Goal: Task Accomplishment & Management: Manage account settings

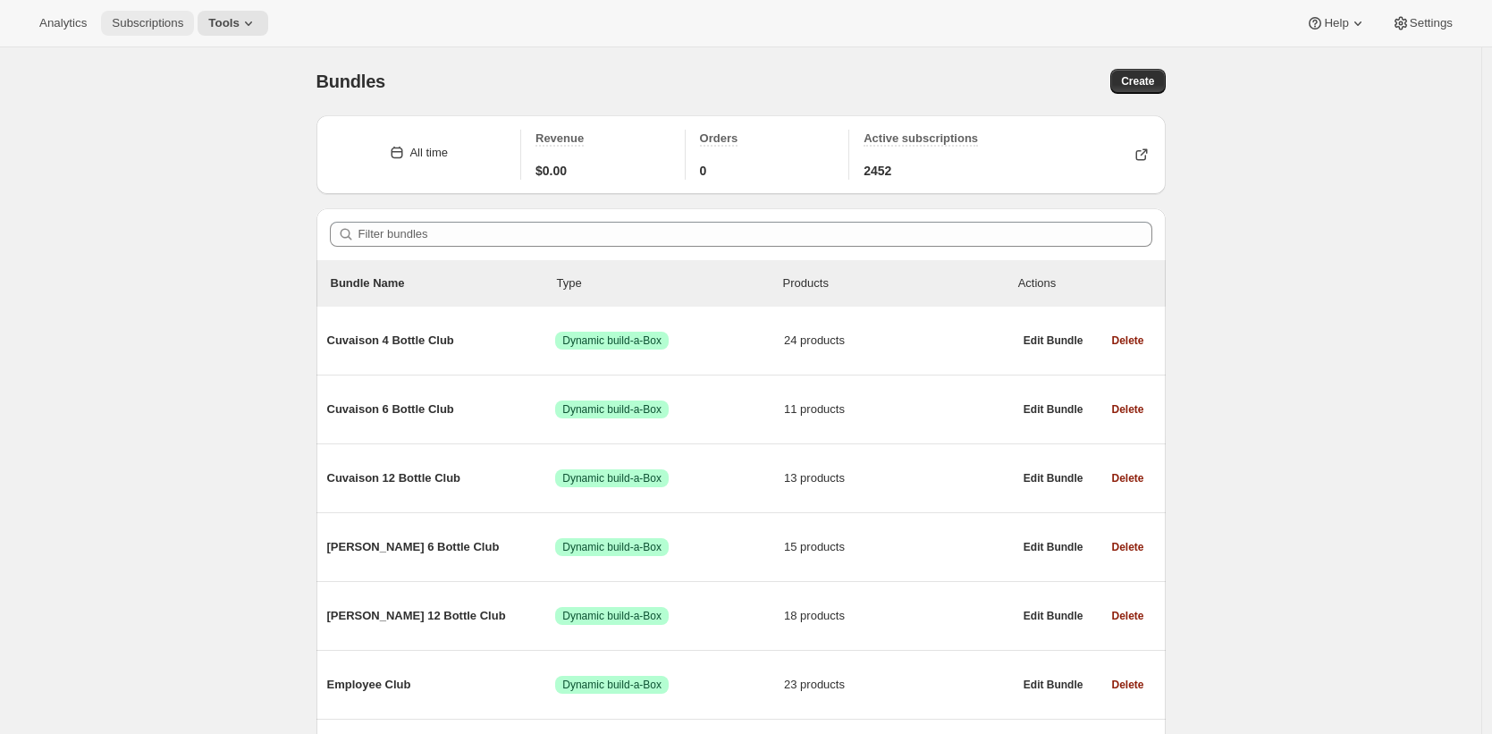
click at [152, 23] on span "Subscriptions" at bounding box center [148, 23] width 72 height 14
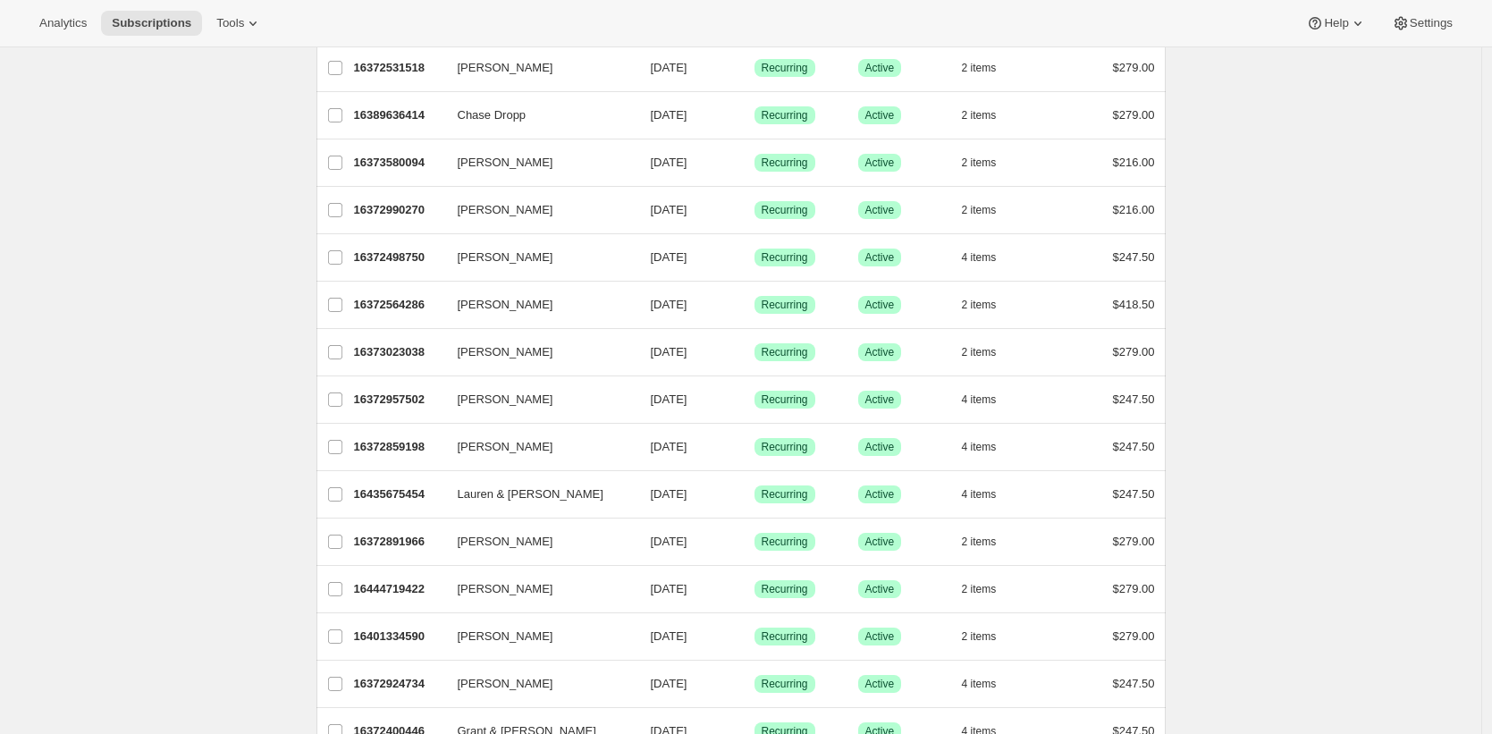
scroll to position [1943, 0]
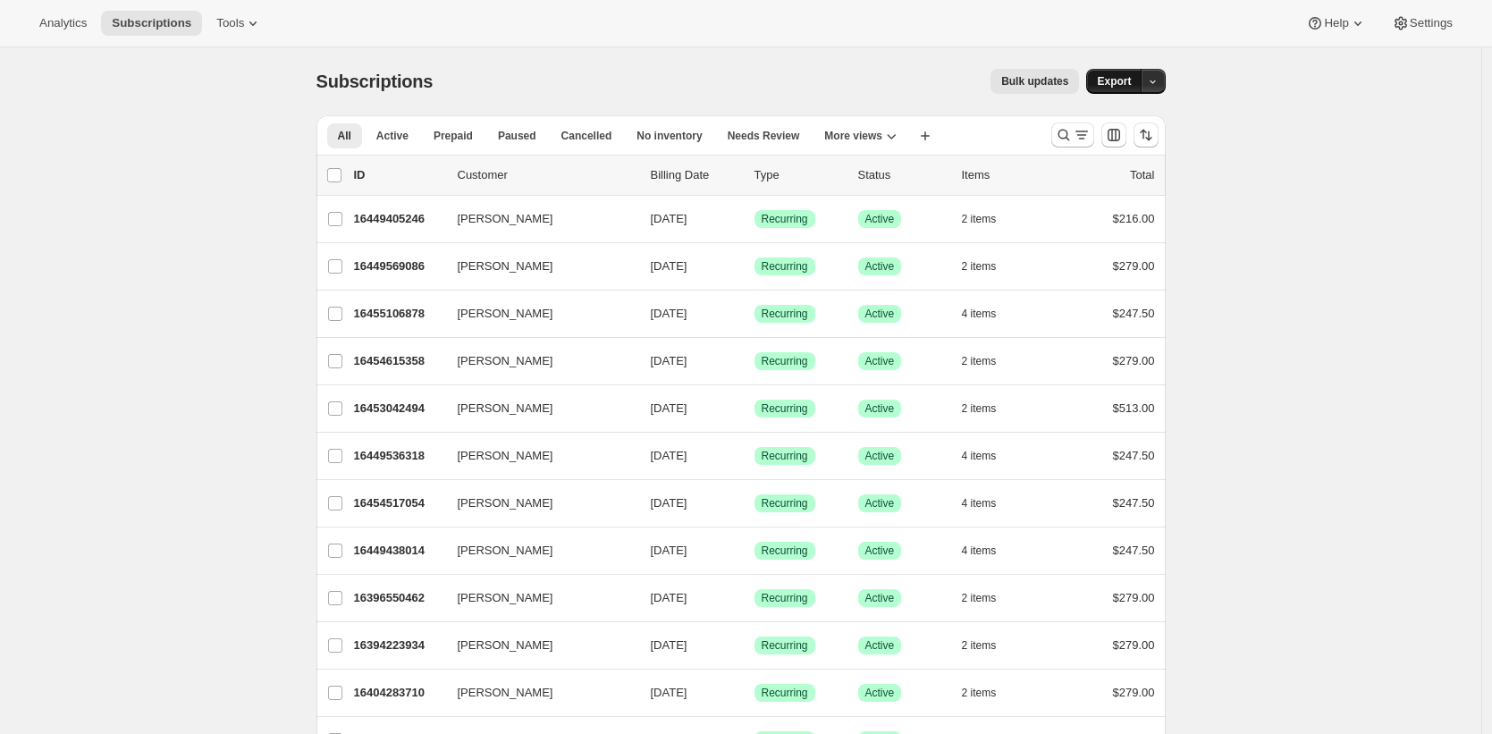
click at [1123, 85] on span "Export" at bounding box center [1114, 81] width 34 height 14
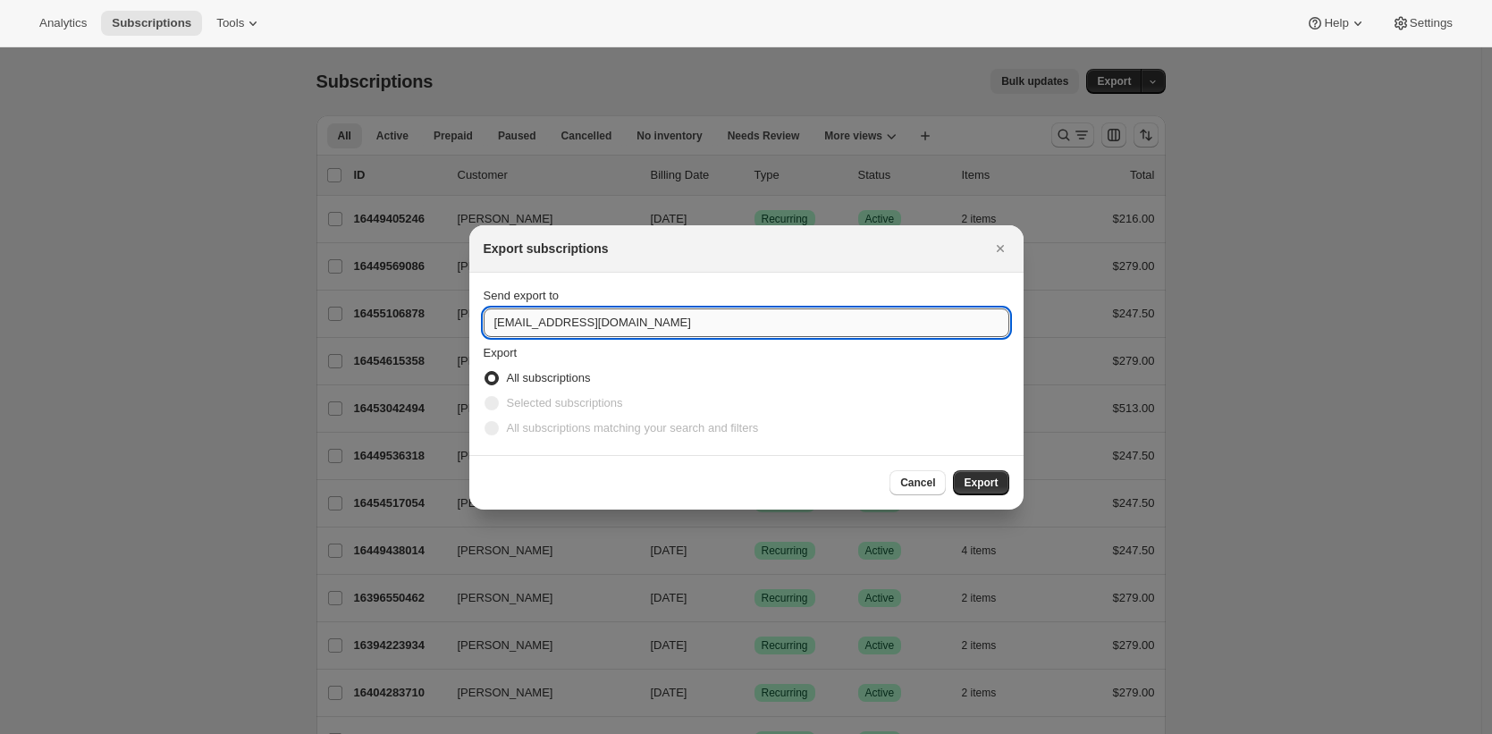
click at [643, 312] on input "pos@tewines.com" at bounding box center [747, 322] width 526 height 29
type input "brian@awtomic.com"
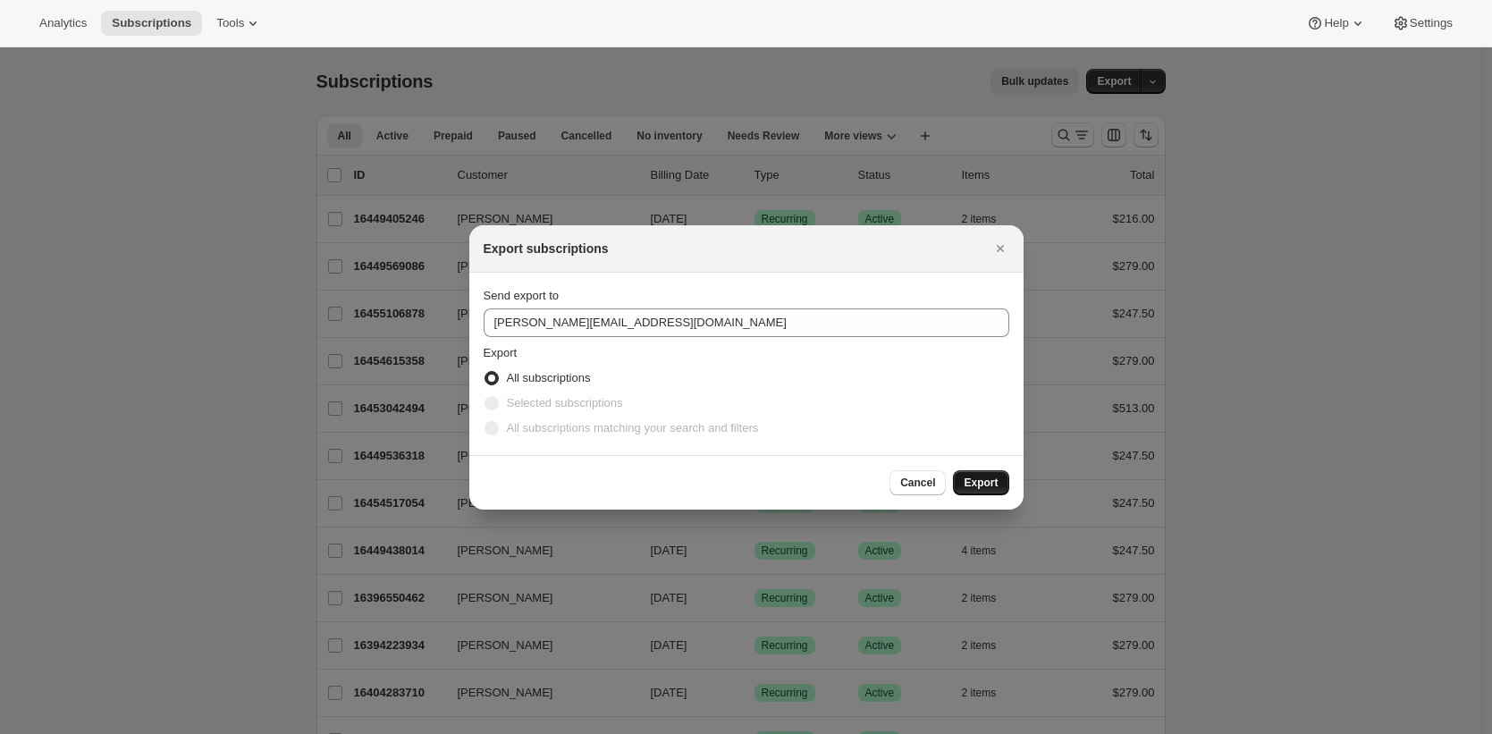
click at [974, 488] on span "Export" at bounding box center [981, 483] width 34 height 14
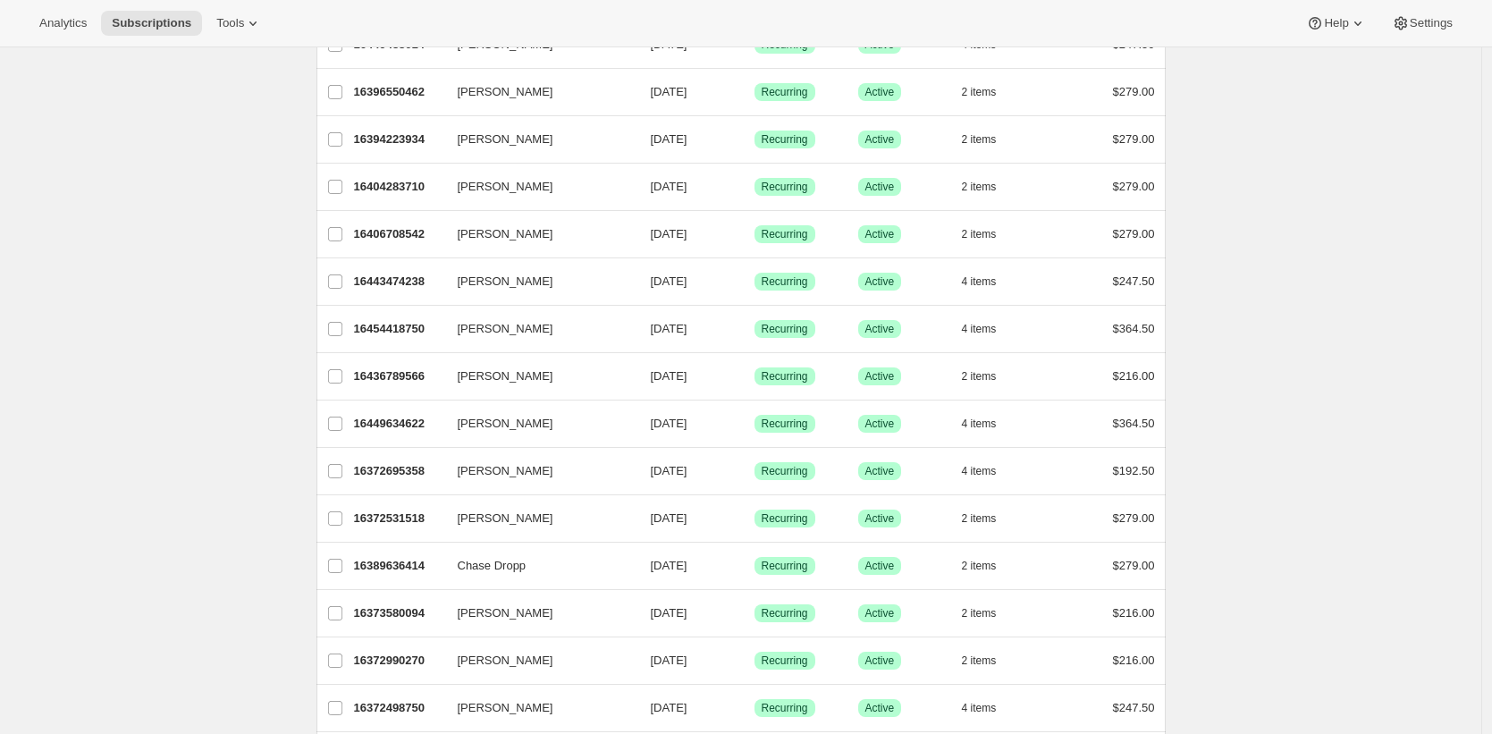
scroll to position [698, 0]
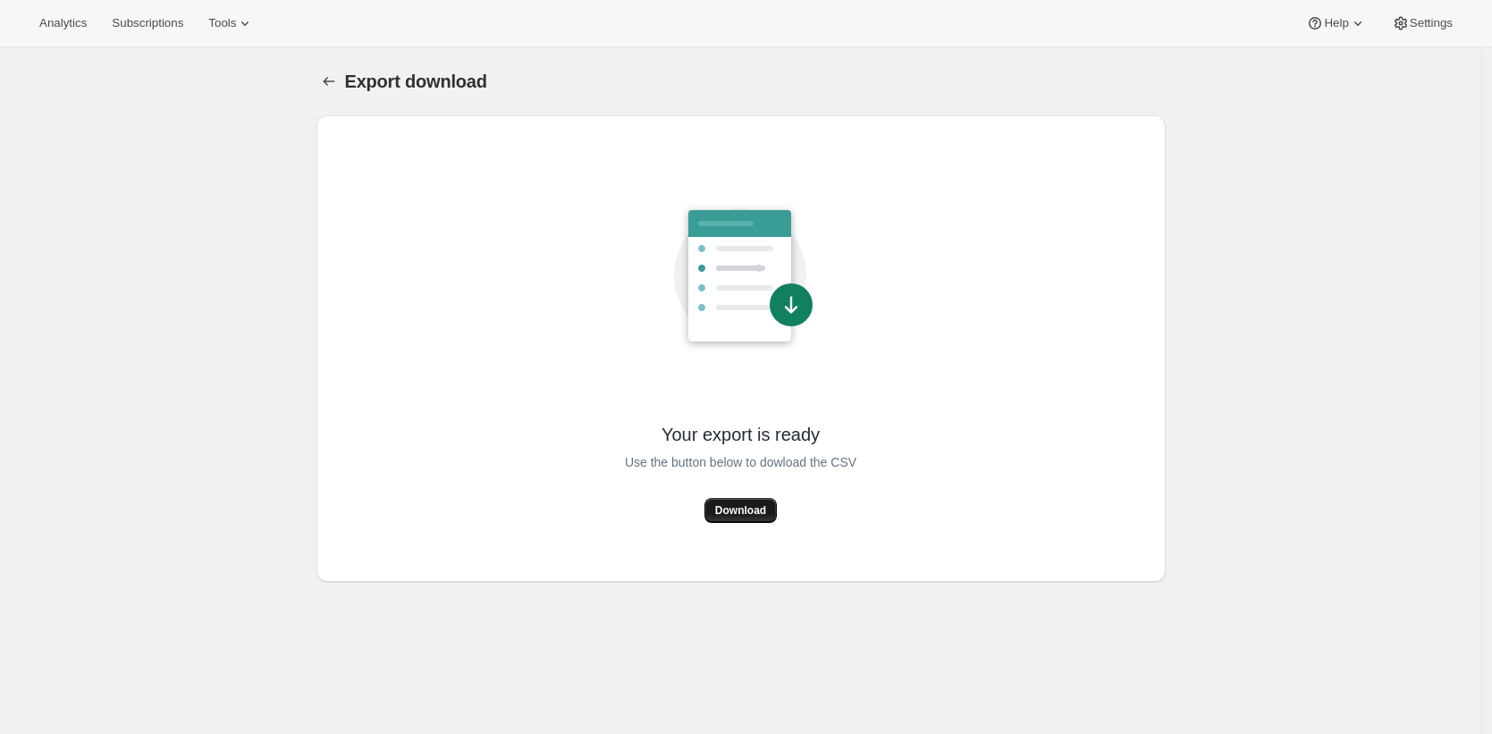
click at [751, 501] on button "Download" at bounding box center [740, 510] width 72 height 25
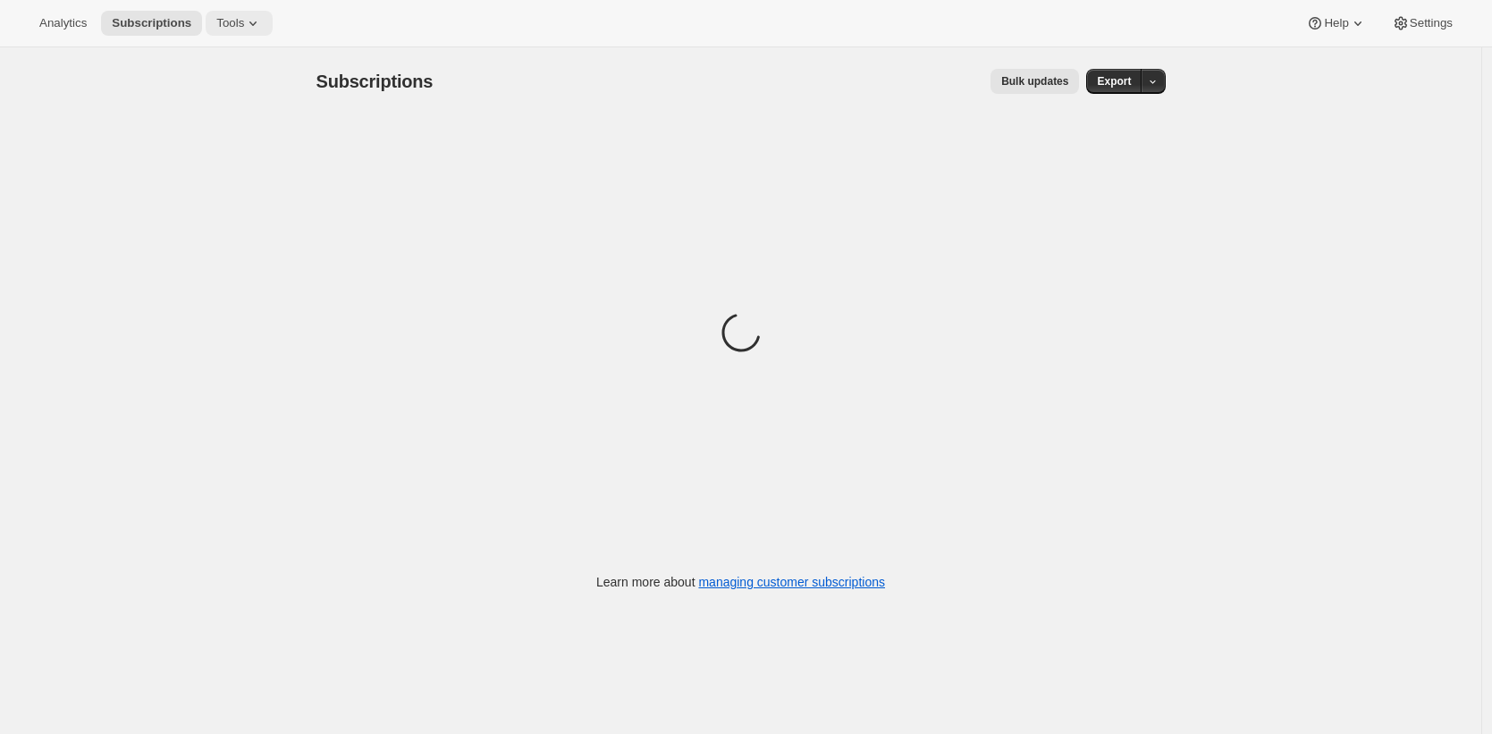
click at [226, 27] on span "Tools" at bounding box center [230, 23] width 28 height 14
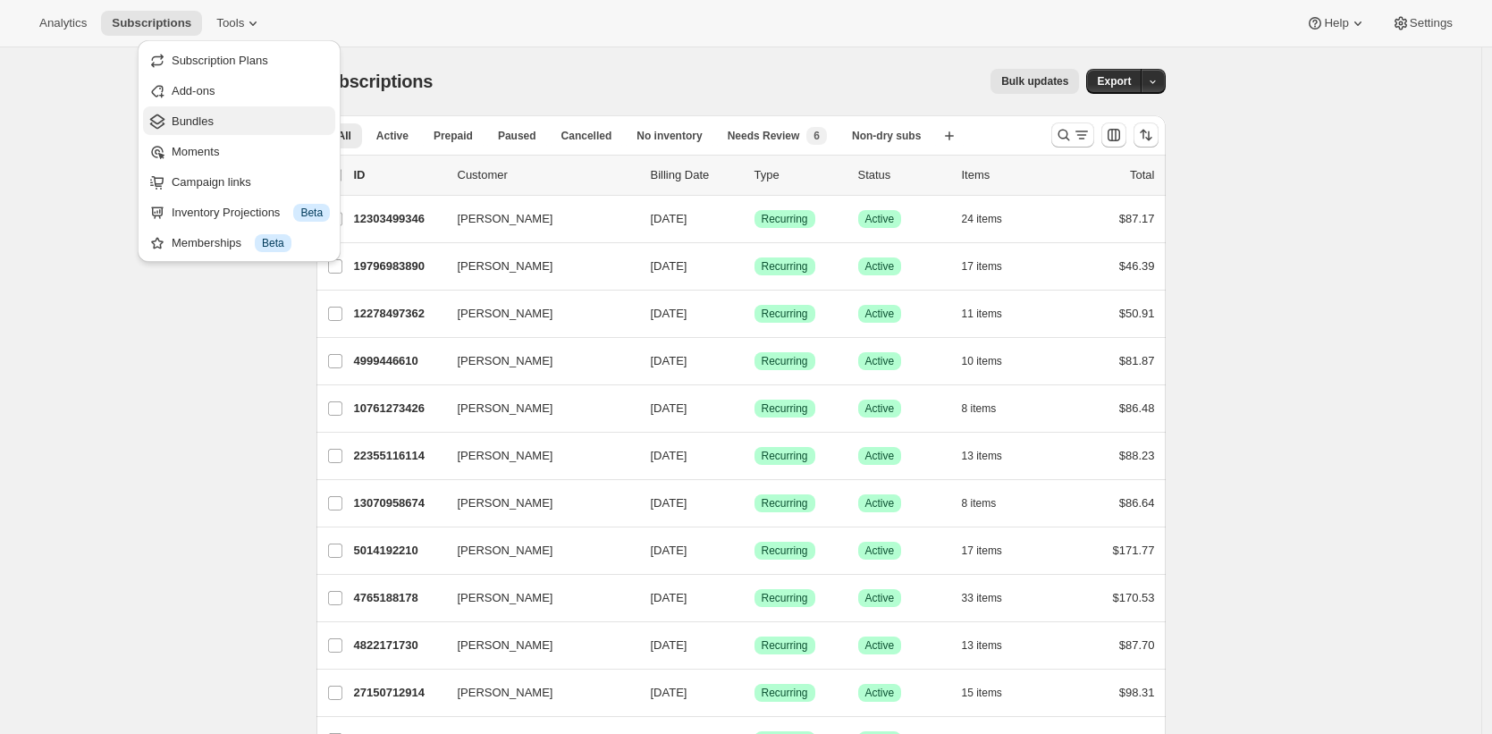
click at [265, 121] on span "Bundles" at bounding box center [251, 122] width 158 height 18
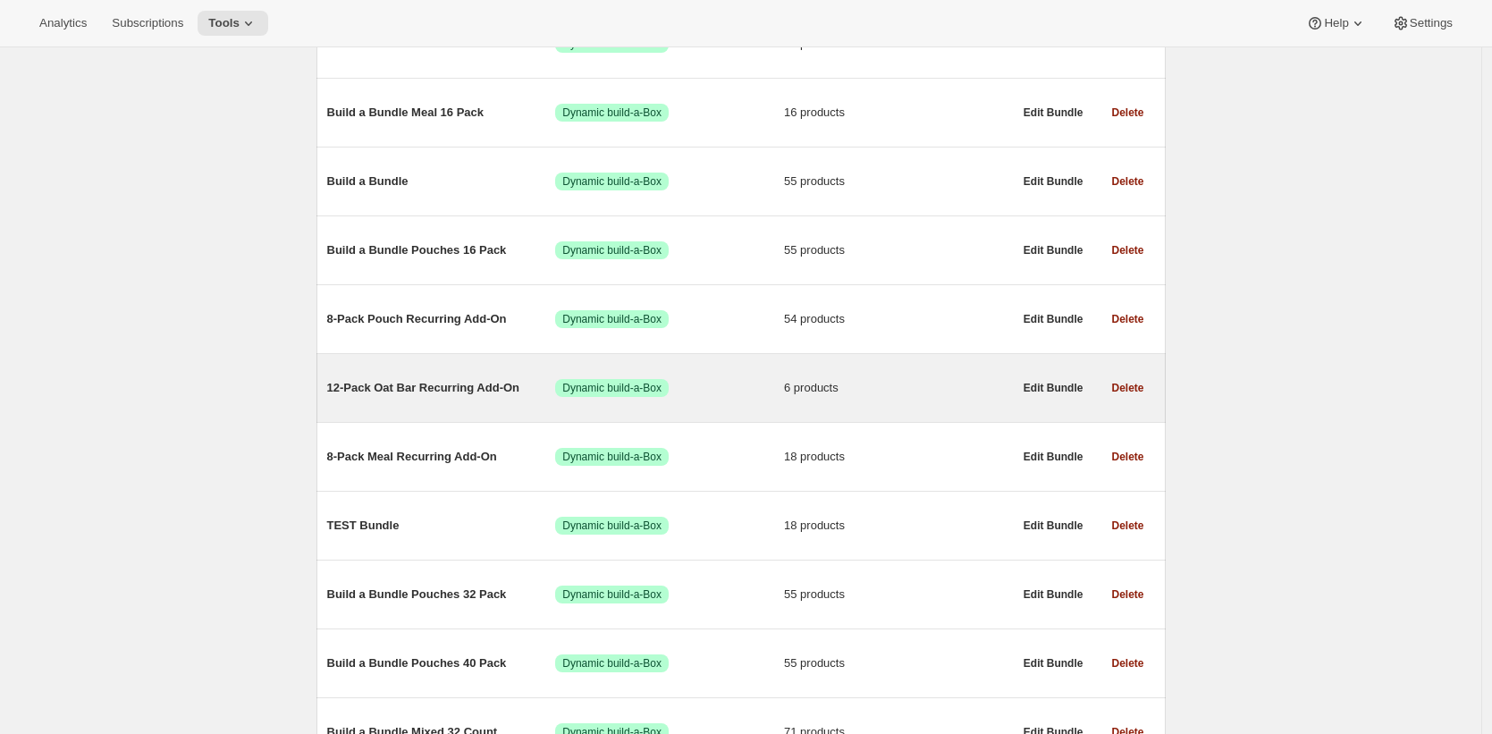
scroll to position [354, 0]
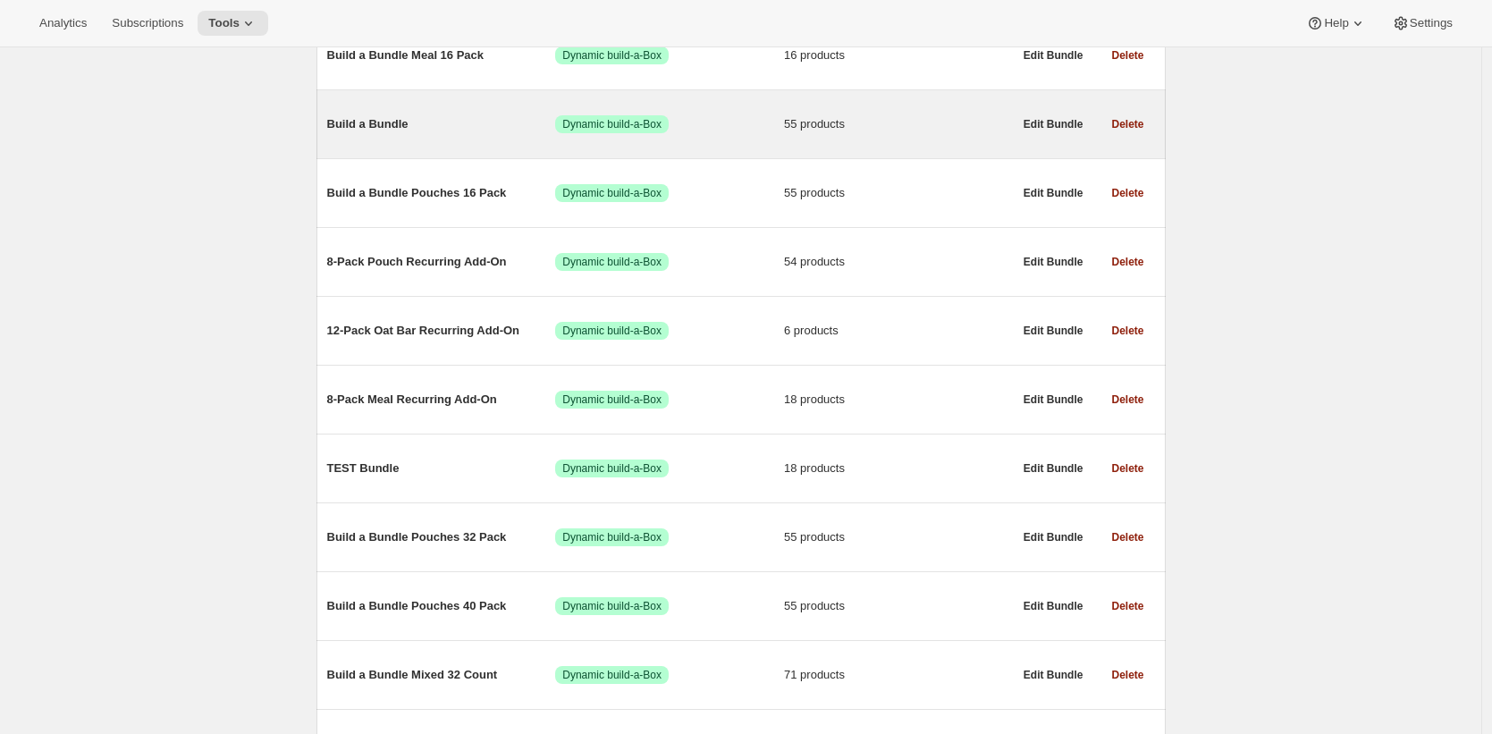
click at [732, 139] on div "Build a Bundle Success Dynamic build-a-Box 55 products" at bounding box center [670, 124] width 686 height 46
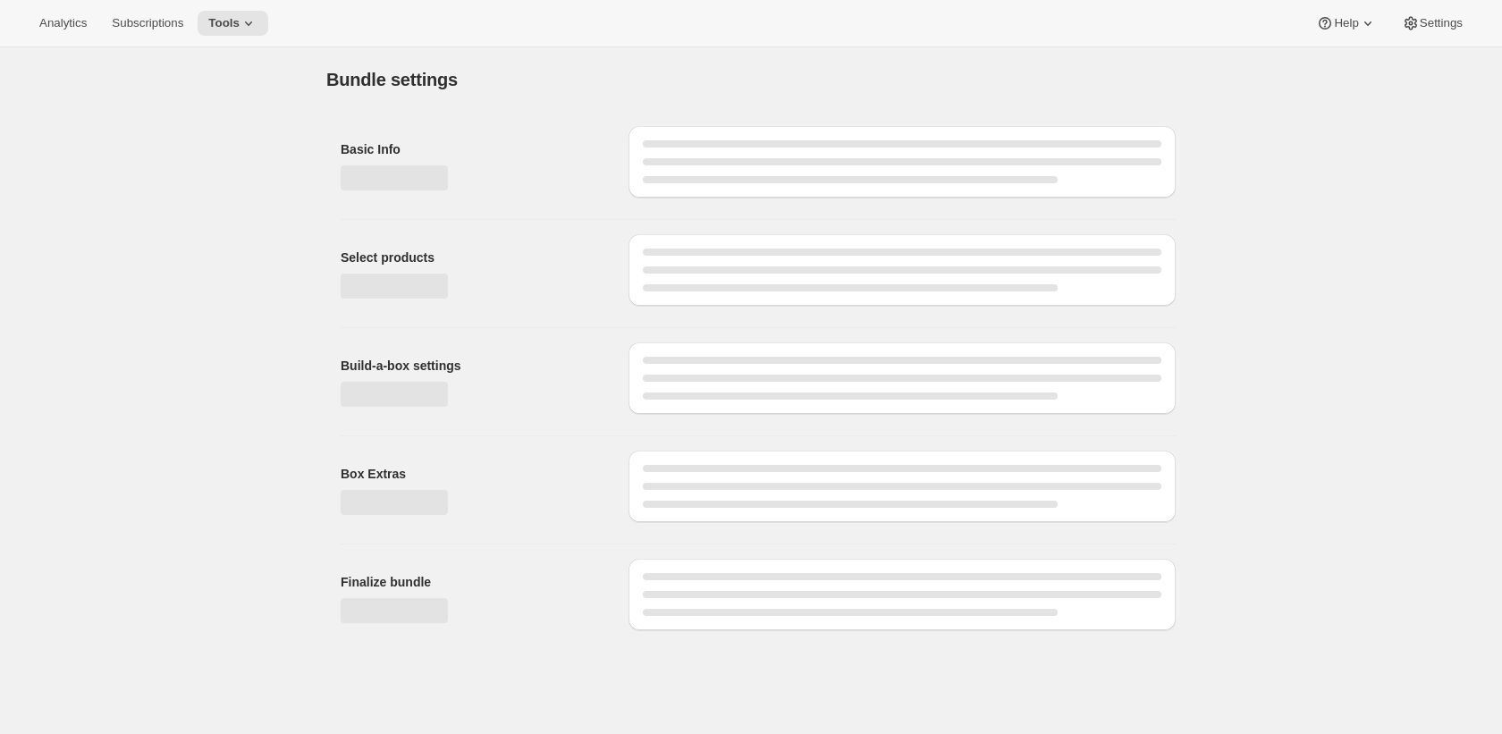
type input "Build a Bundle"
checkbox input "true"
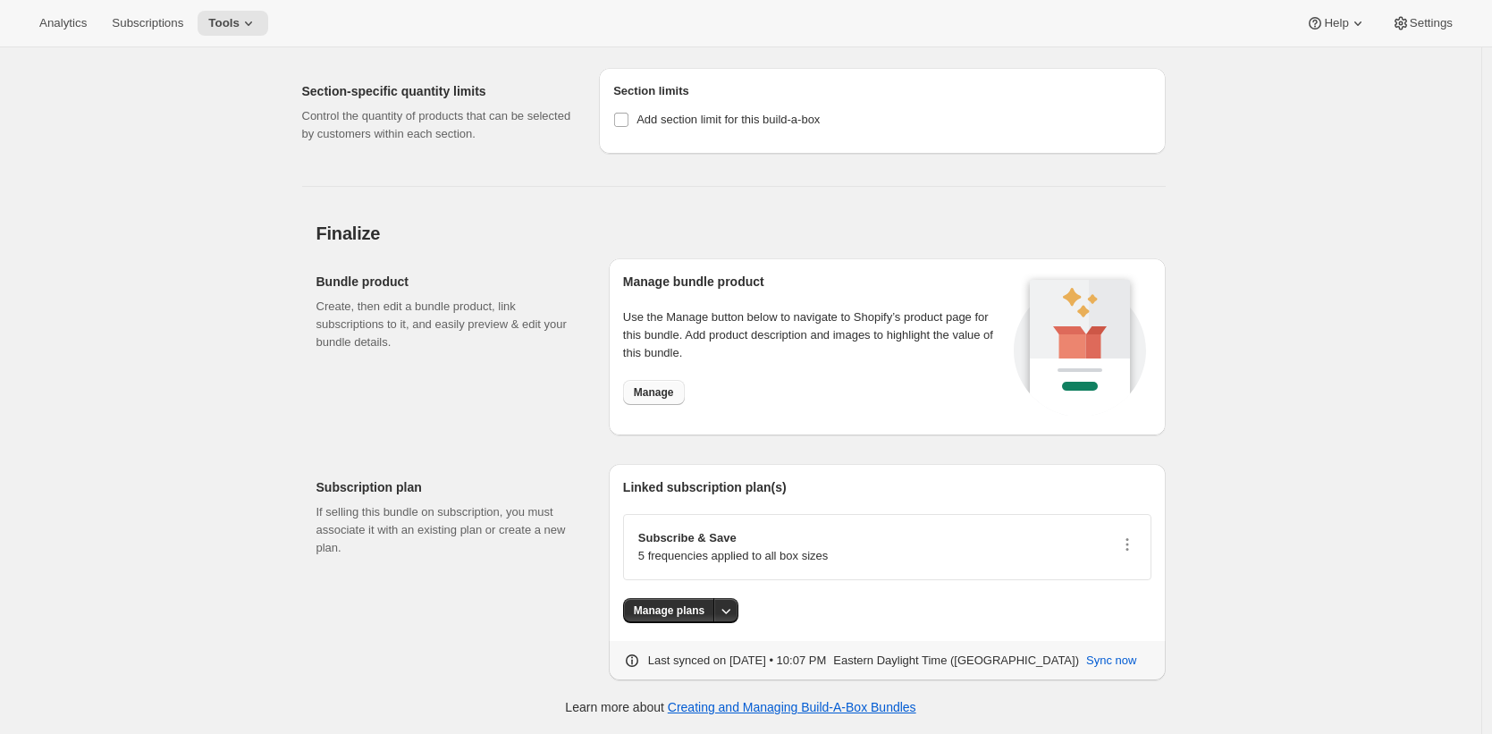
scroll to position [6597, 0]
click at [674, 396] on span "Manage" at bounding box center [654, 392] width 40 height 14
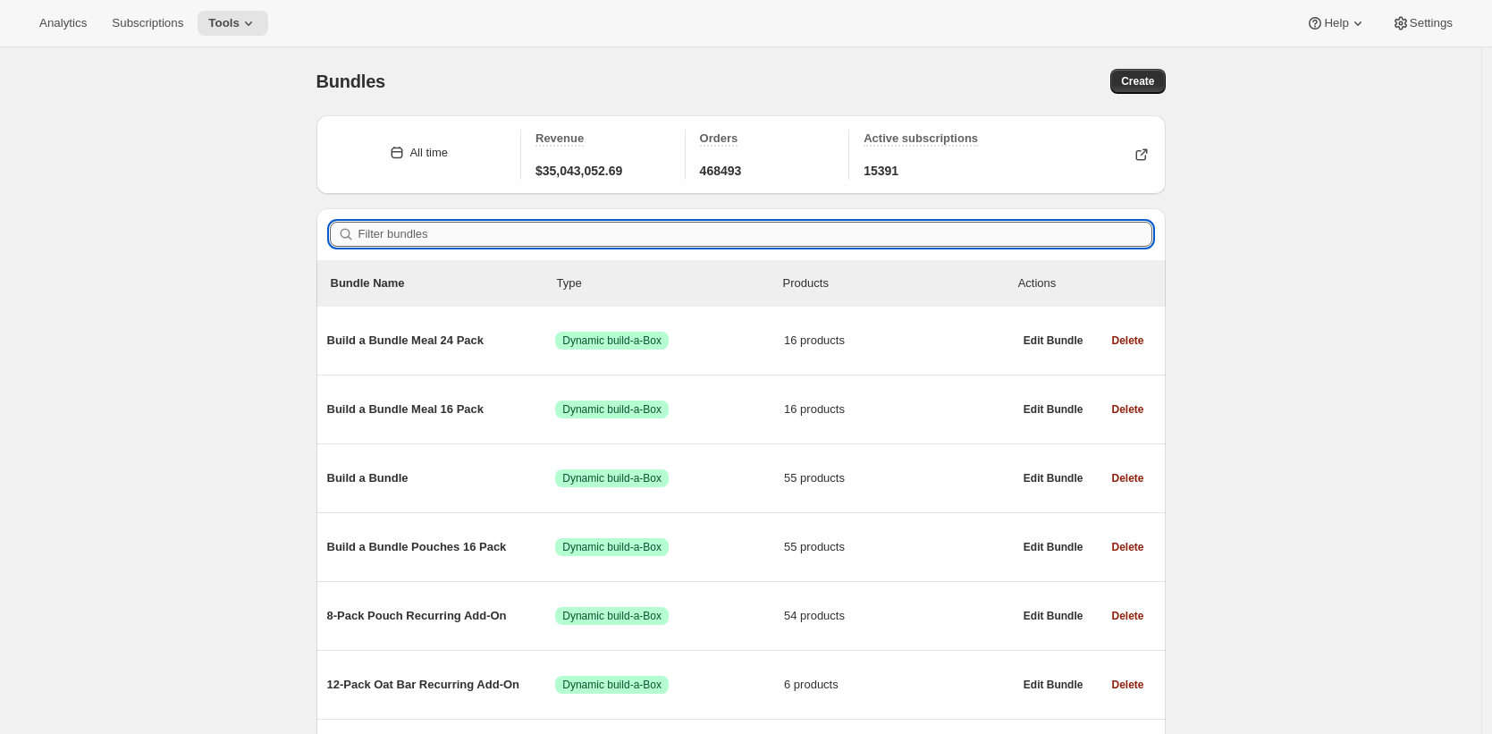
click at [547, 239] on input "Filter bundles" at bounding box center [755, 234] width 794 height 25
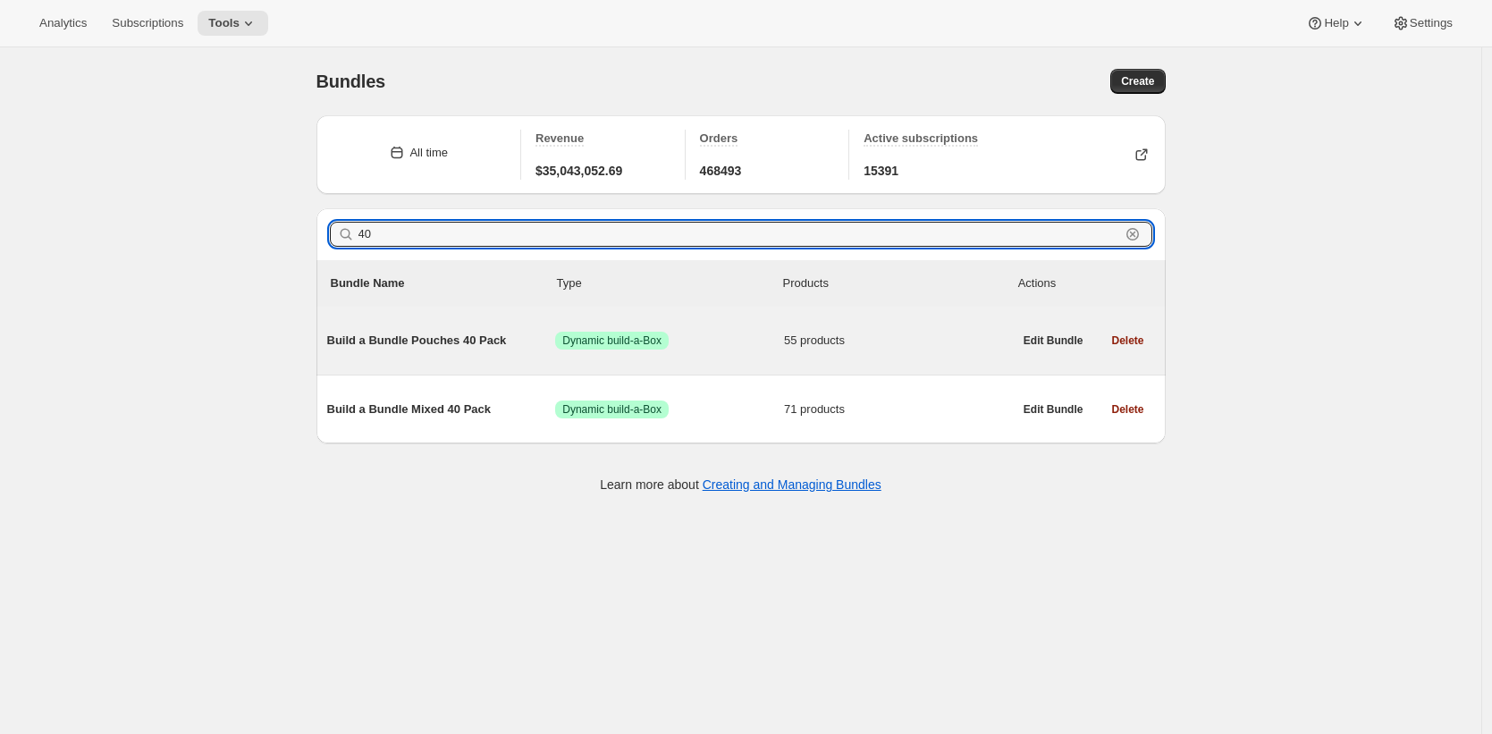
type input "40"
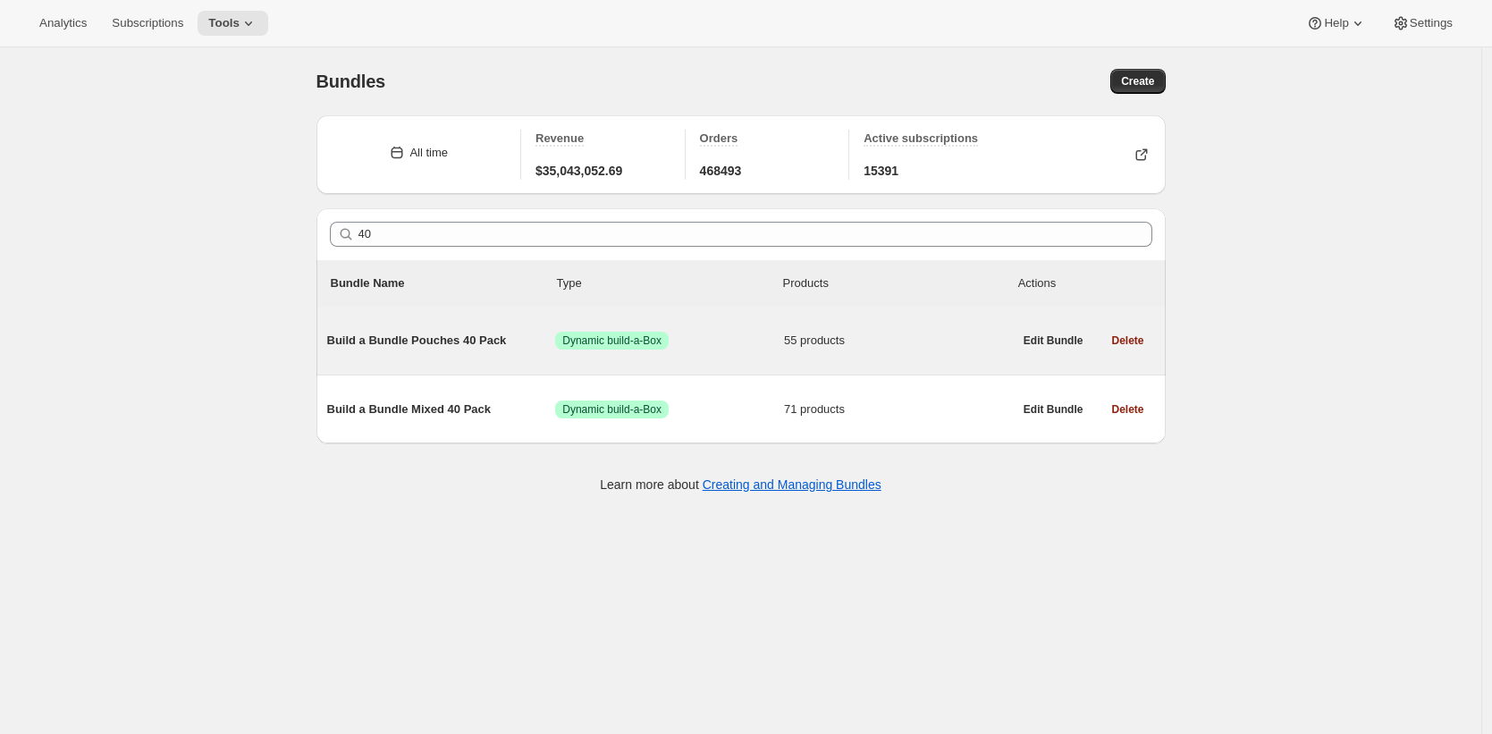
click at [471, 340] on span "Build a Bundle Pouches 40 Pack" at bounding box center [441, 341] width 229 height 18
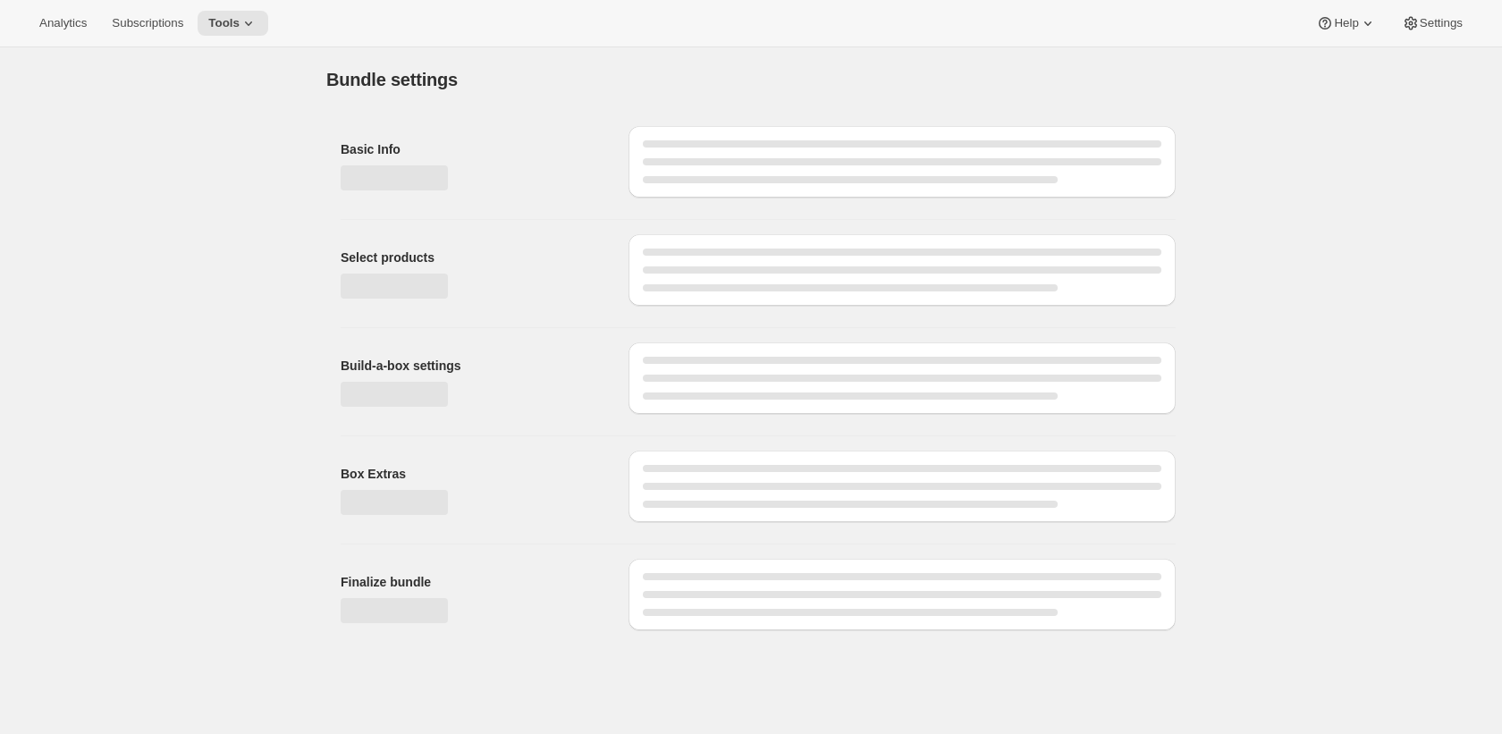
type input "Build a Bundle Pouches 40 Pack"
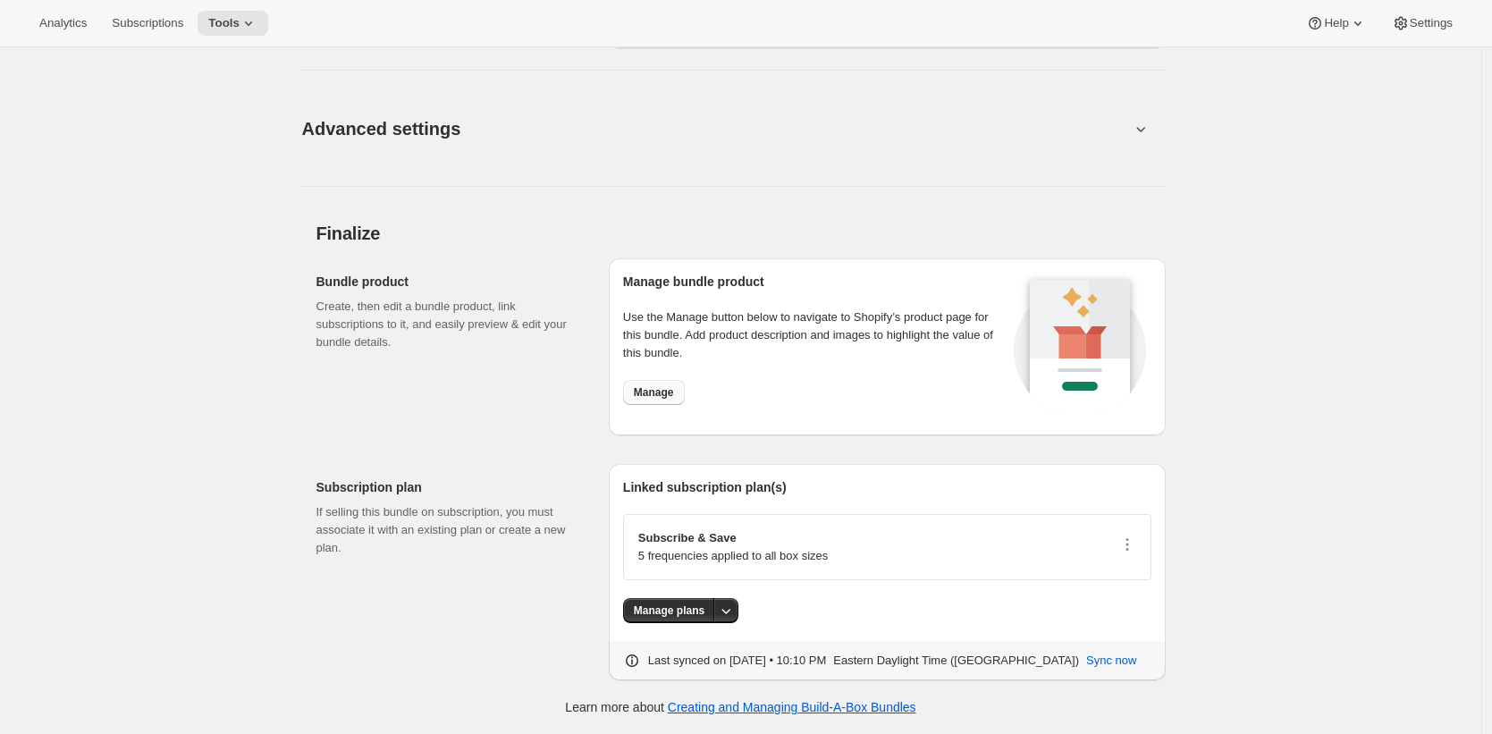
scroll to position [5458, 0]
click at [652, 388] on span "Manage" at bounding box center [654, 392] width 40 height 14
click at [856, 174] on div "Advanced settings Create Box filters Select which product filters may be select…" at bounding box center [733, 117] width 863 height 139
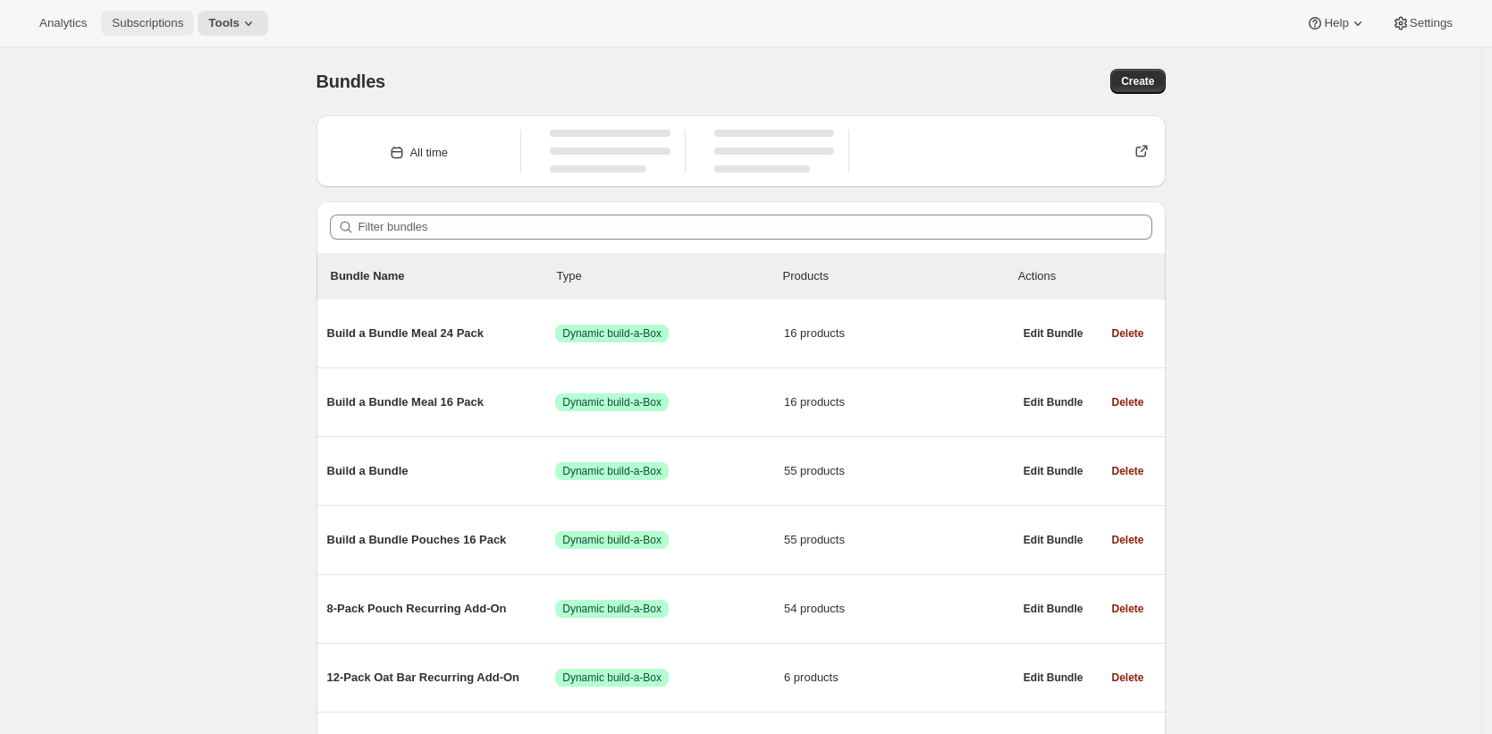
click at [182, 14] on button "Subscriptions" at bounding box center [147, 23] width 93 height 25
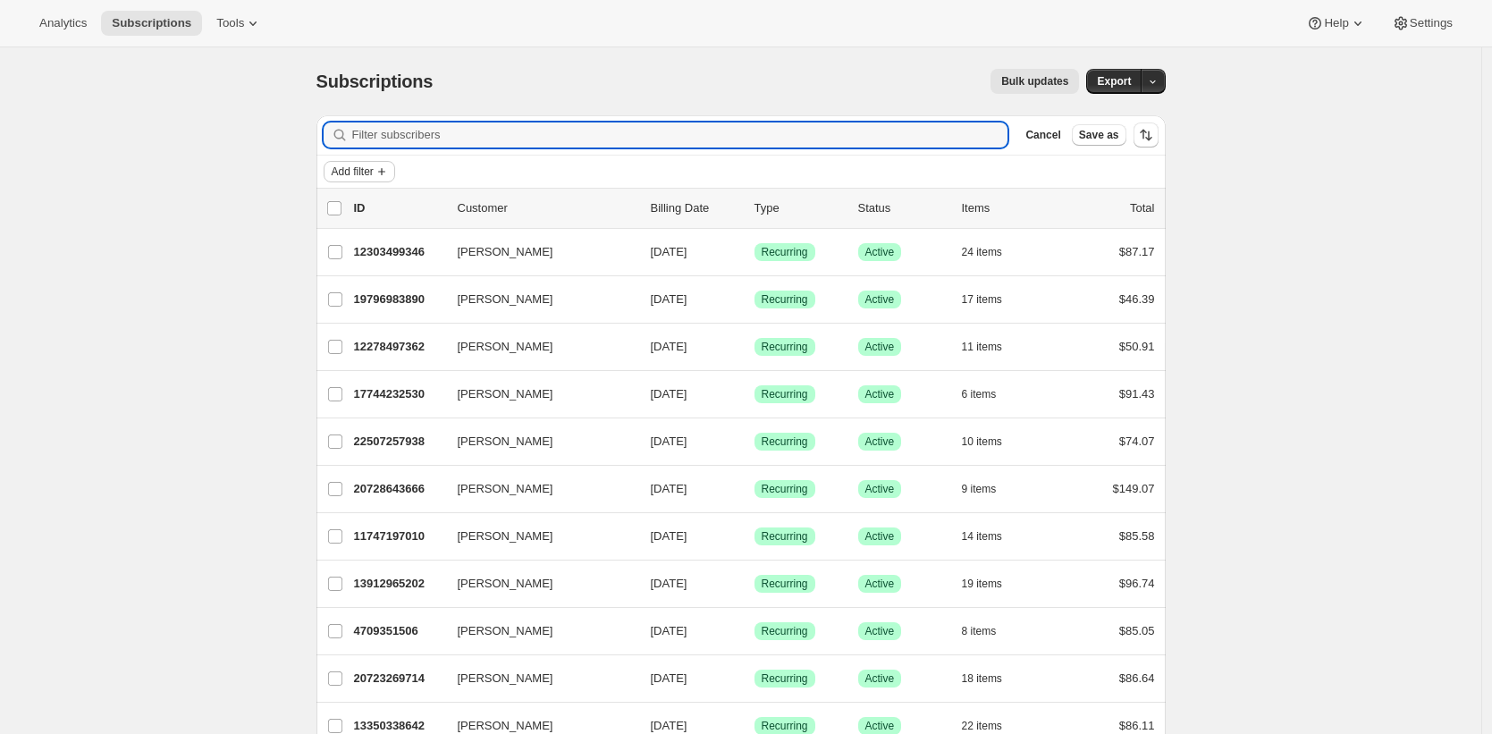
click at [359, 165] on span "Add filter" at bounding box center [353, 171] width 42 height 14
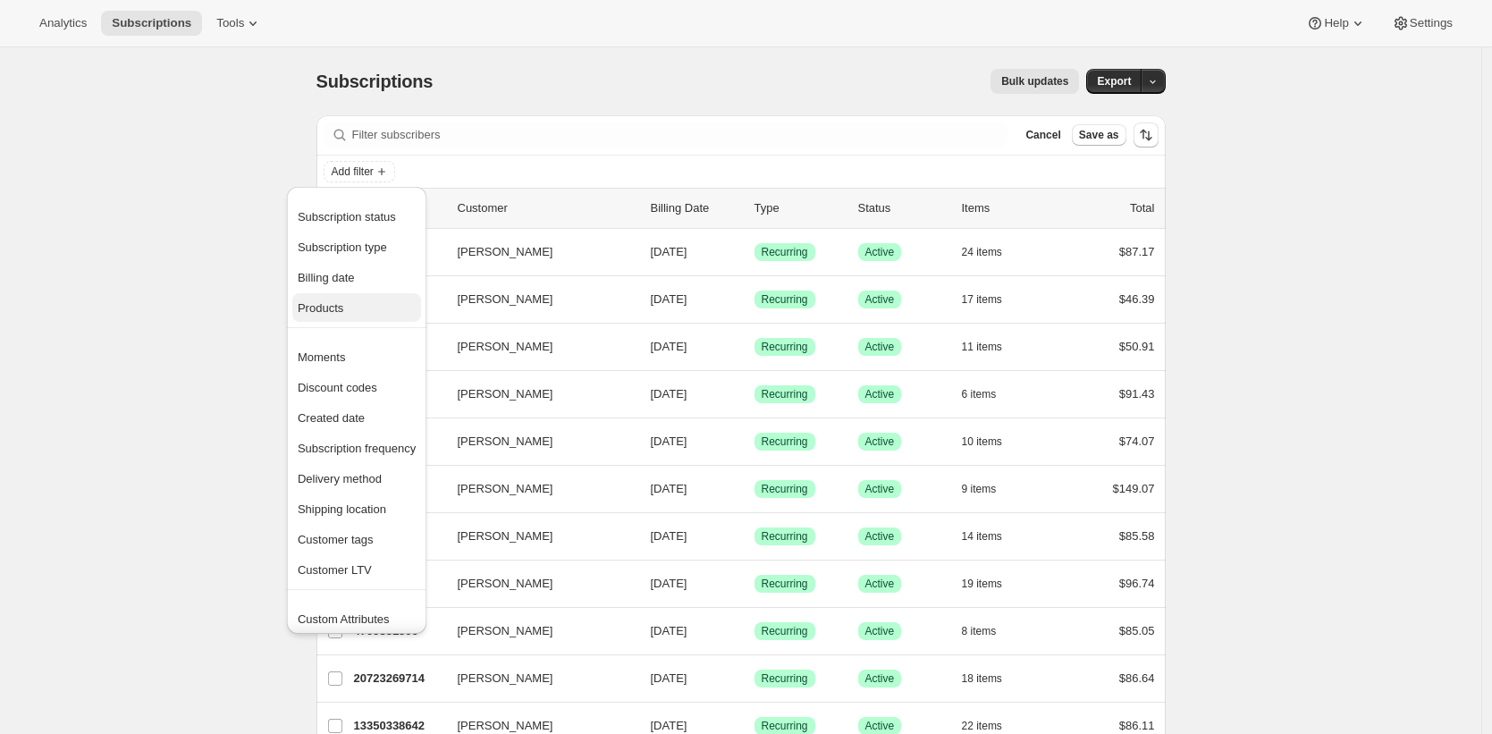
click at [368, 296] on button "Products" at bounding box center [356, 307] width 129 height 29
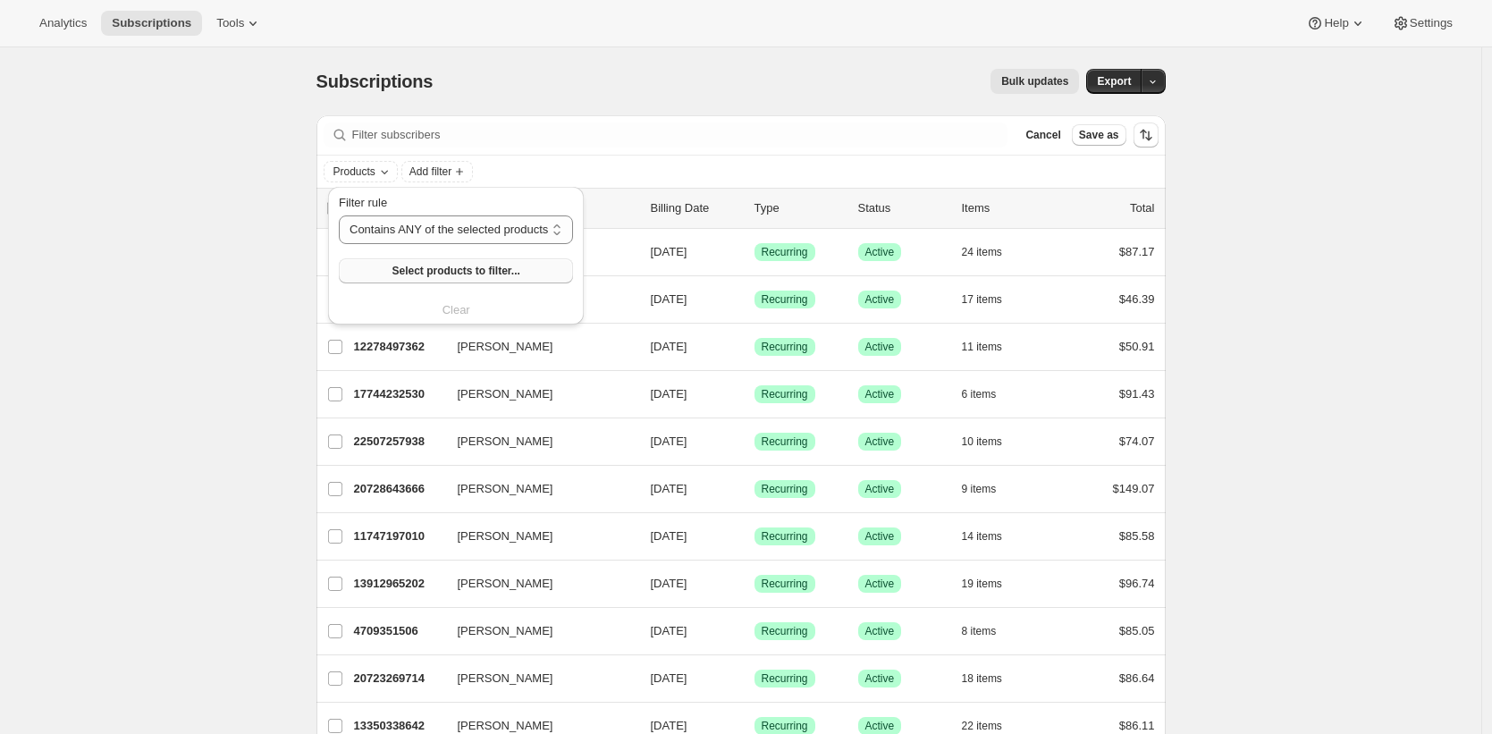
drag, startPoint x: 456, startPoint y: 253, endPoint x: 460, endPoint y: 267, distance: 15.0
click at [456, 253] on div "Filter rule Contains ANY of the selected products Contains ALL of the selected …" at bounding box center [456, 238] width 234 height 89
click at [462, 274] on span "Select products to filter..." at bounding box center [455, 271] width 128 height 14
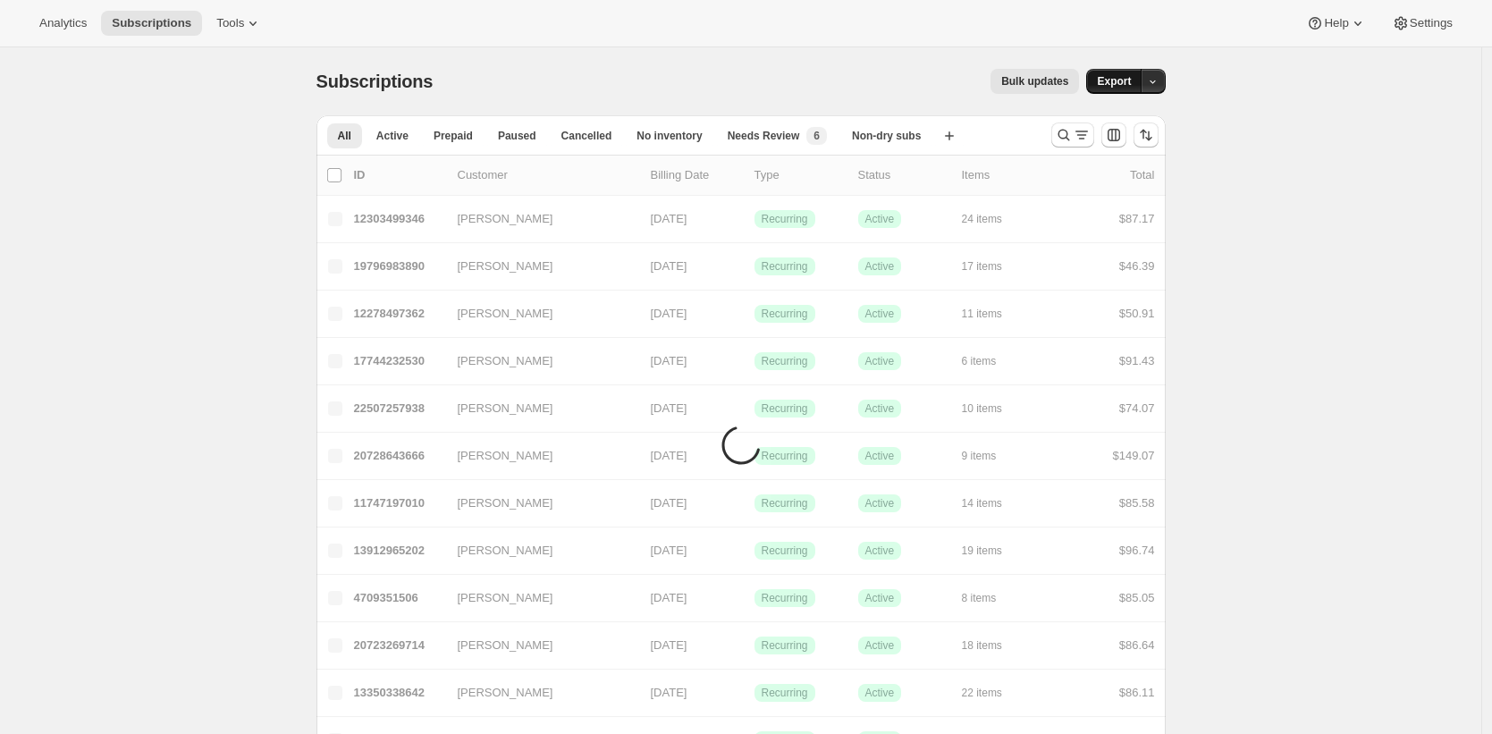
click at [1124, 81] on span "Export" at bounding box center [1114, 81] width 34 height 14
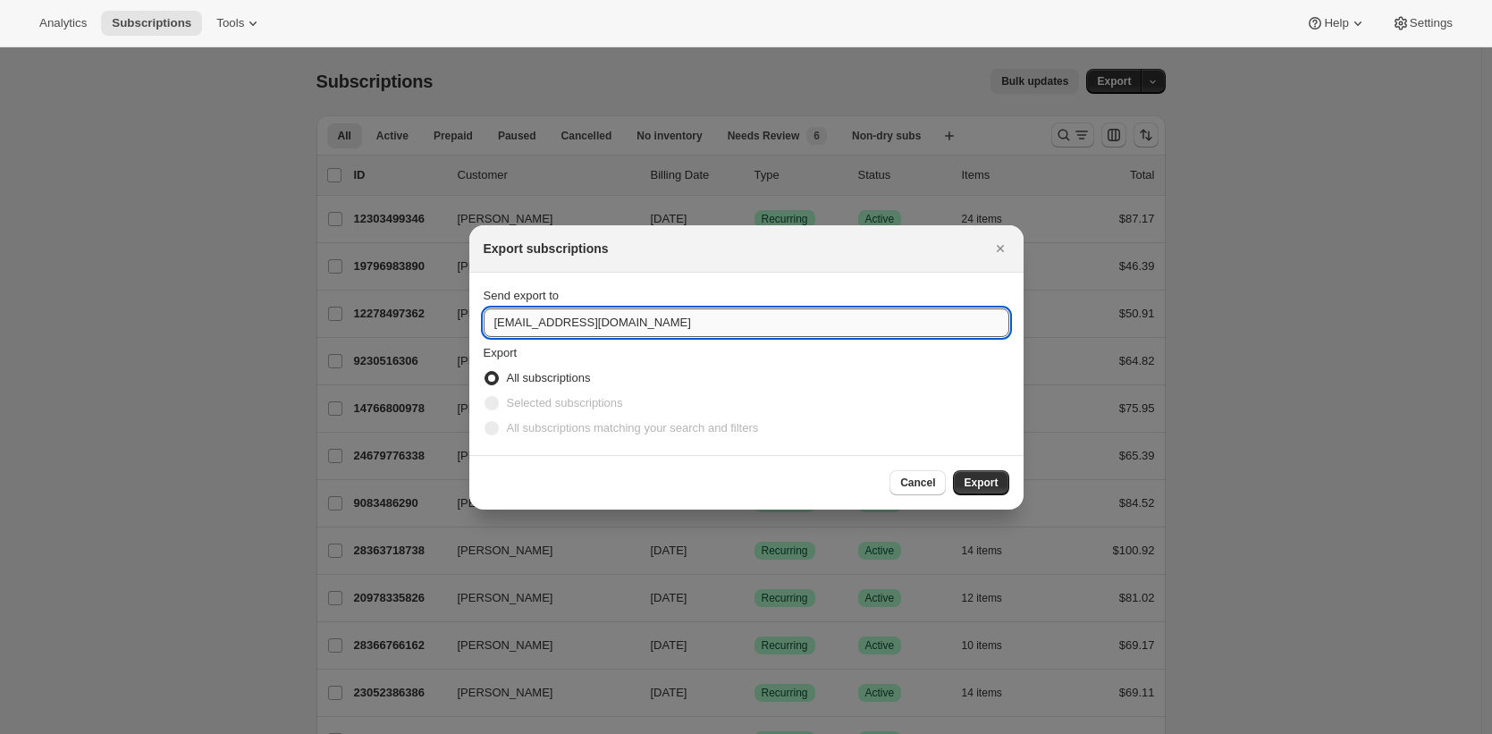
click at [642, 321] on input "care@uponafarm.com" at bounding box center [747, 322] width 526 height 29
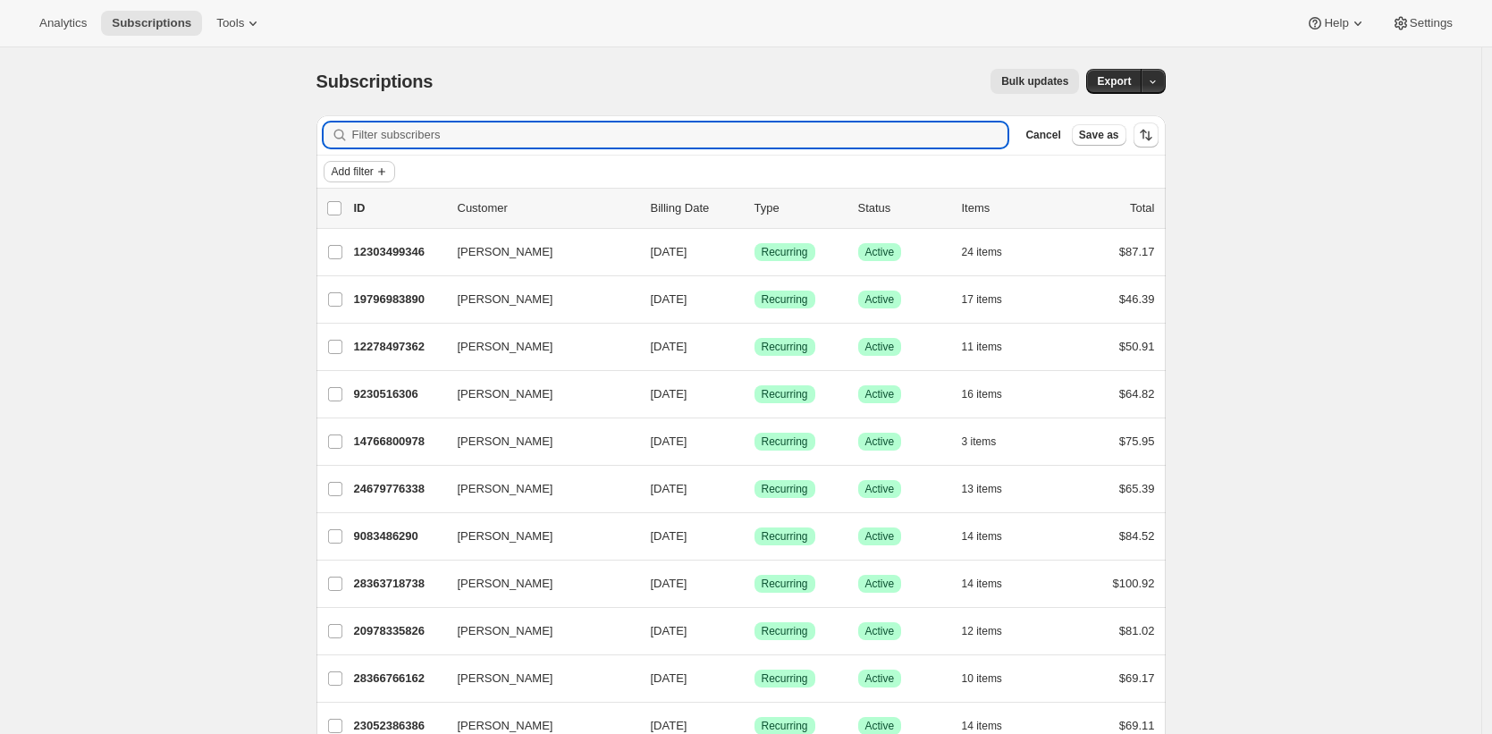
drag, startPoint x: 358, startPoint y: 158, endPoint x: 363, endPoint y: 167, distance: 10.0
click at [359, 161] on div "Add filter" at bounding box center [740, 172] width 849 height 32
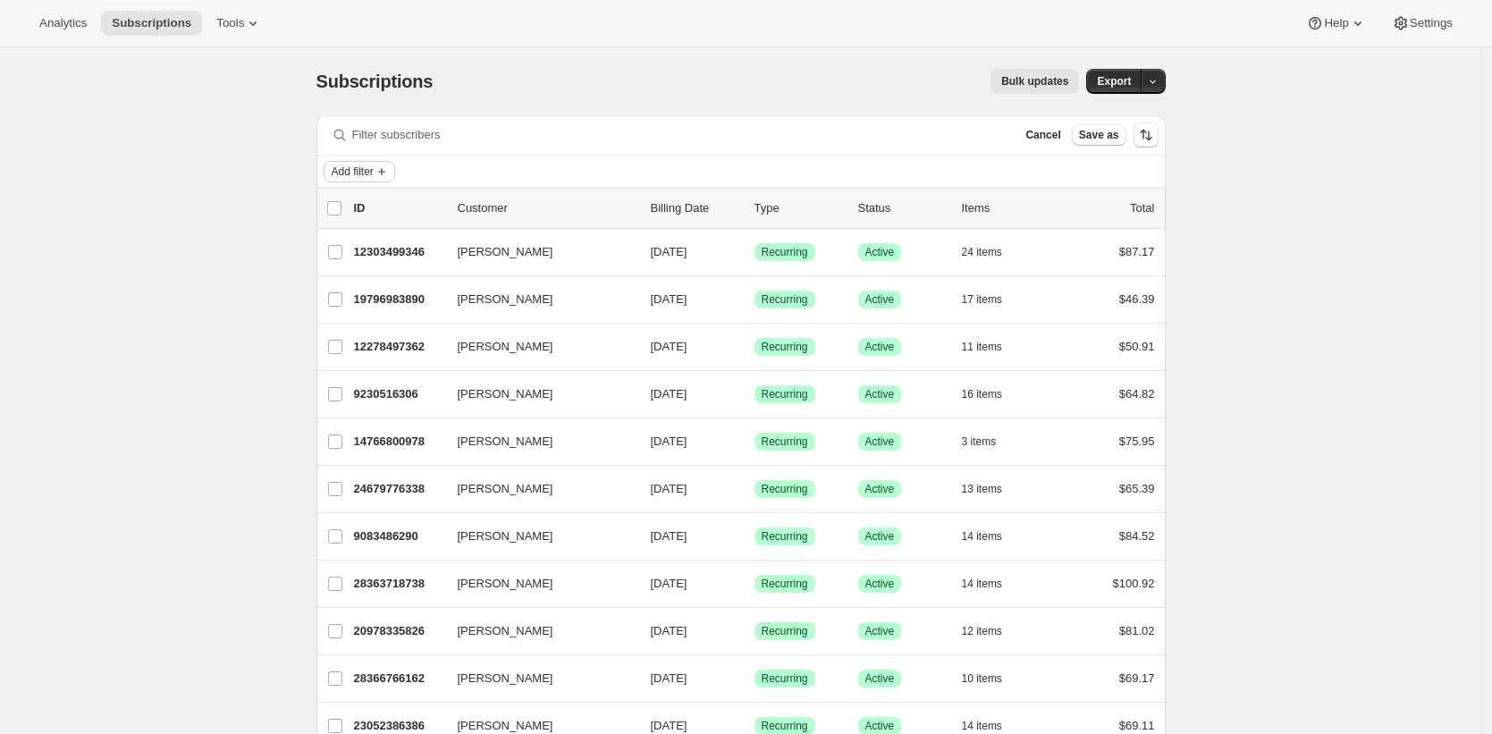
click at [366, 173] on span "Add filter" at bounding box center [353, 171] width 42 height 14
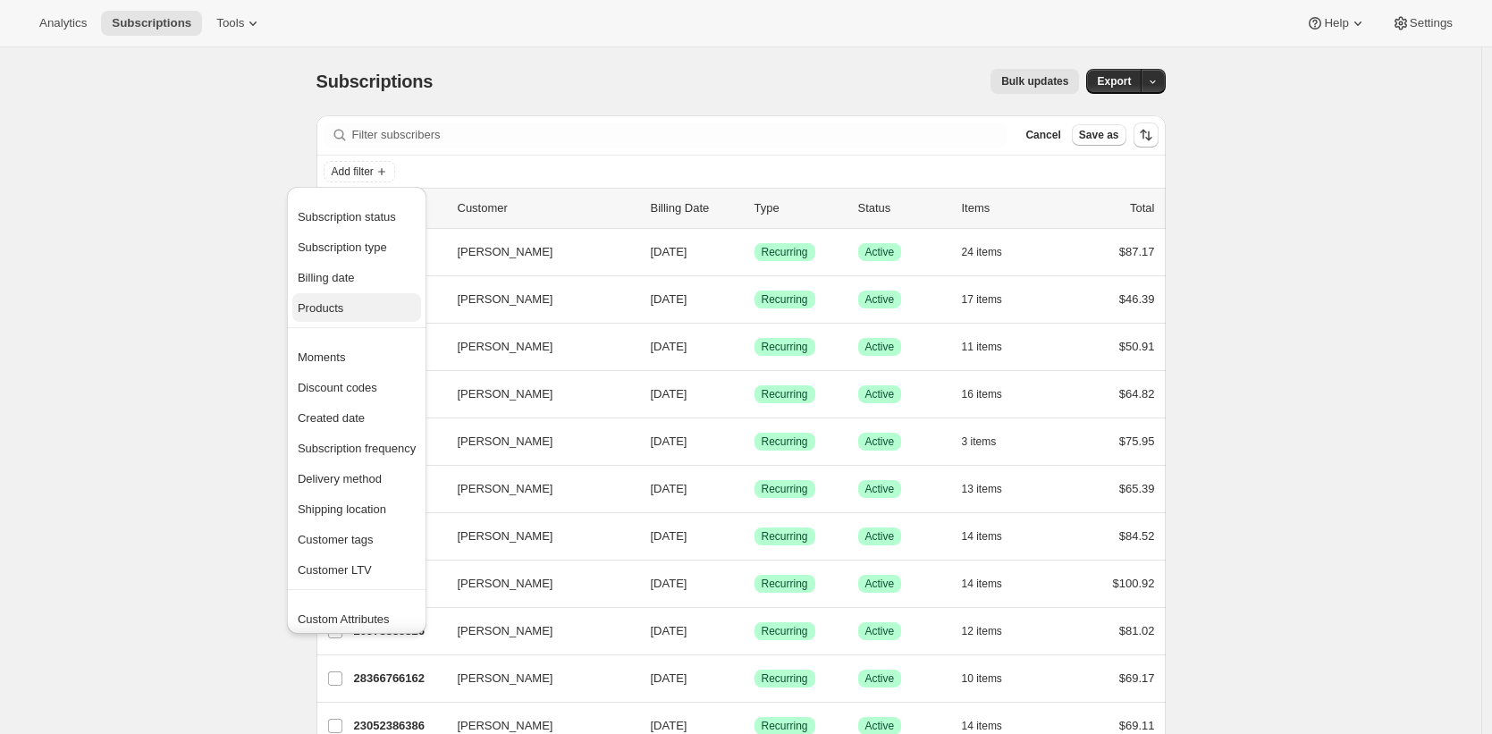
click at [395, 299] on span "Products" at bounding box center [357, 308] width 118 height 18
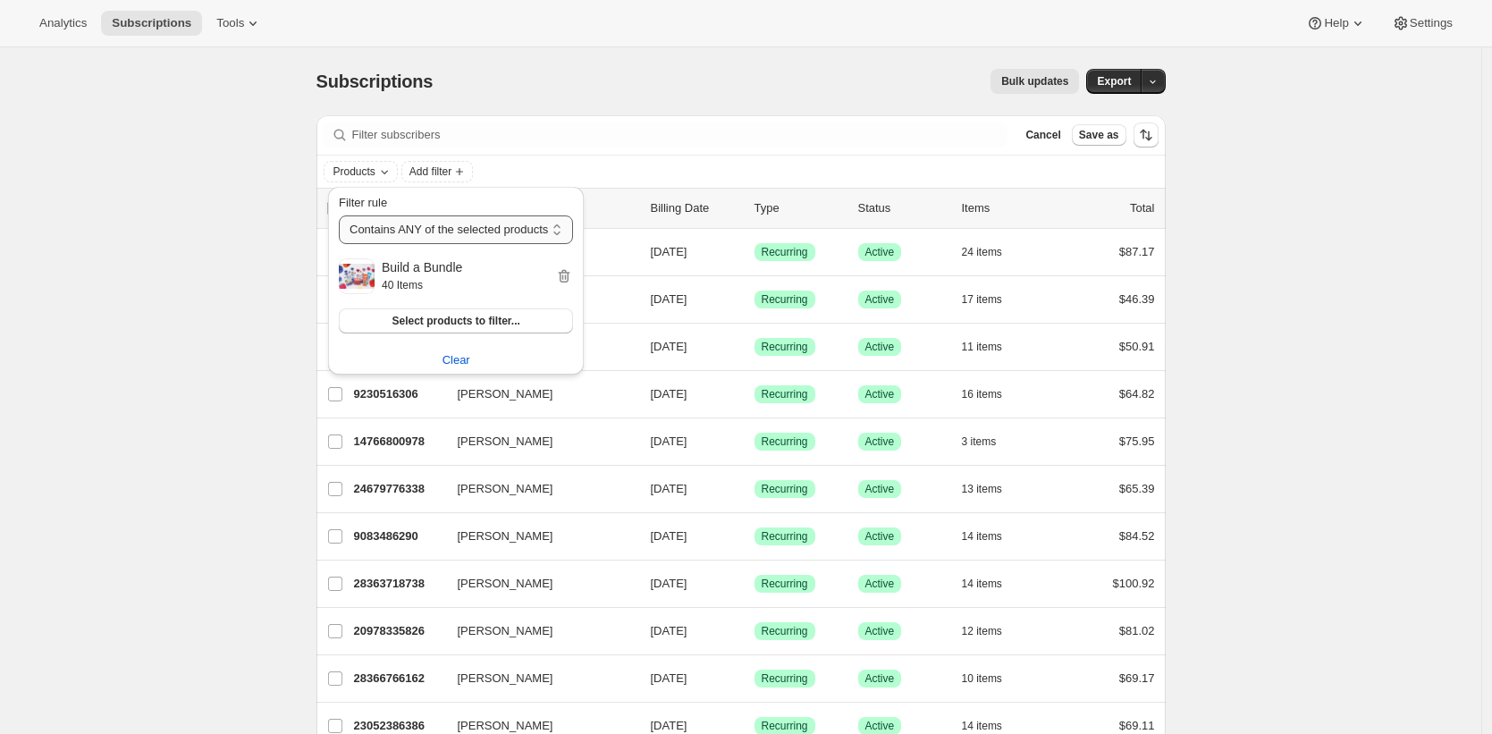
click at [450, 232] on select "Contains ANY of the selected products Contains ALL of the selected products Con…" at bounding box center [456, 229] width 234 height 29
click at [478, 325] on span "Select products to filter..." at bounding box center [455, 321] width 128 height 14
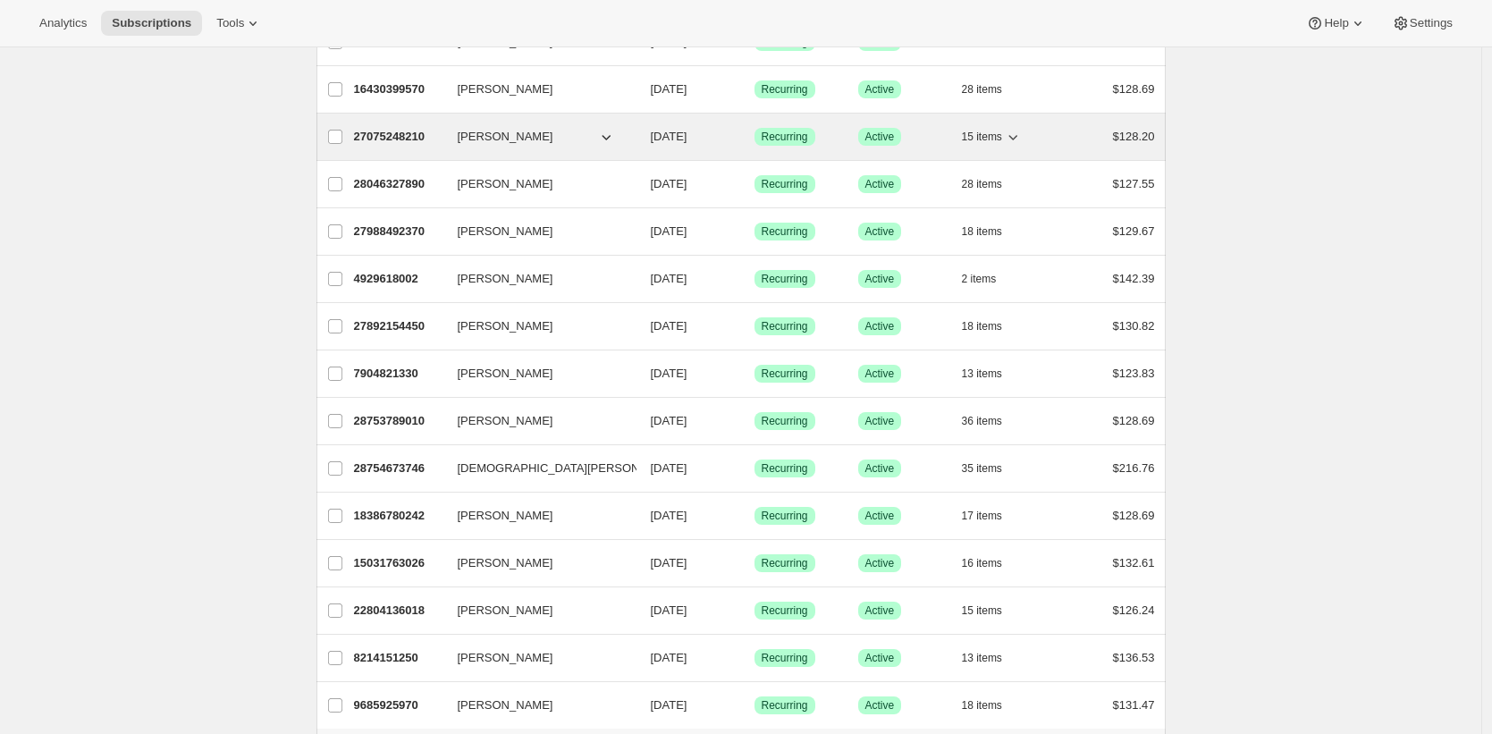
scroll to position [1976, 0]
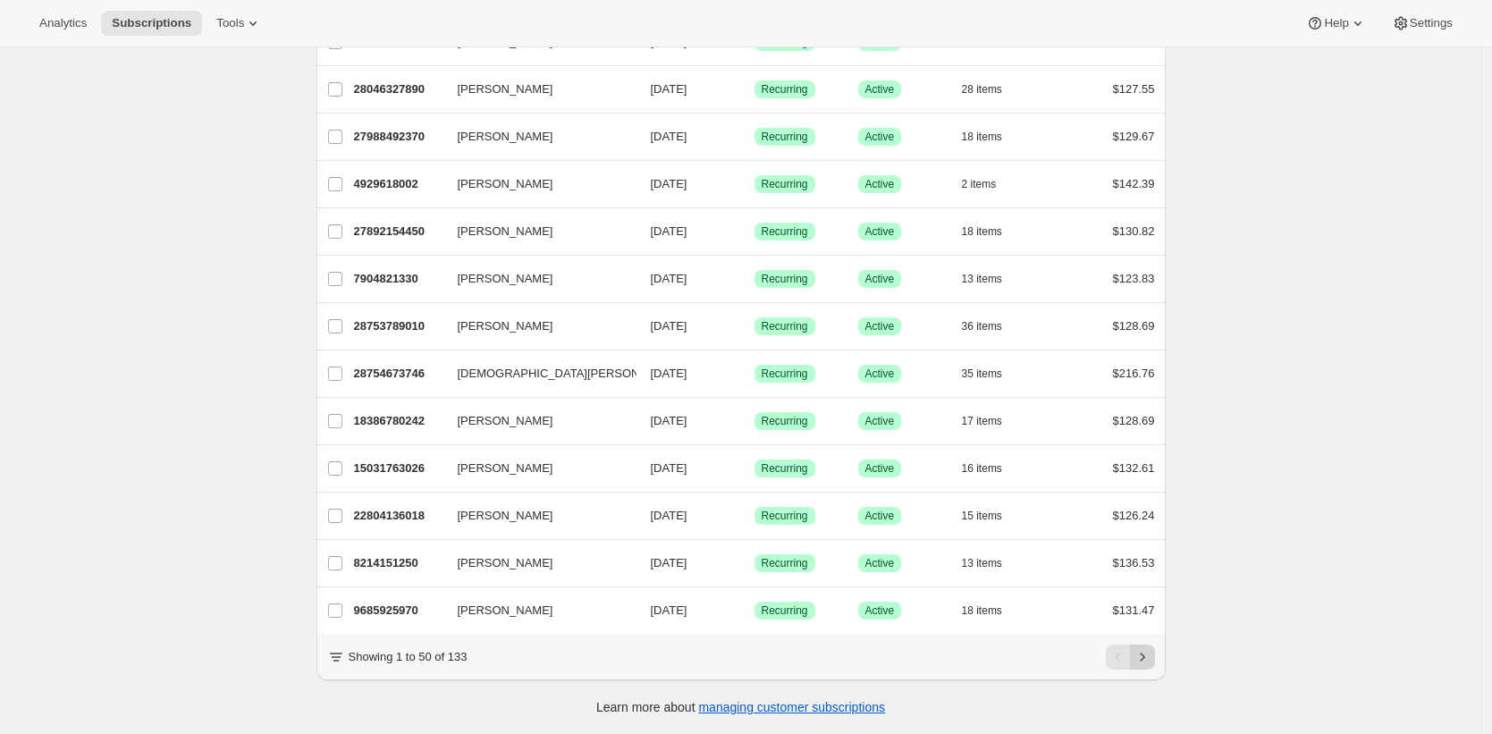
click at [1149, 654] on icon "Next" at bounding box center [1142, 657] width 18 height 18
click at [1146, 662] on icon "Next" at bounding box center [1142, 657] width 18 height 18
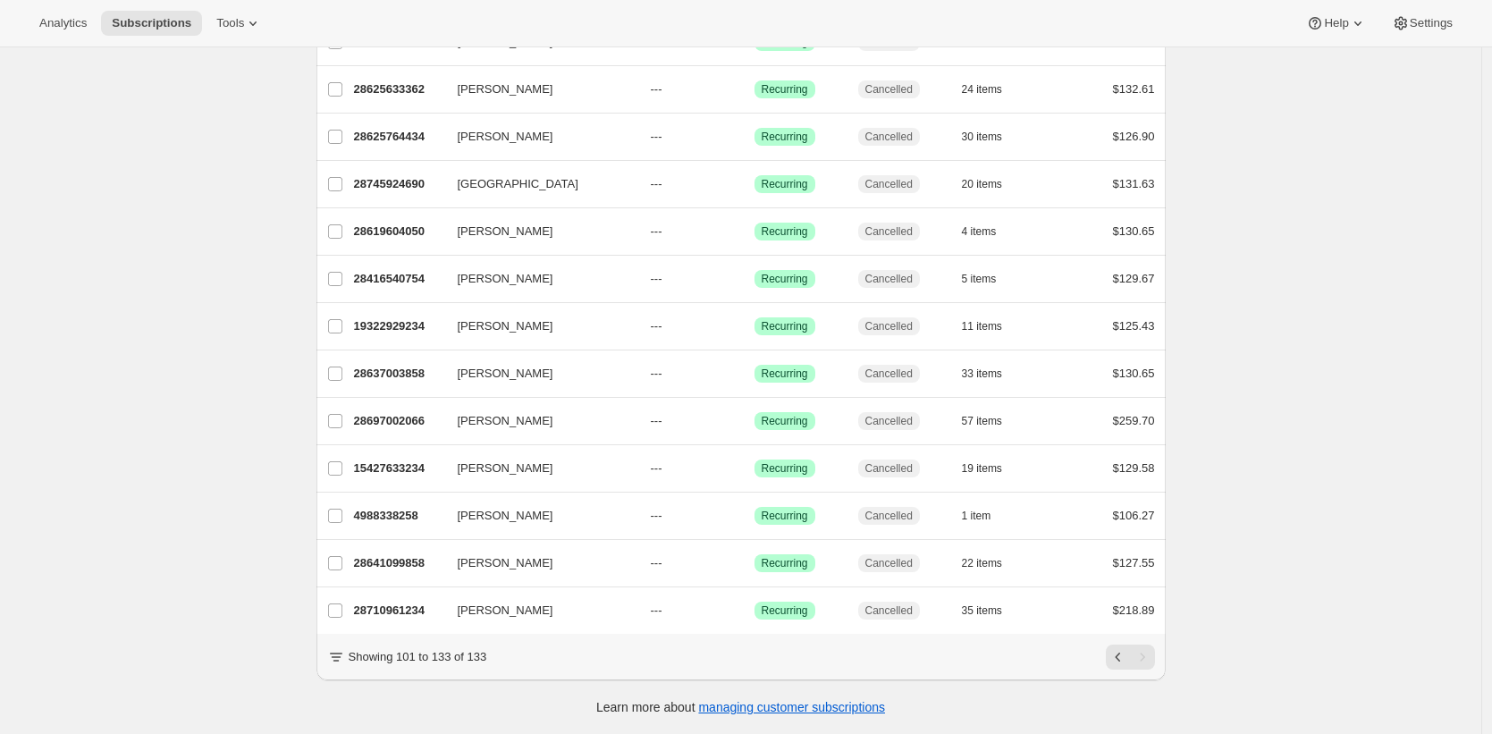
scroll to position [1171, 0]
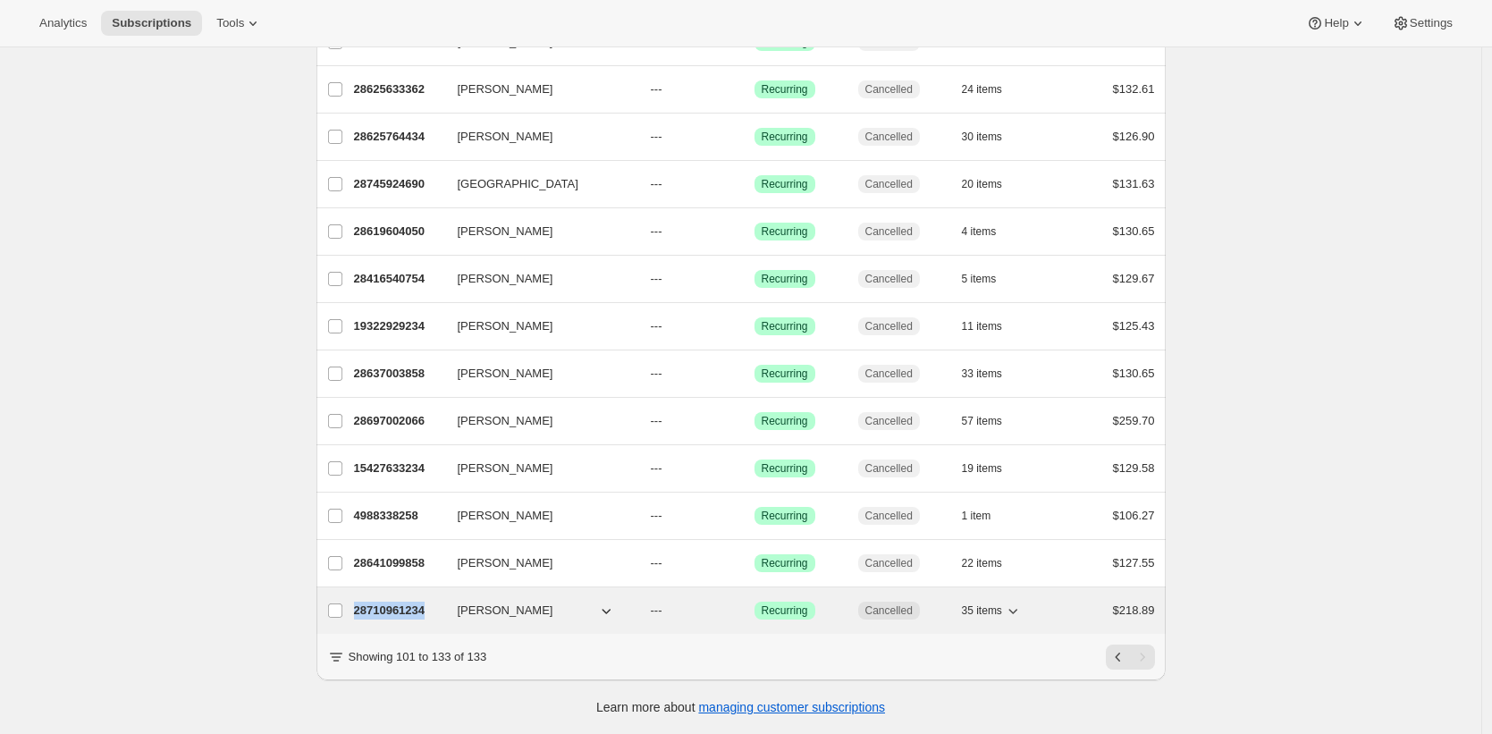
copy p "28710961234"
click at [412, 602] on p "28710961234" at bounding box center [398, 611] width 89 height 18
click at [377, 587] on div "Thomas R Burns 28710961234 Thomas R Burns --- Success Recurring Cancelled 35 it…" at bounding box center [740, 610] width 849 height 46
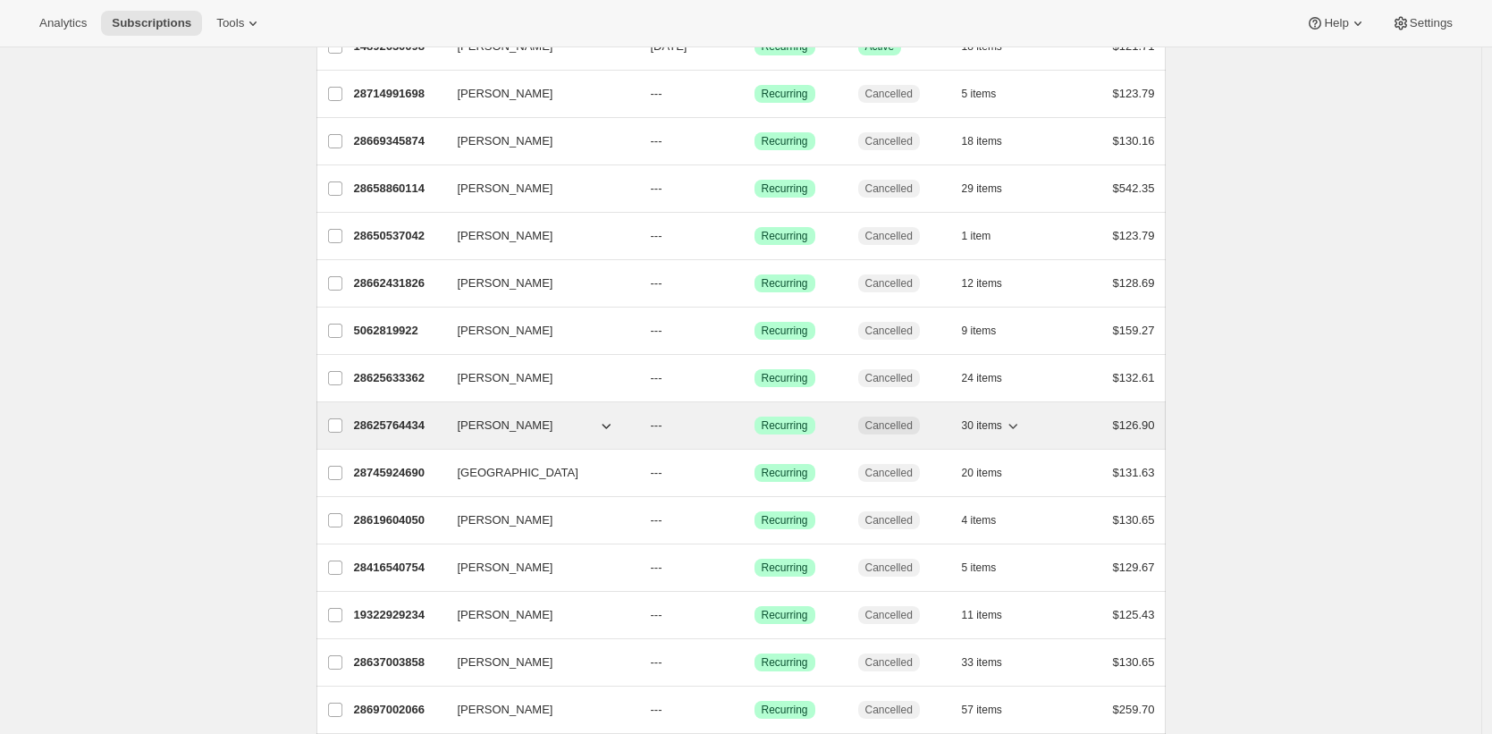
scroll to position [528, 0]
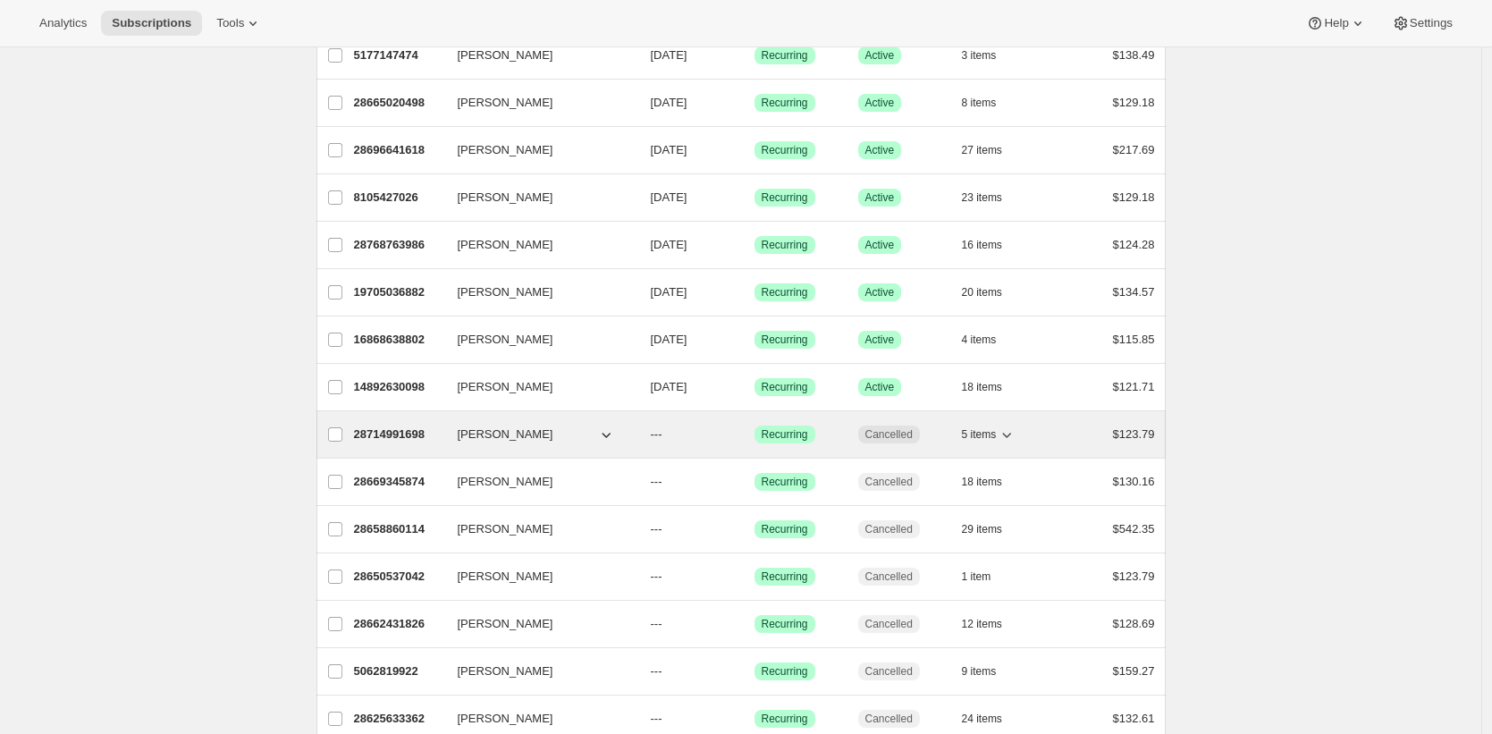
click at [405, 430] on p "28714991698" at bounding box center [398, 434] width 89 height 18
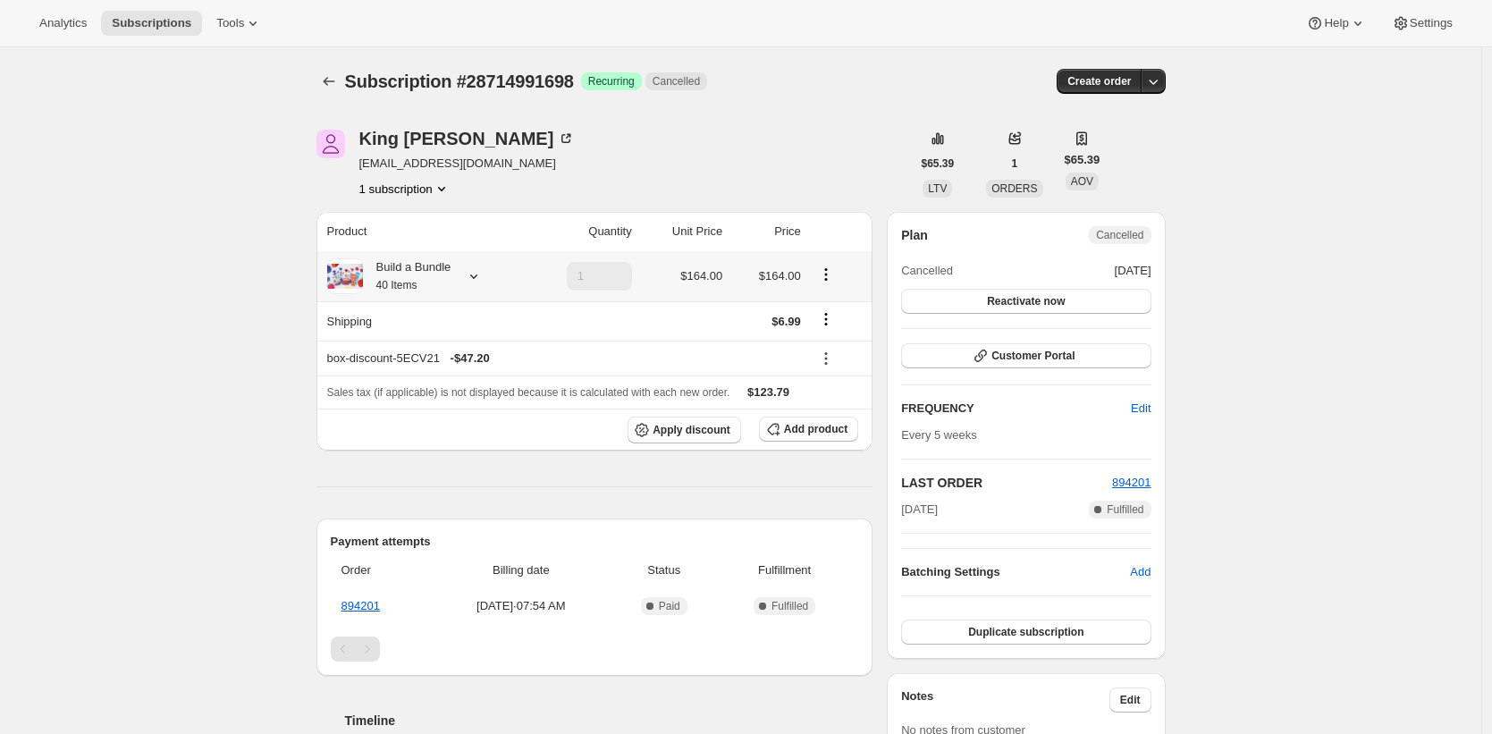
click at [440, 265] on div "Build a Bundle 40 Items" at bounding box center [407, 276] width 88 height 36
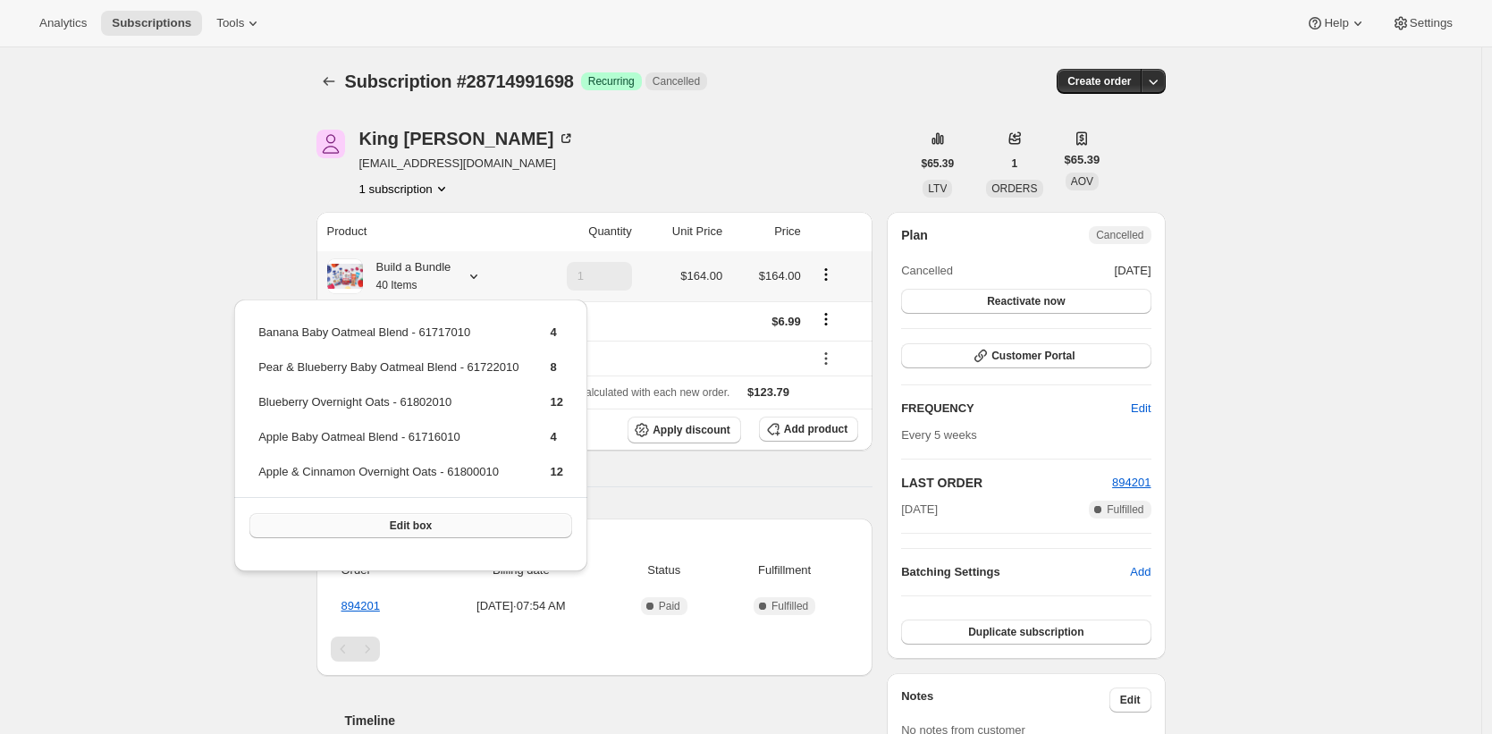
click at [466, 538] on button "Edit box" at bounding box center [410, 525] width 323 height 25
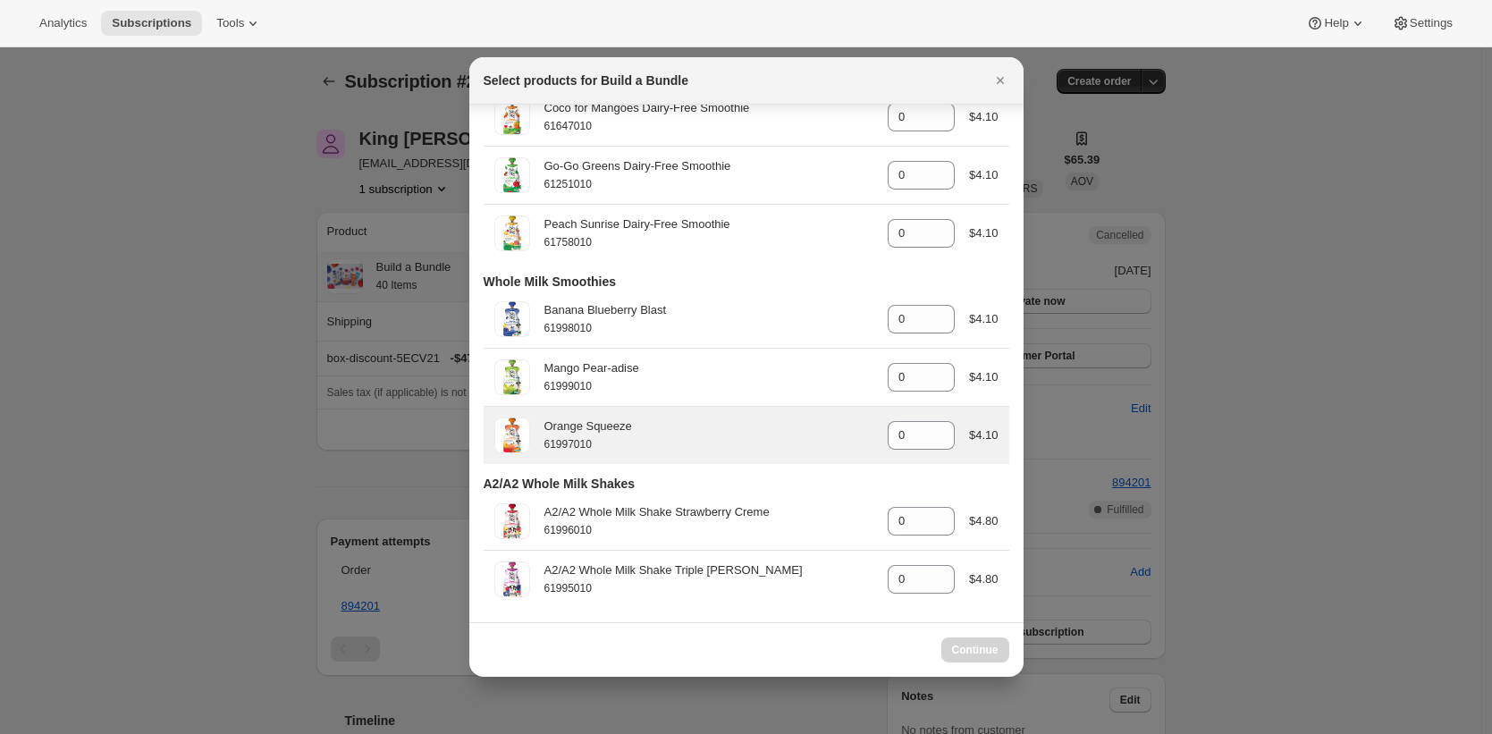
scroll to position [3148, 0]
select select "gid://shopify/ProductVariant/42117741445202"
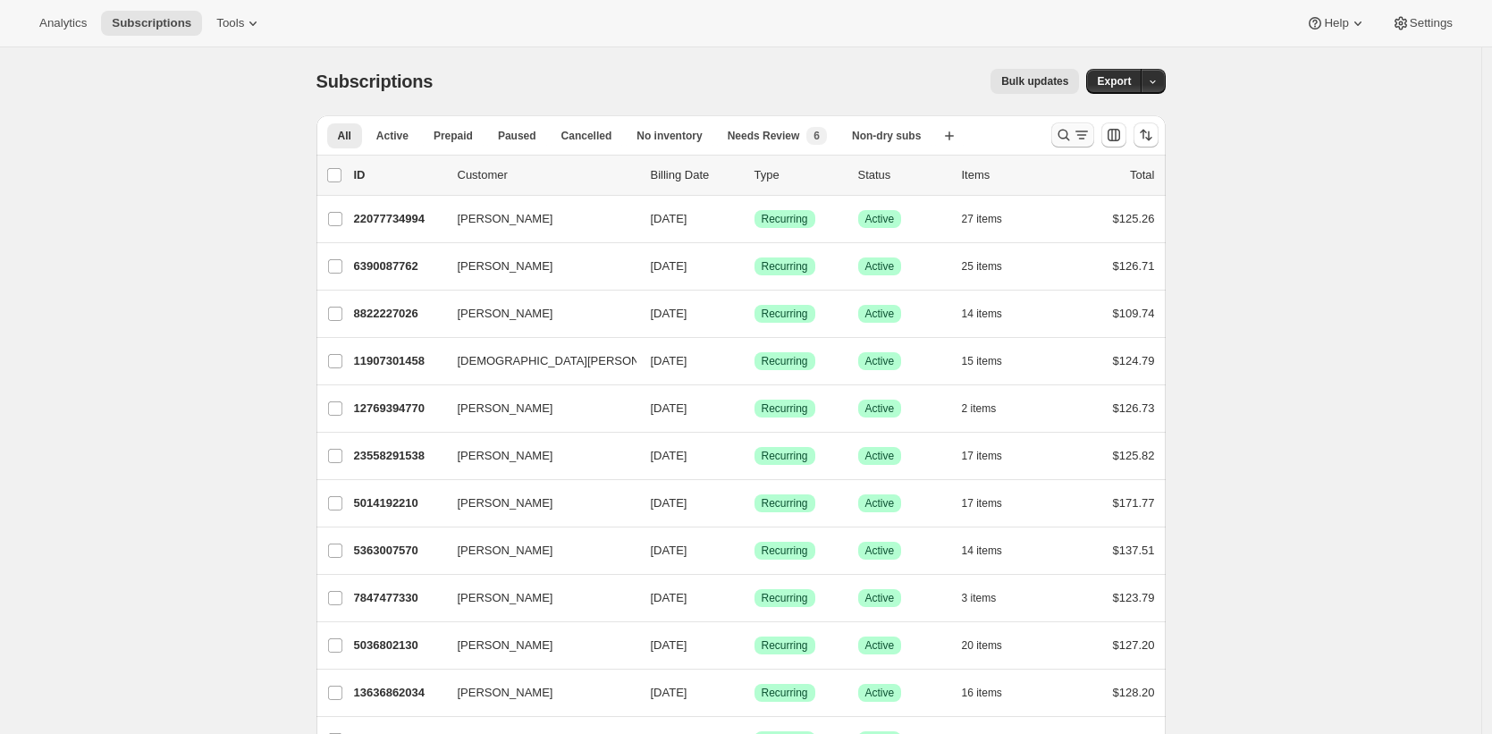
click at [1090, 135] on icon "Search and filter results" at bounding box center [1082, 135] width 18 height 18
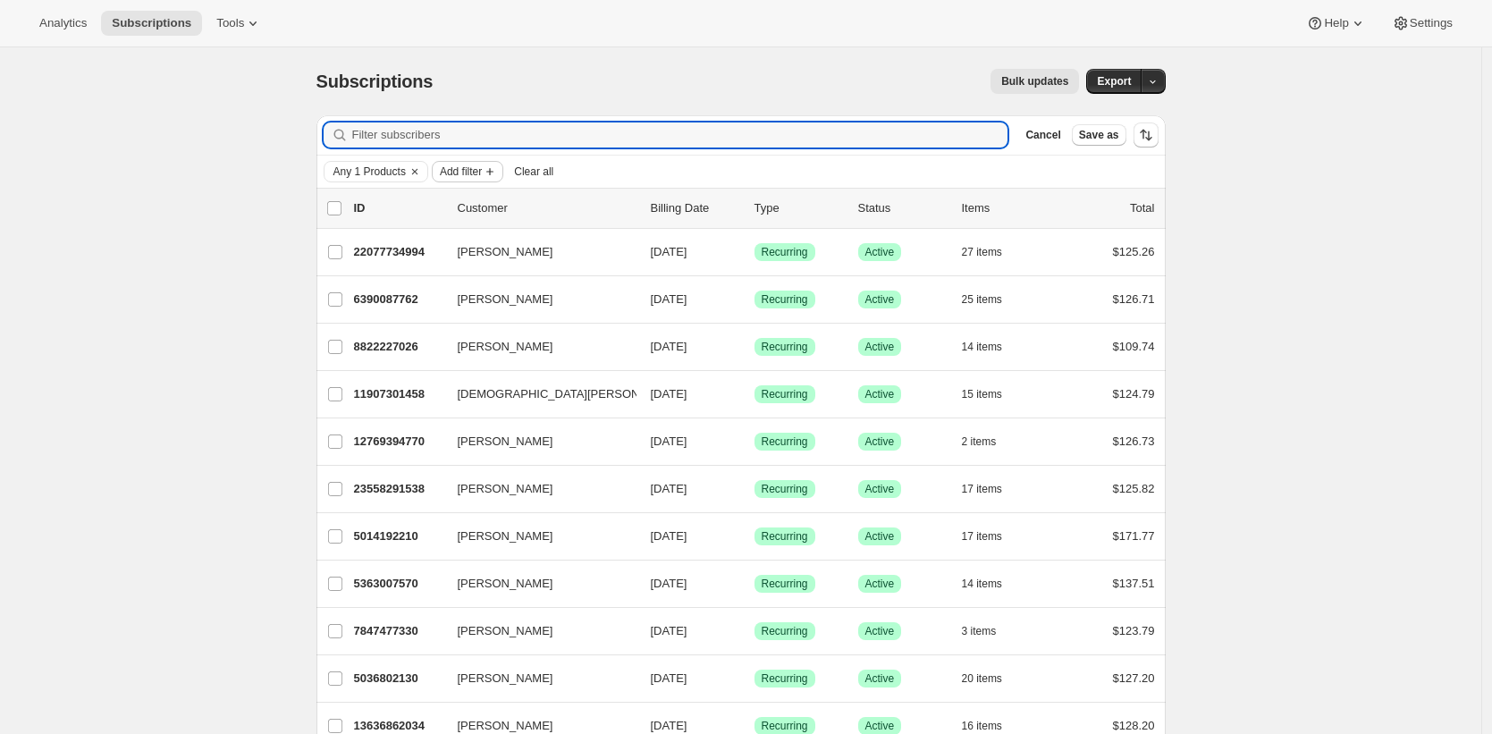
click at [474, 176] on span "Add filter" at bounding box center [461, 171] width 42 height 14
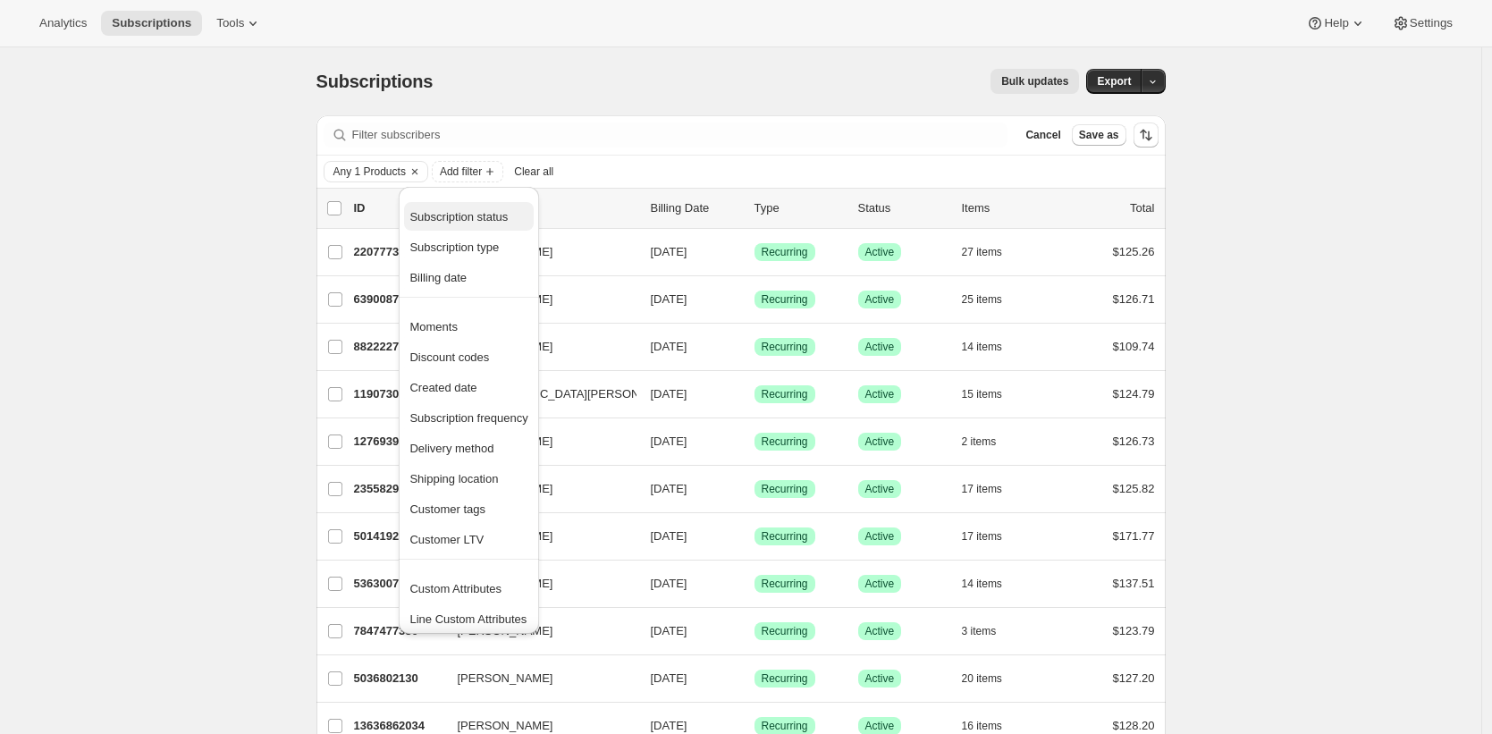
click at [478, 219] on span "Subscription status" at bounding box center [458, 216] width 98 height 13
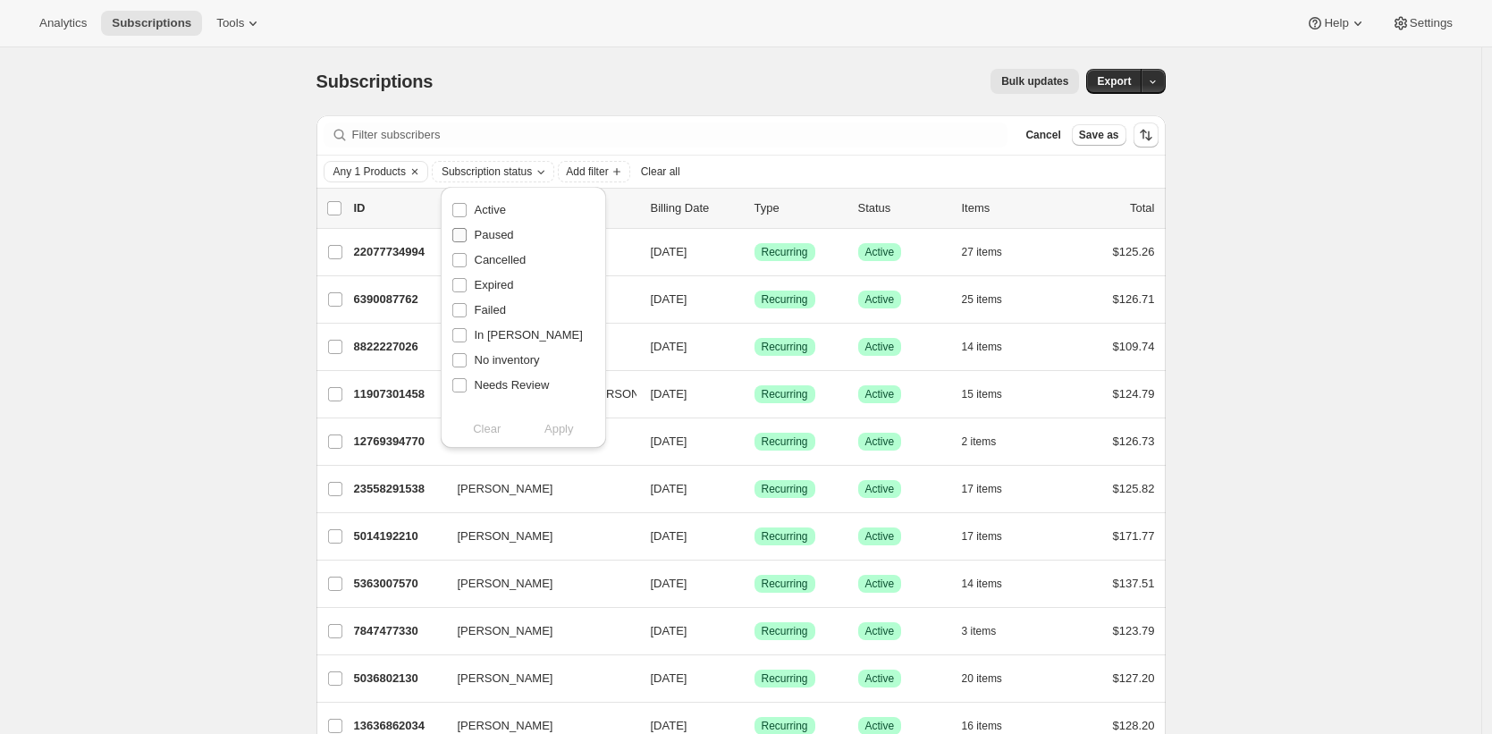
click at [495, 234] on span "Paused" at bounding box center [494, 234] width 39 height 13
click at [467, 234] on input "Paused" at bounding box center [459, 235] width 14 height 14
checkbox input "true"
click at [498, 258] on span "Cancelled" at bounding box center [501, 259] width 52 height 13
click at [467, 258] on input "Cancelled" at bounding box center [459, 260] width 14 height 14
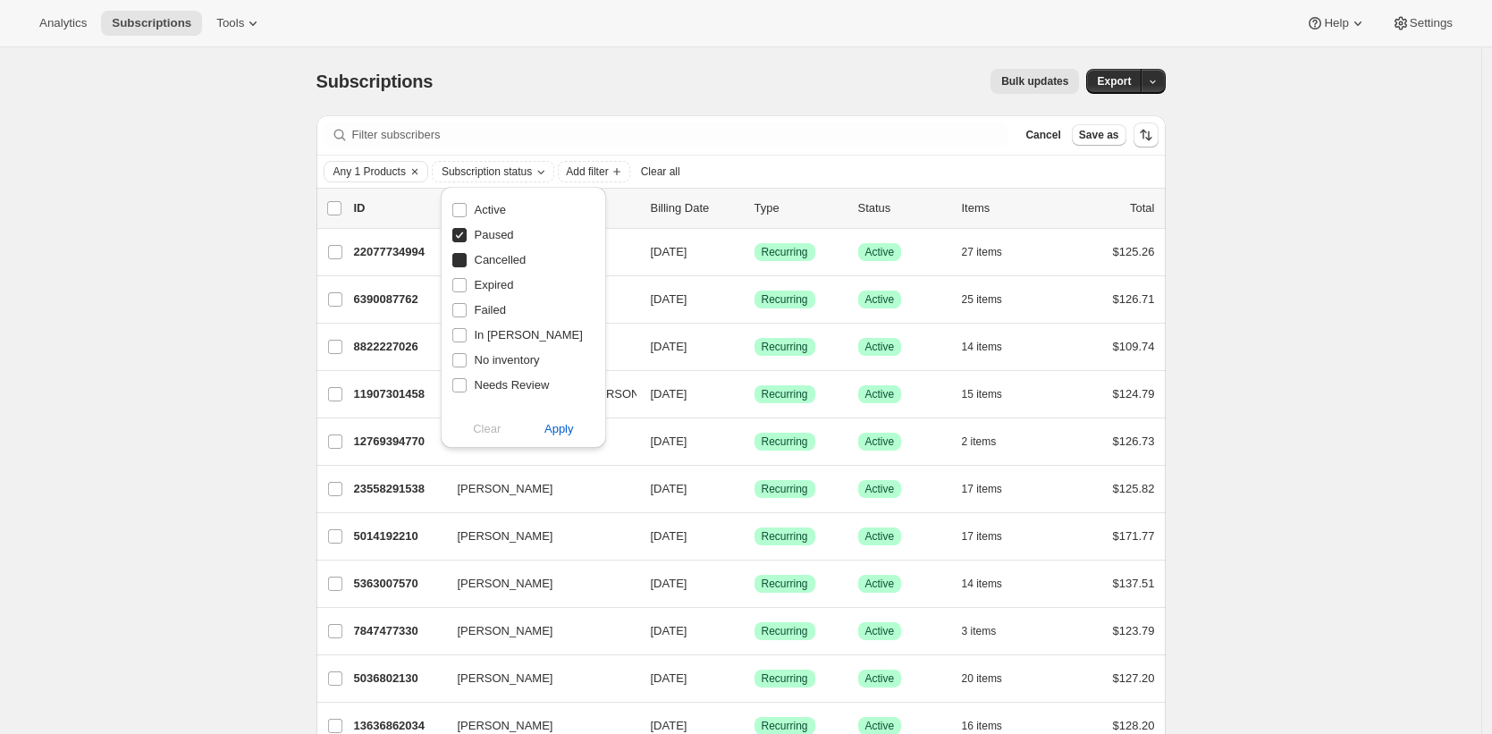
checkbox input "true"
click at [551, 427] on span "Apply" at bounding box center [558, 429] width 29 height 18
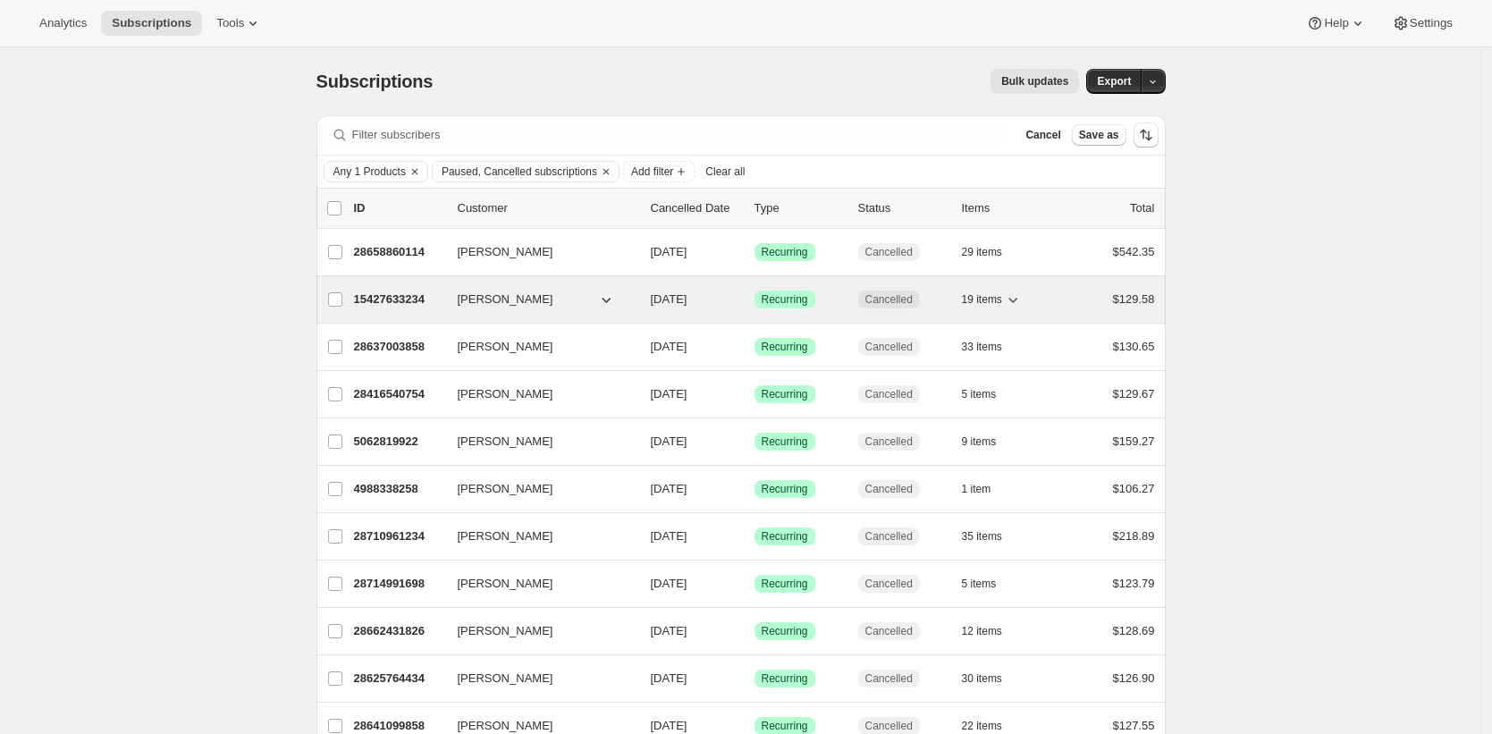
click at [410, 304] on p "15427633234" at bounding box center [398, 299] width 89 height 18
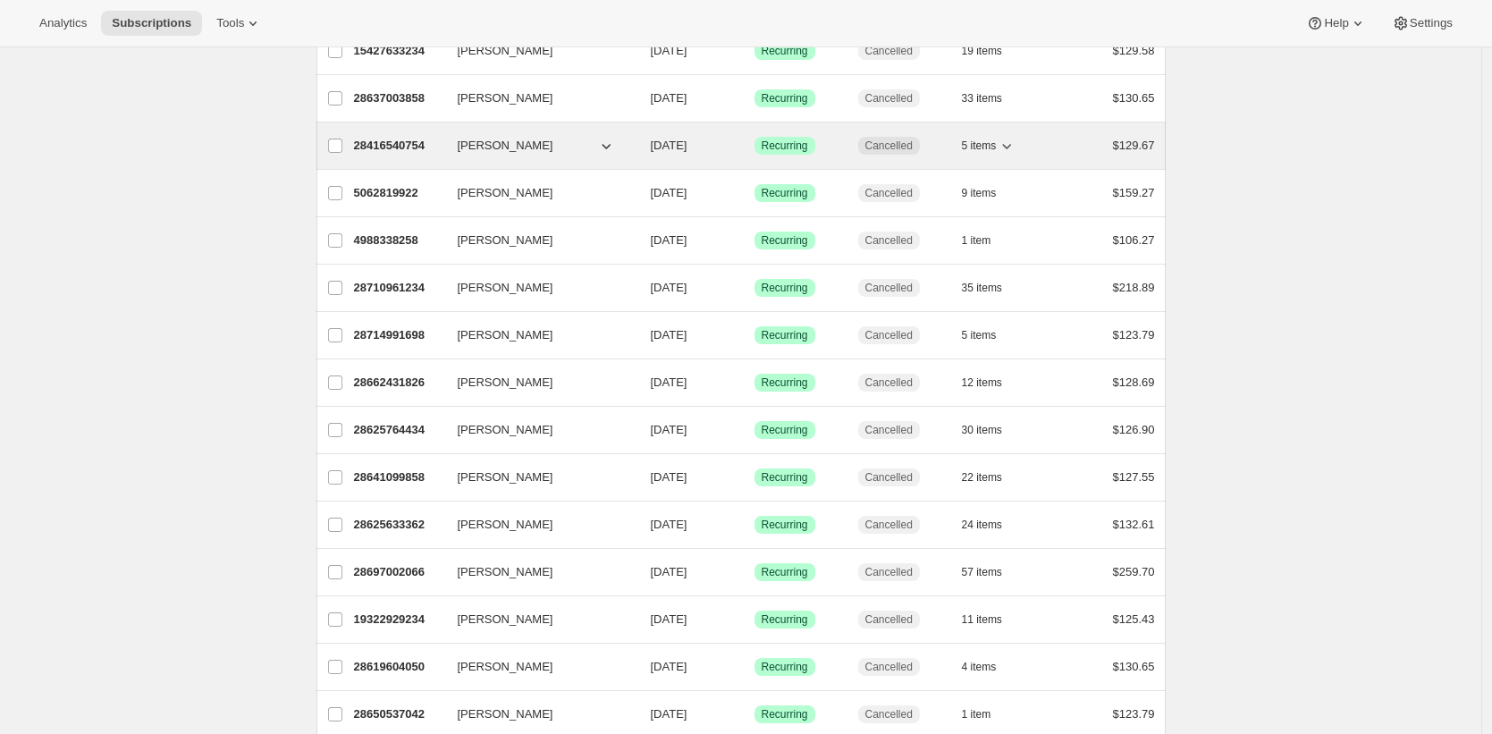
scroll to position [297, 0]
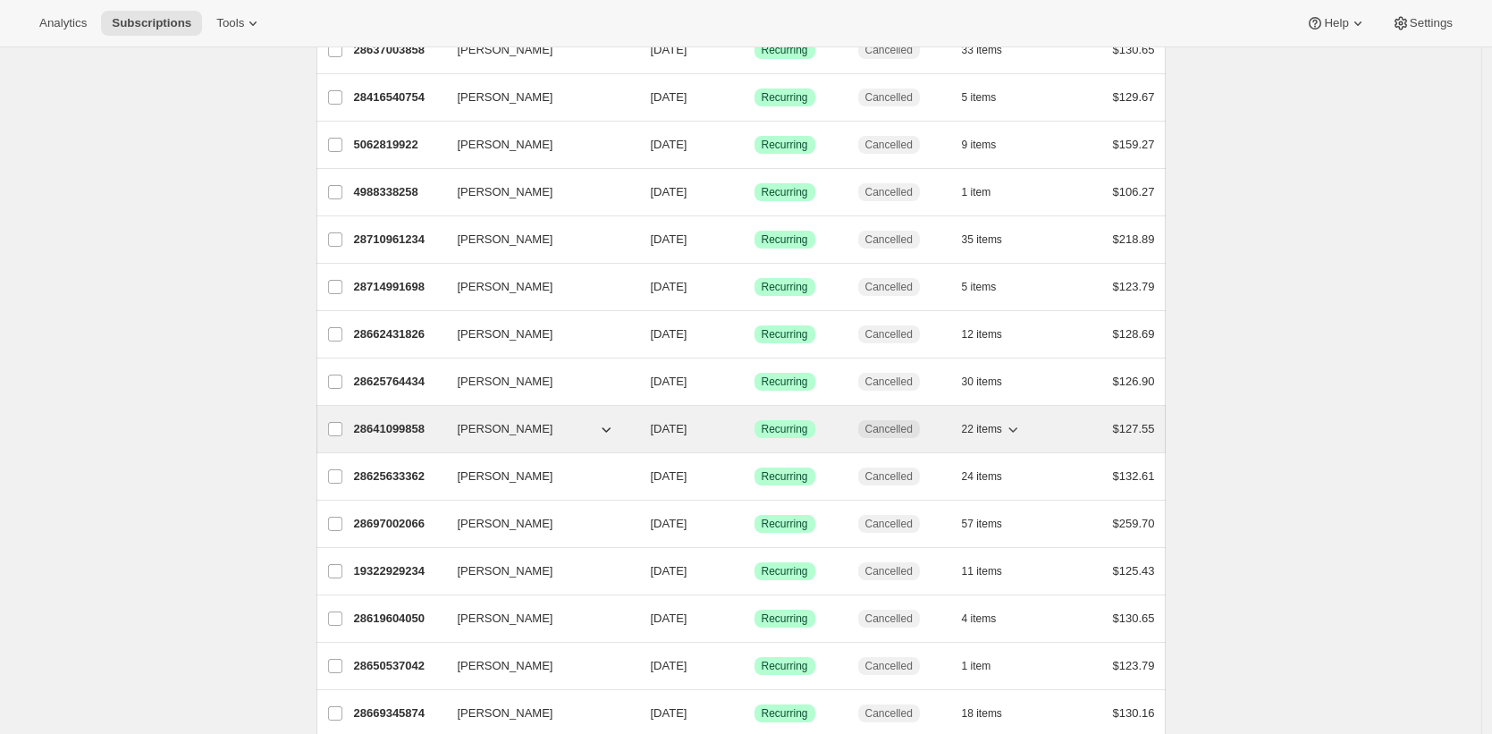
click at [400, 428] on p "28641099858" at bounding box center [398, 429] width 89 height 18
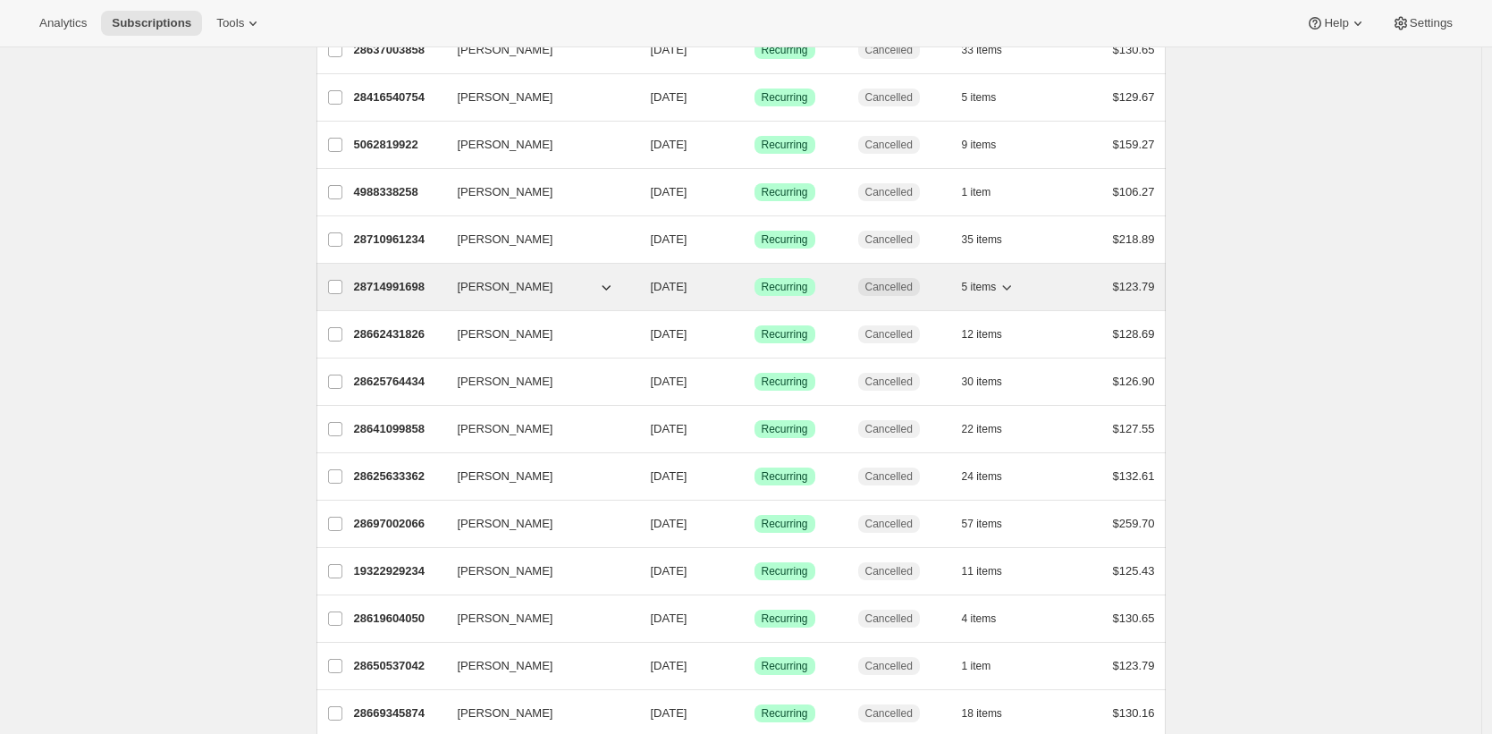
click at [407, 285] on p "28714991698" at bounding box center [398, 287] width 89 height 18
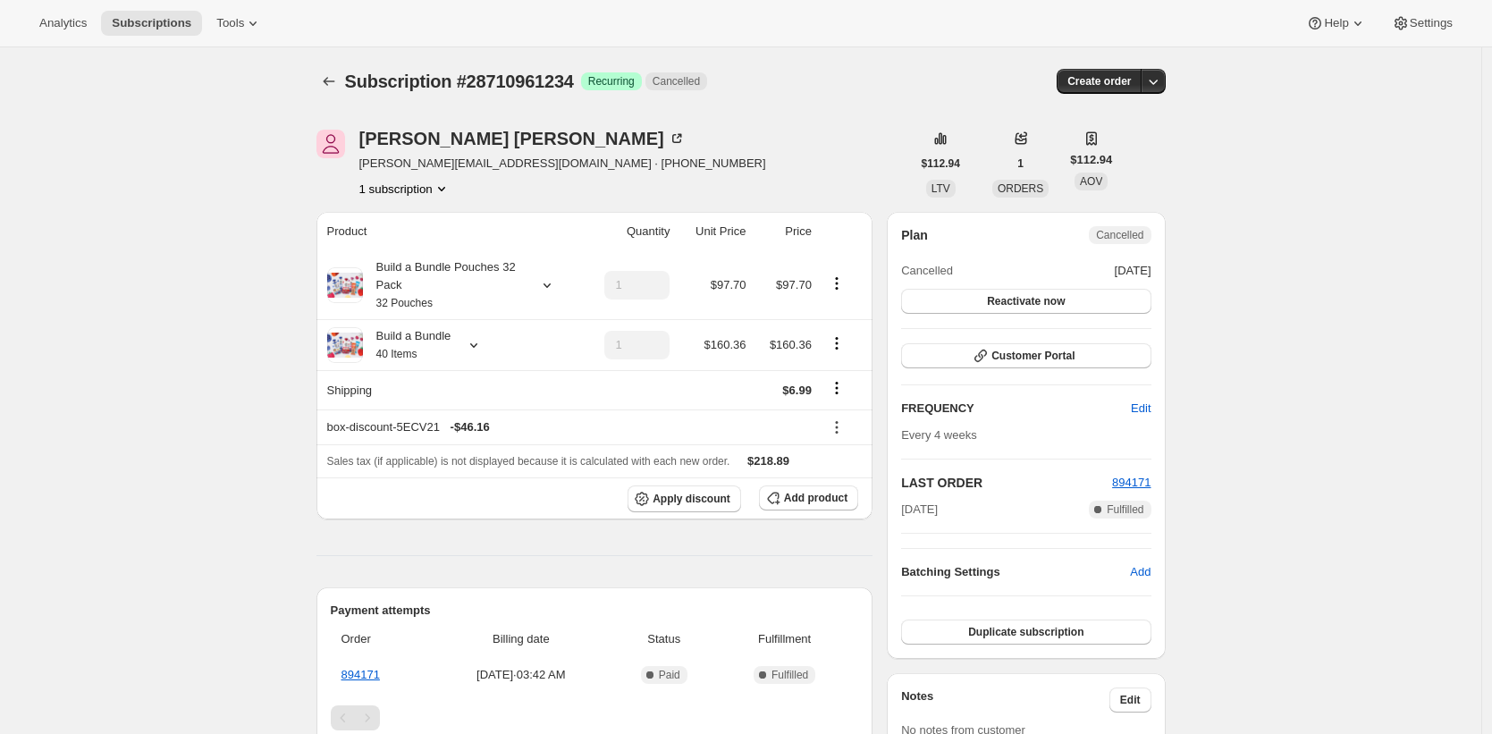
drag, startPoint x: 359, startPoint y: 145, endPoint x: 346, endPoint y: 128, distance: 21.6
click at [425, 283] on div "Build a Bundle Pouches 32 Pack 32 Pouches" at bounding box center [443, 285] width 161 height 54
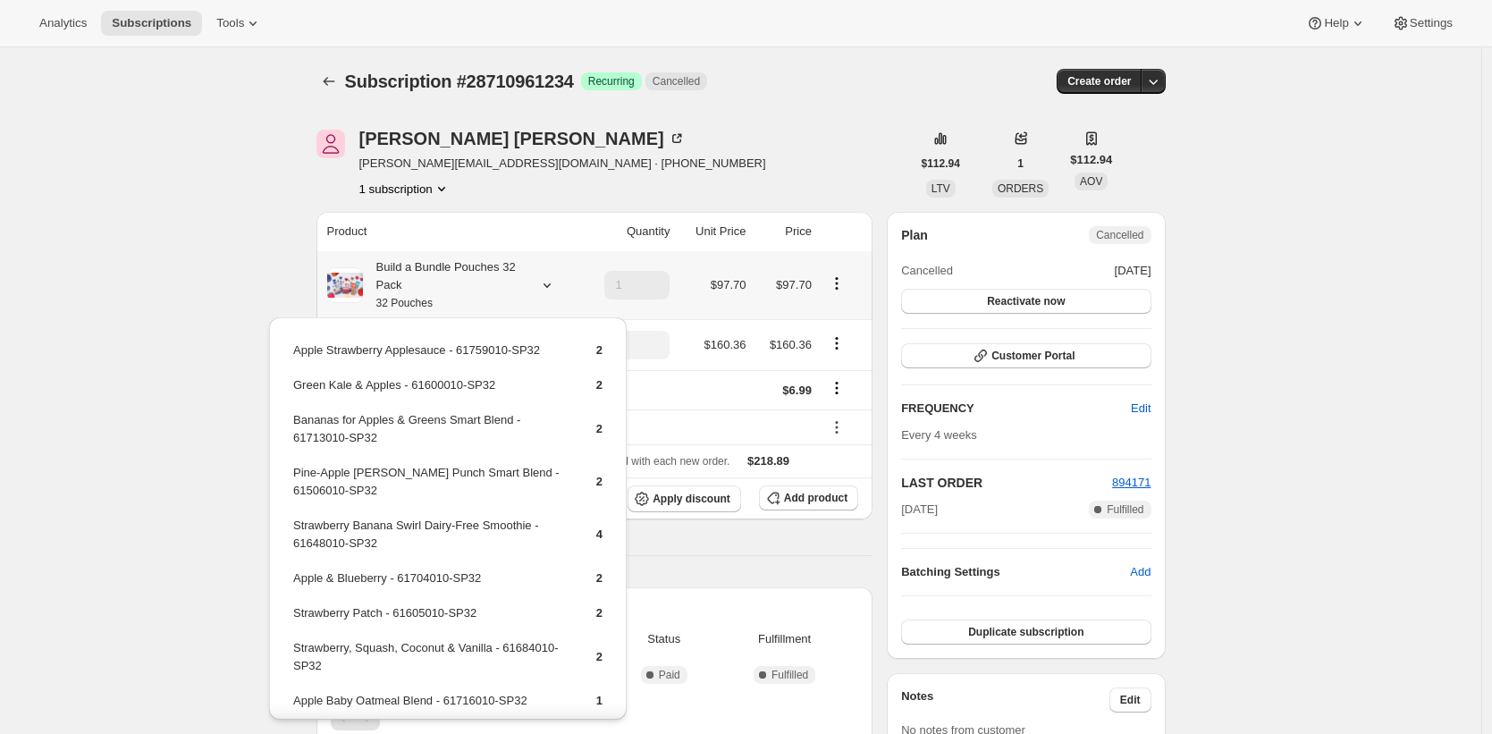
click at [425, 283] on div "Build a Bundle Pouches 32 Pack 32 Pouches" at bounding box center [443, 285] width 161 height 54
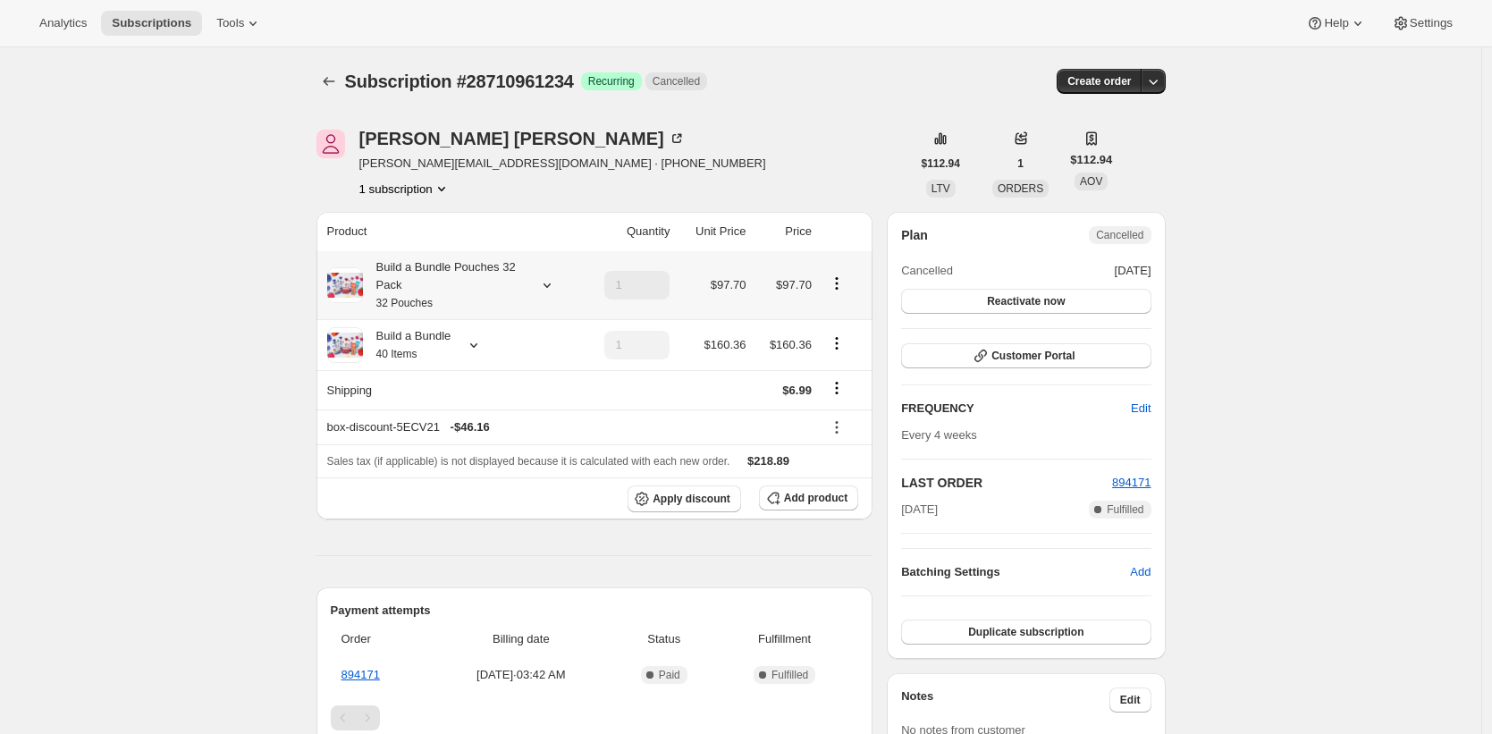
click at [474, 276] on div "Build a Bundle Pouches 32 Pack 32 Pouches" at bounding box center [443, 285] width 161 height 54
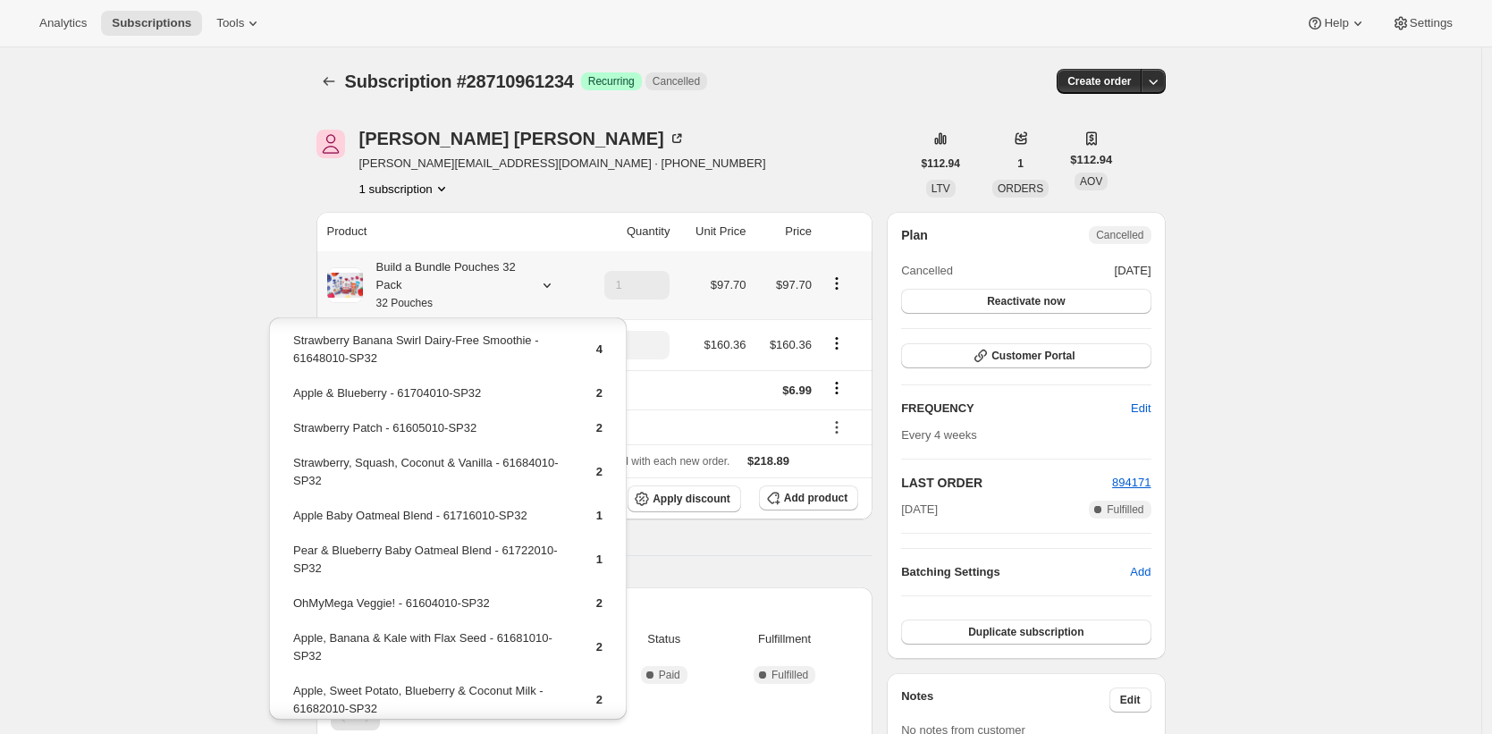
scroll to position [396, 0]
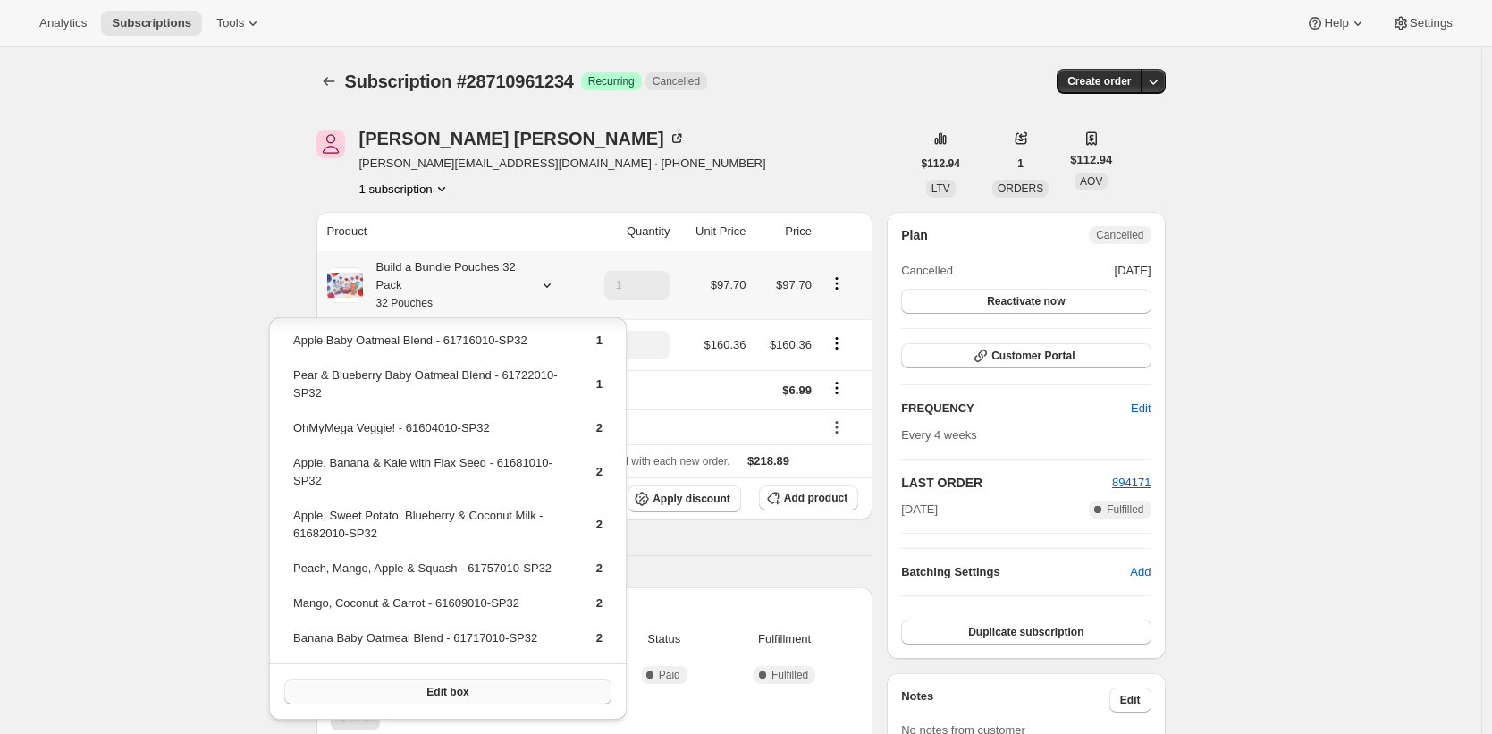
click at [474, 694] on button "Edit box" at bounding box center [447, 691] width 327 height 25
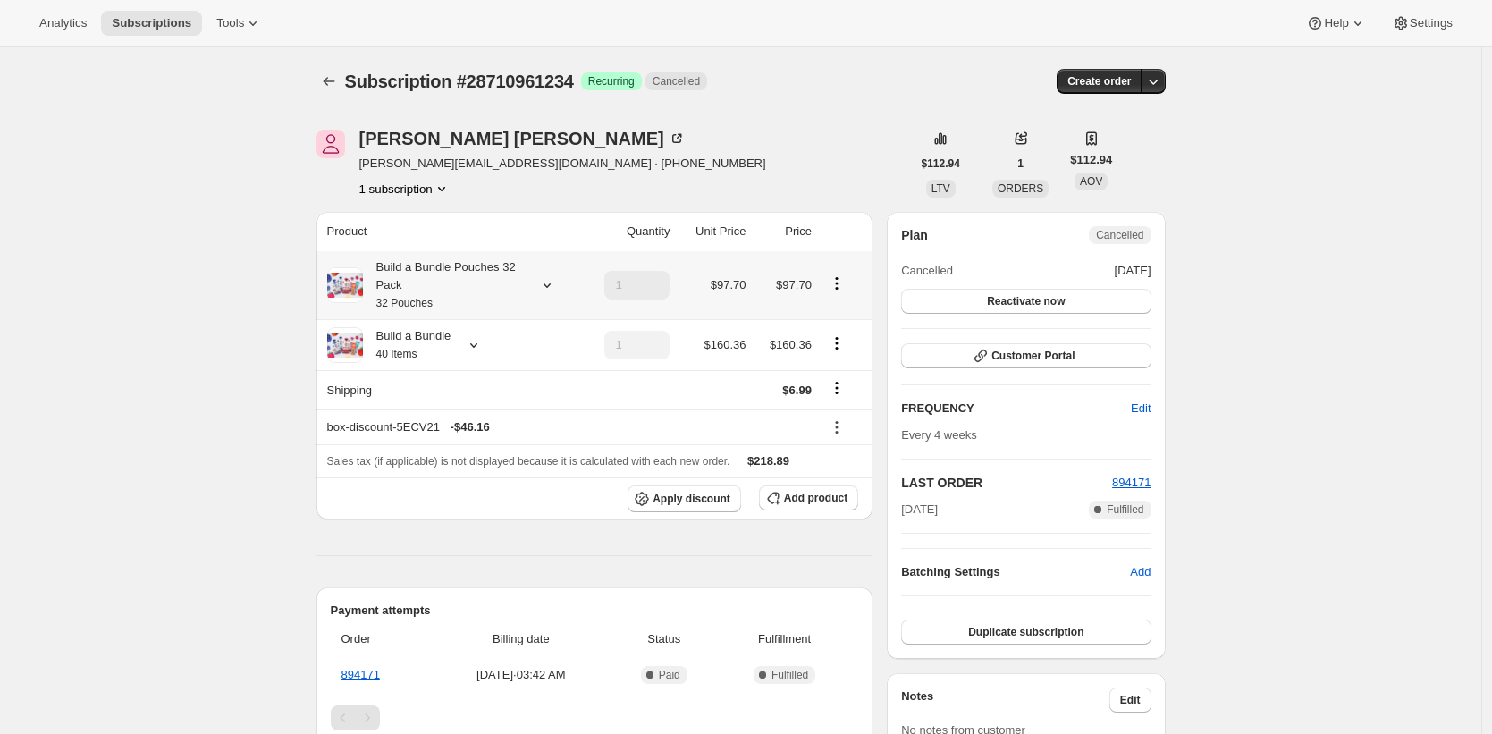
click at [467, 258] on div "Build a Bundle Pouches 32 Pack 32 Pouches" at bounding box center [443, 285] width 161 height 54
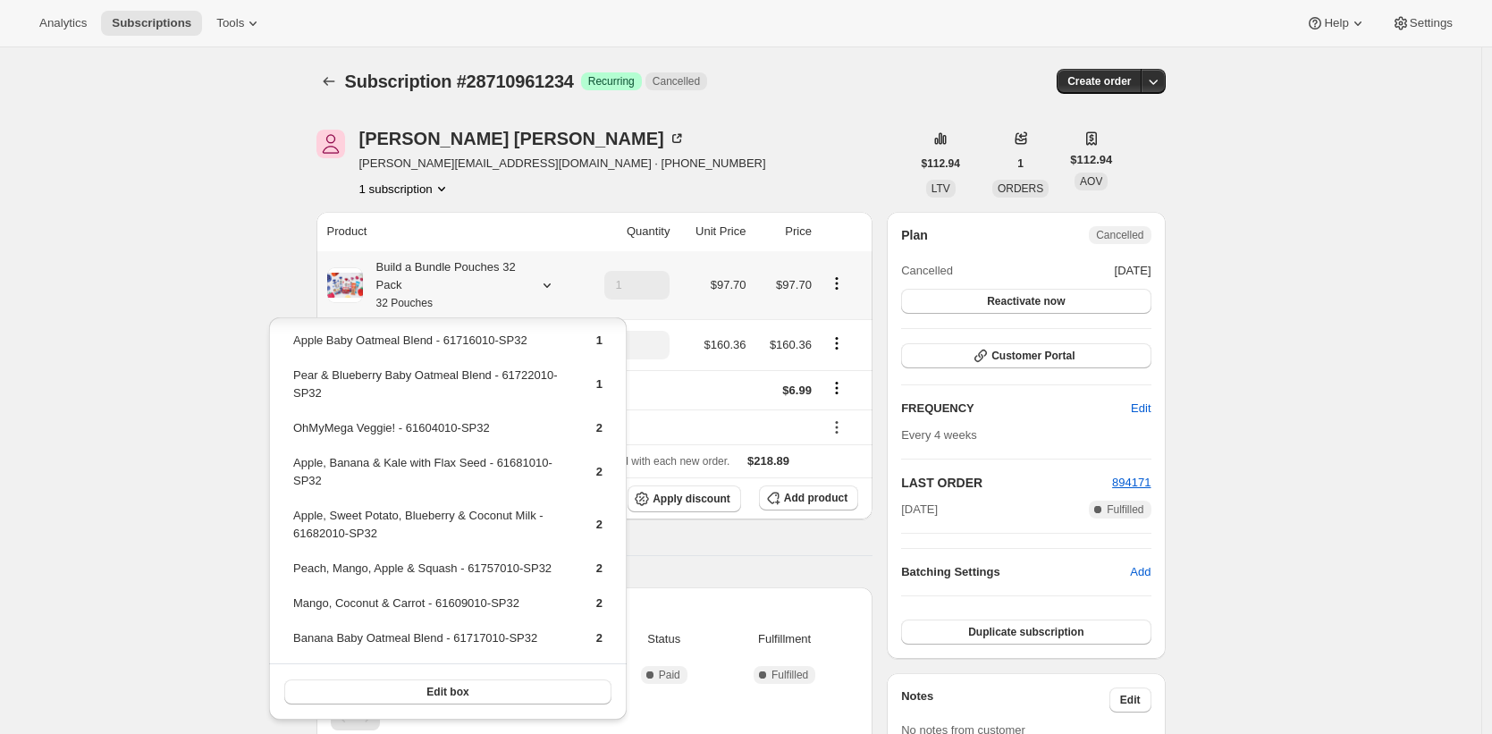
click at [469, 688] on button "Edit box" at bounding box center [447, 691] width 327 height 25
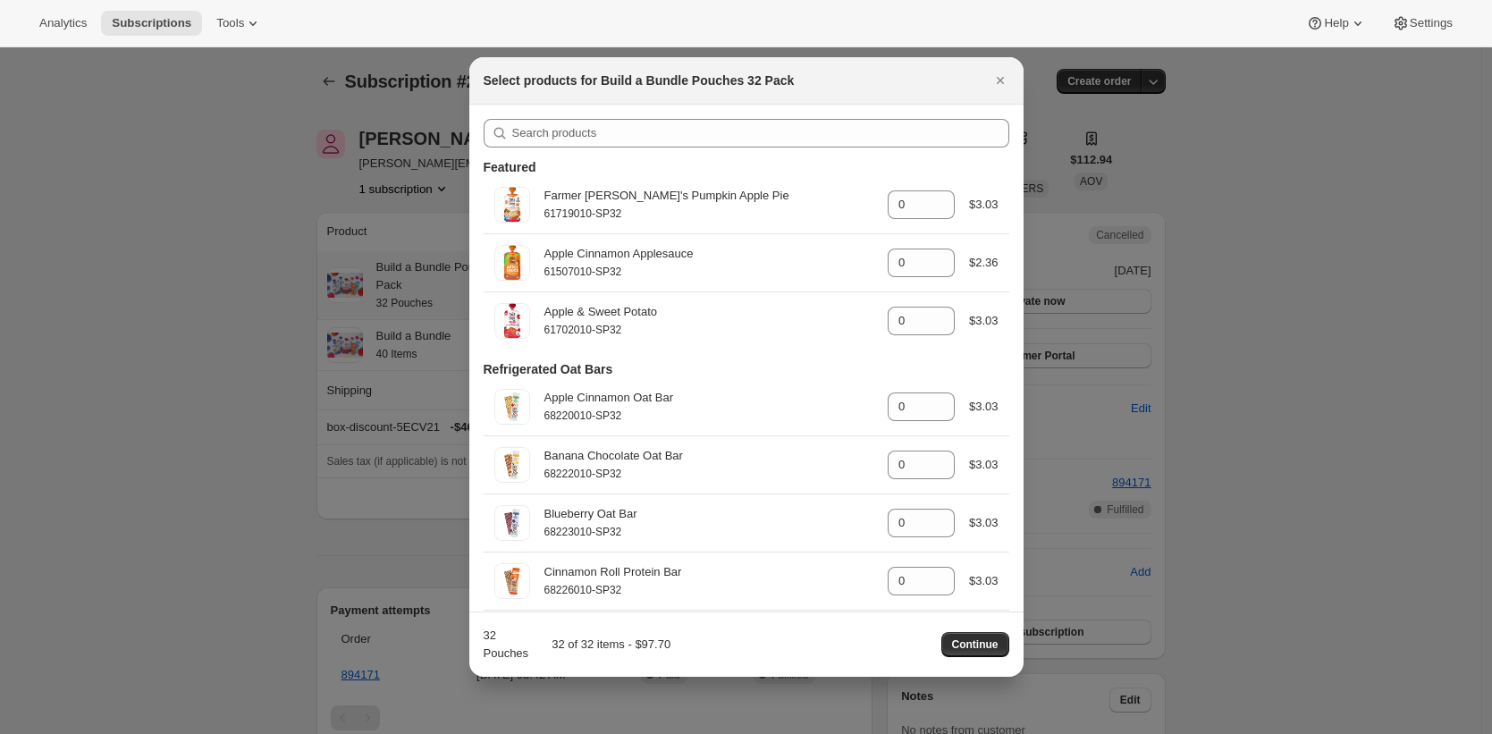
click at [484, 652] on div "32 Pouches" at bounding box center [507, 645] width 46 height 36
click at [508, 640] on div "32 Pouches" at bounding box center [507, 645] width 46 height 36
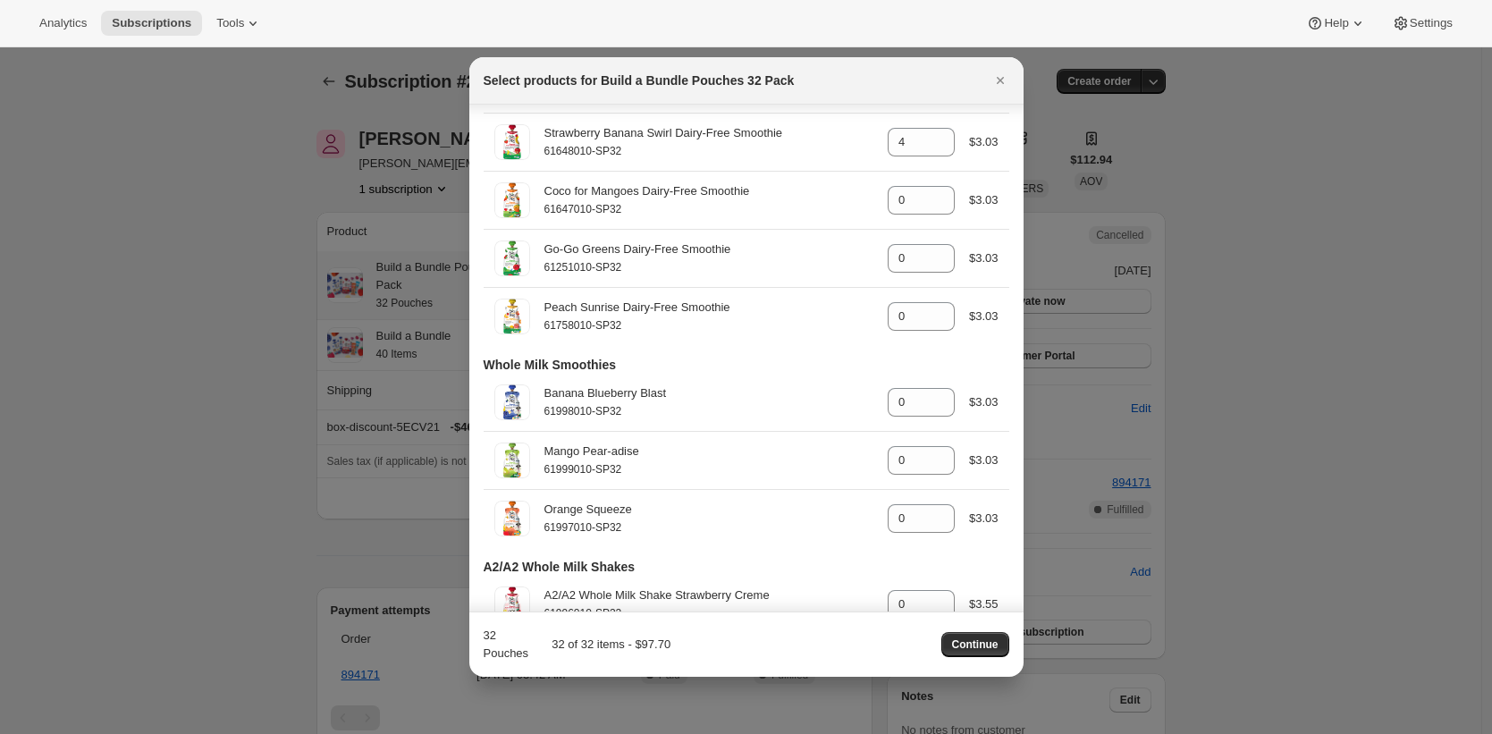
scroll to position [3155, 0]
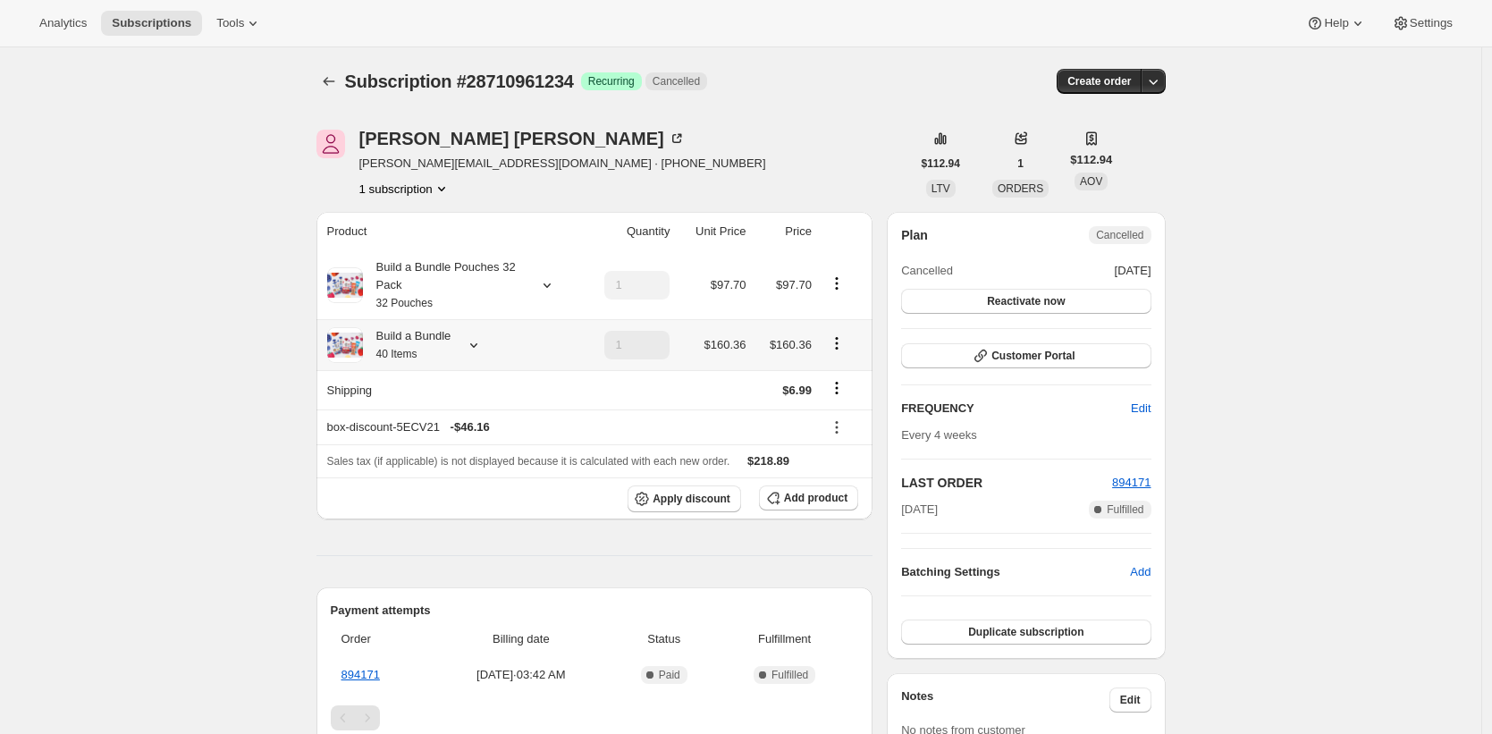
click at [384, 331] on div "Build a Bundle 40 Items" at bounding box center [407, 345] width 88 height 36
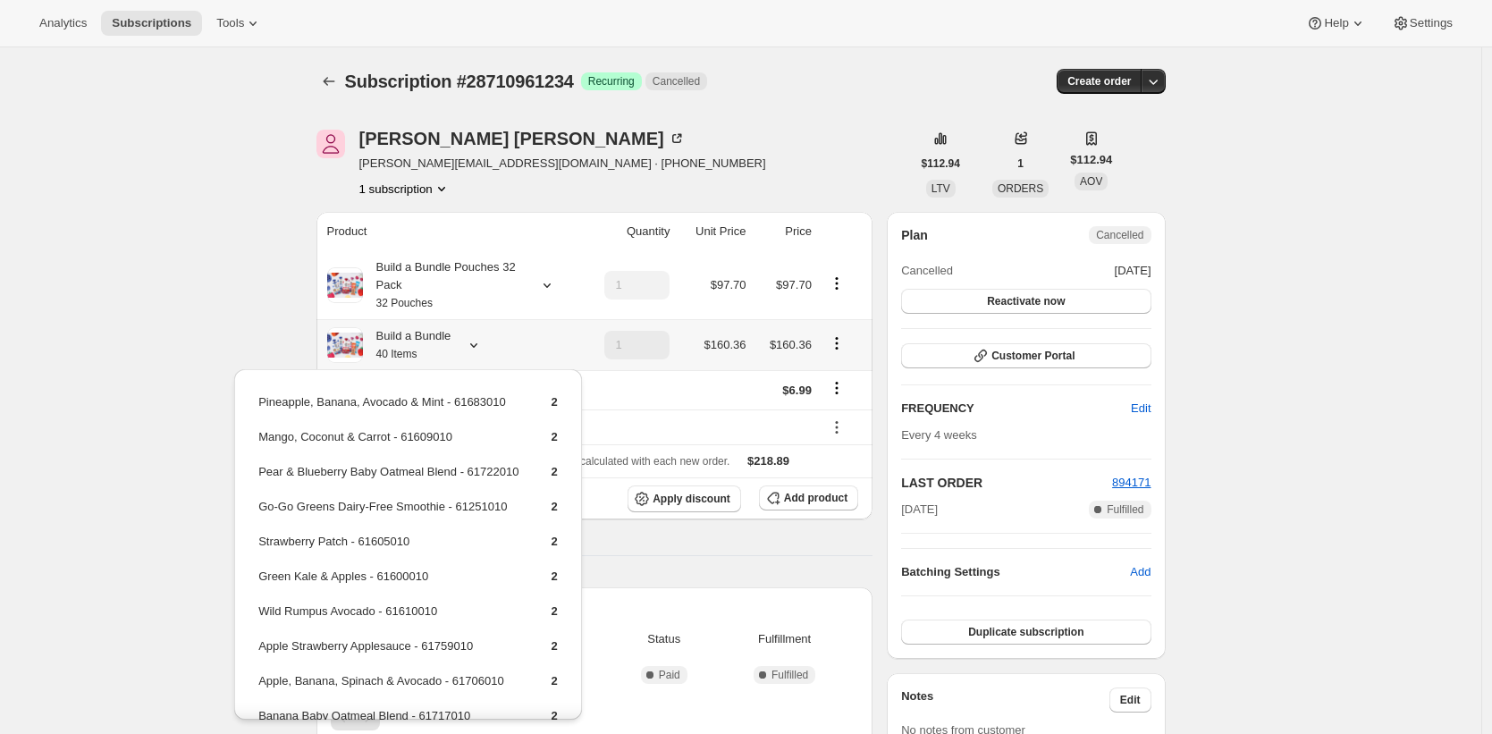
click at [274, 403] on td "Pineapple, Banana, Avocado & Mint - 61683010" at bounding box center [388, 408] width 263 height 33
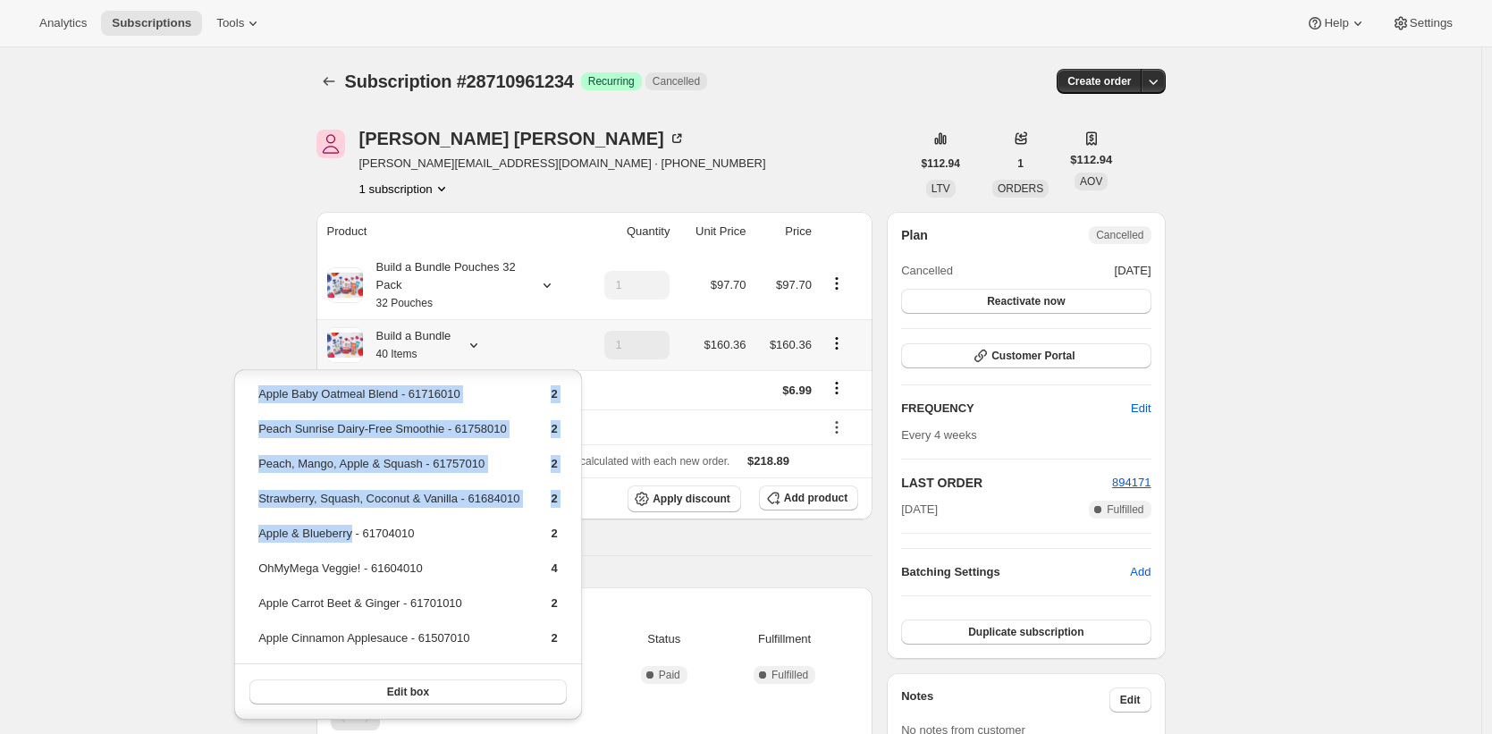
scroll to position [445, 0]
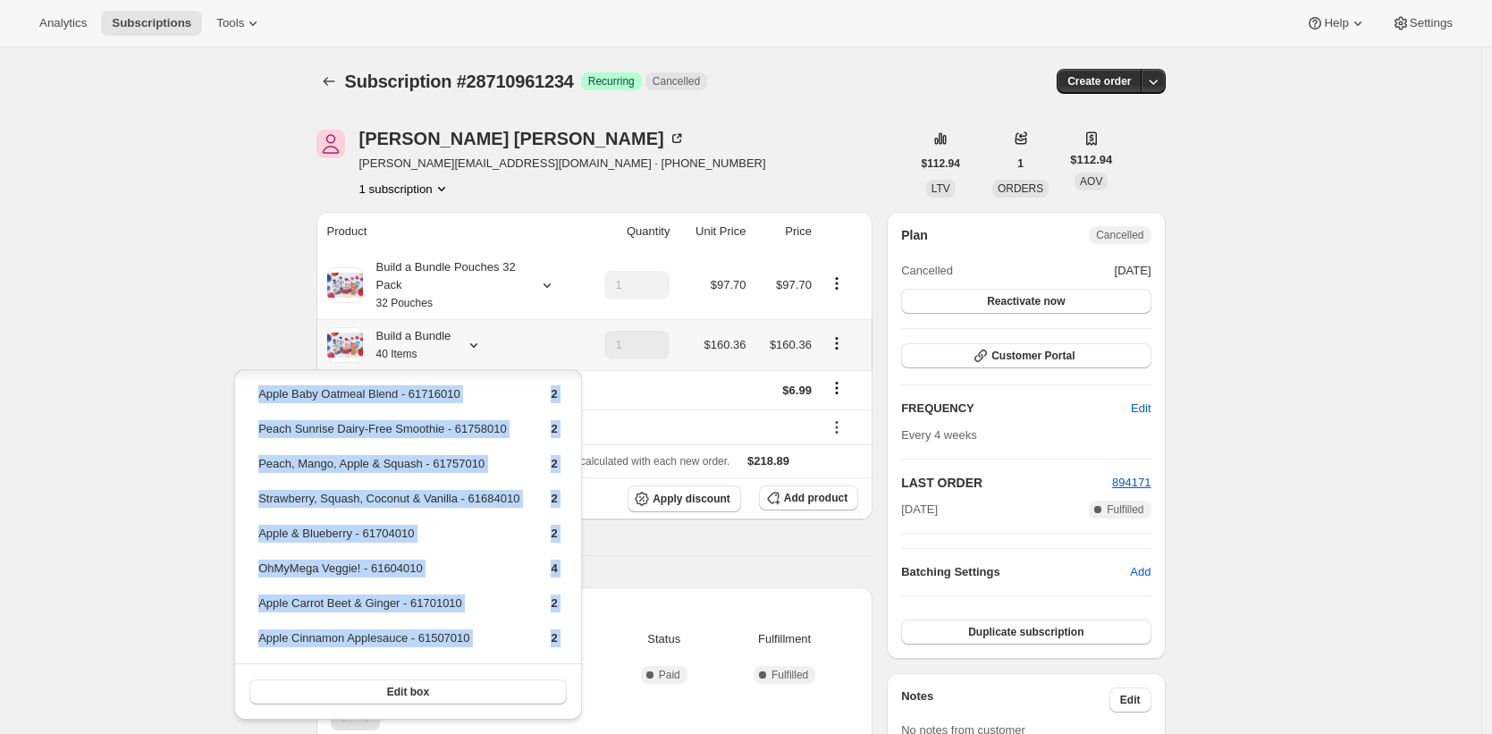
drag, startPoint x: 274, startPoint y: 403, endPoint x: 568, endPoint y: 638, distance: 376.5
click at [568, 638] on div "Pineapple, Banana, Avocado & Mint - 61683010 2 Mango, Coconut & Carrot - 616090…" at bounding box center [407, 349] width 347 height 742
copy div "Pineapple, Banana, Avocado & Mint - 61683010 2 Mango, Coconut & Carrot - 616090…"
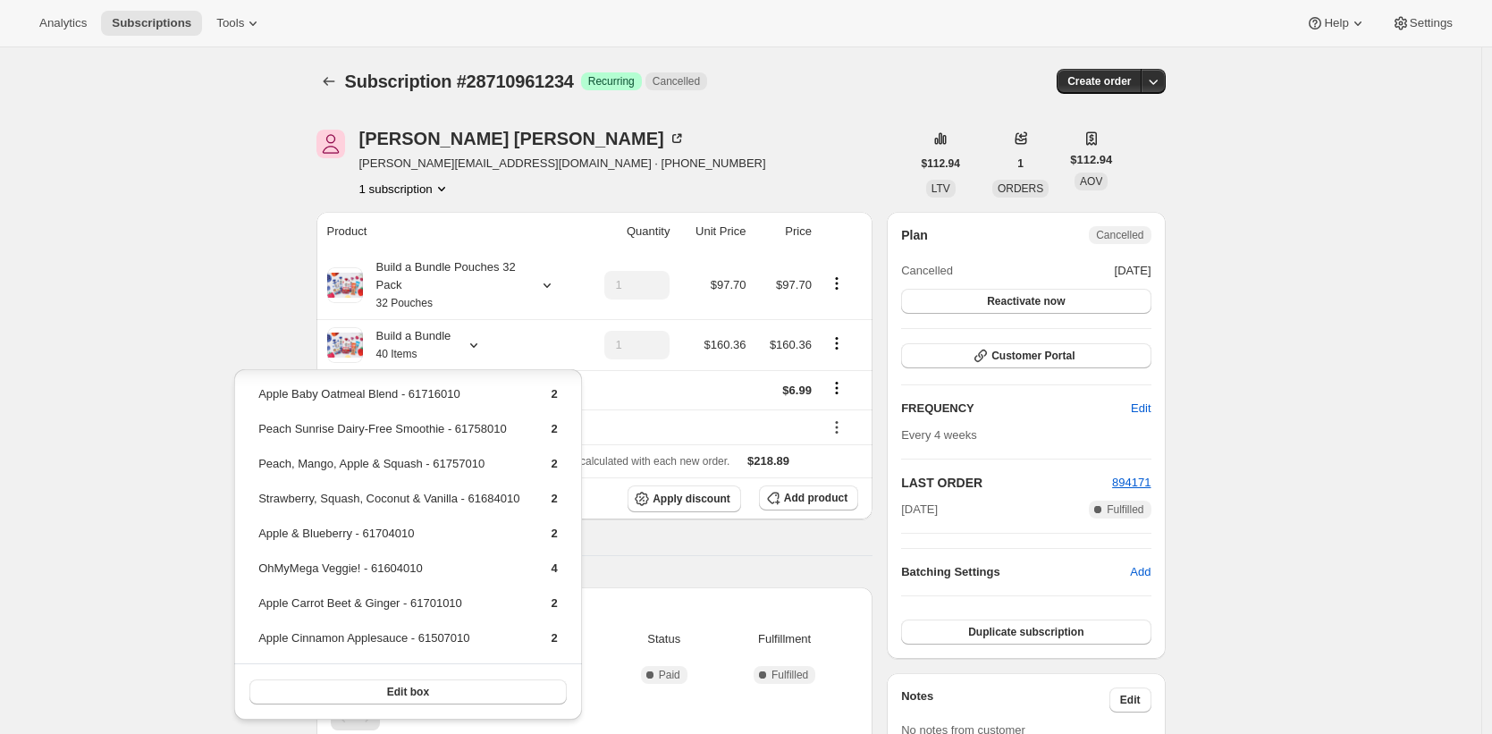
click at [248, 324] on div "Subscription #28710961234. This page is ready Subscription #28710961234 Success…" at bounding box center [740, 653] width 1481 height 1213
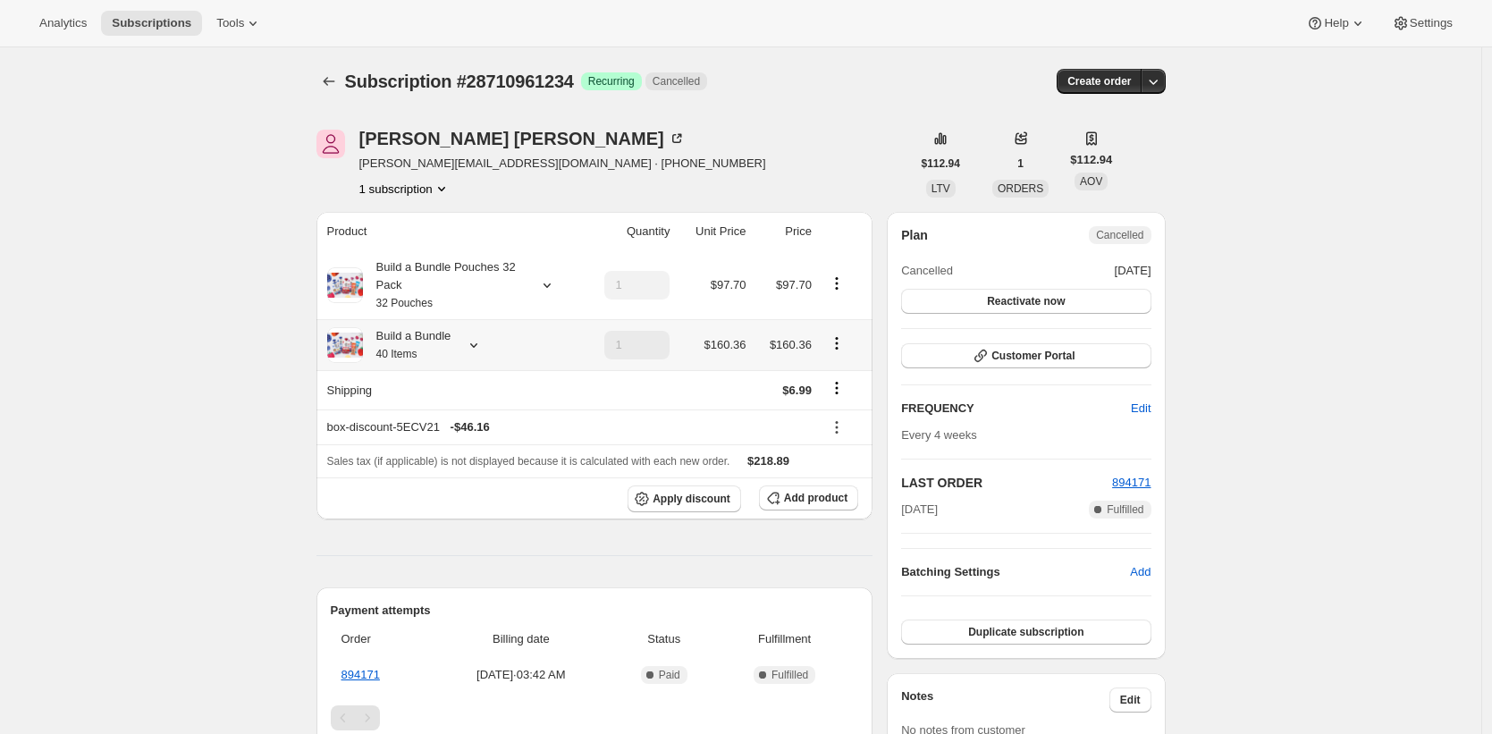
click at [407, 333] on div "Build a Bundle 40 Items" at bounding box center [407, 345] width 88 height 36
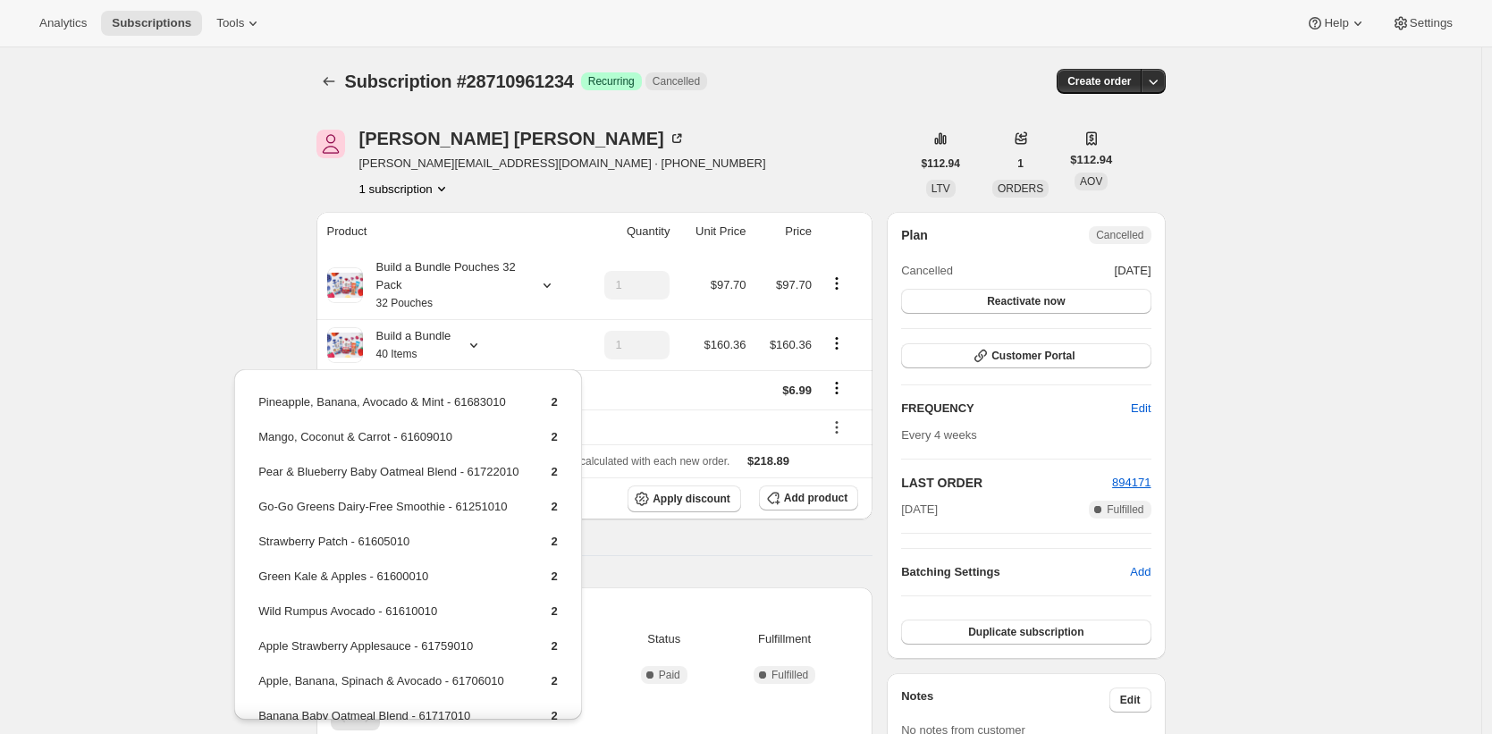
click at [235, 184] on div "Subscription #28710961234. This page is ready Subscription #28710961234 Success…" at bounding box center [740, 653] width 1481 height 1213
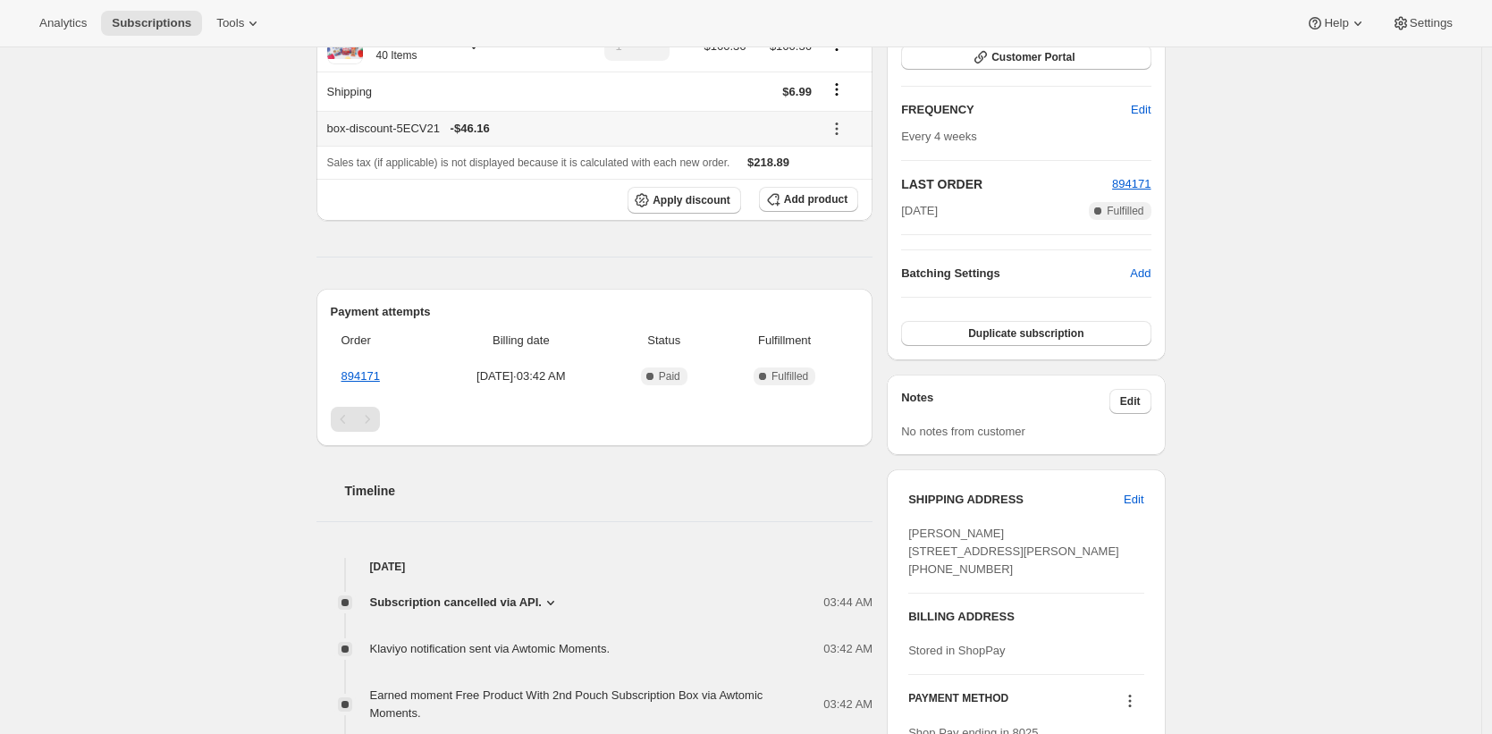
scroll to position [312, 0]
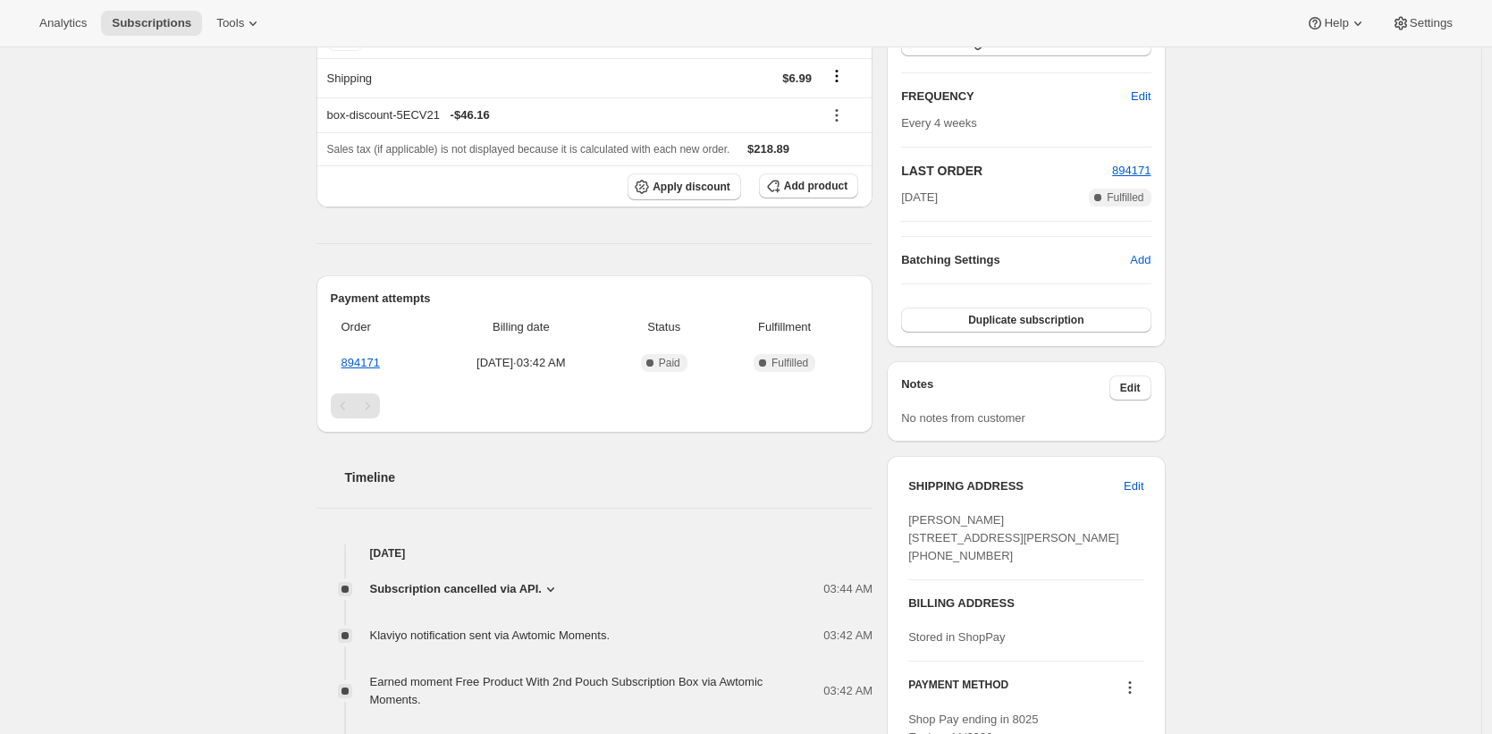
click at [551, 590] on icon at bounding box center [551, 589] width 18 height 18
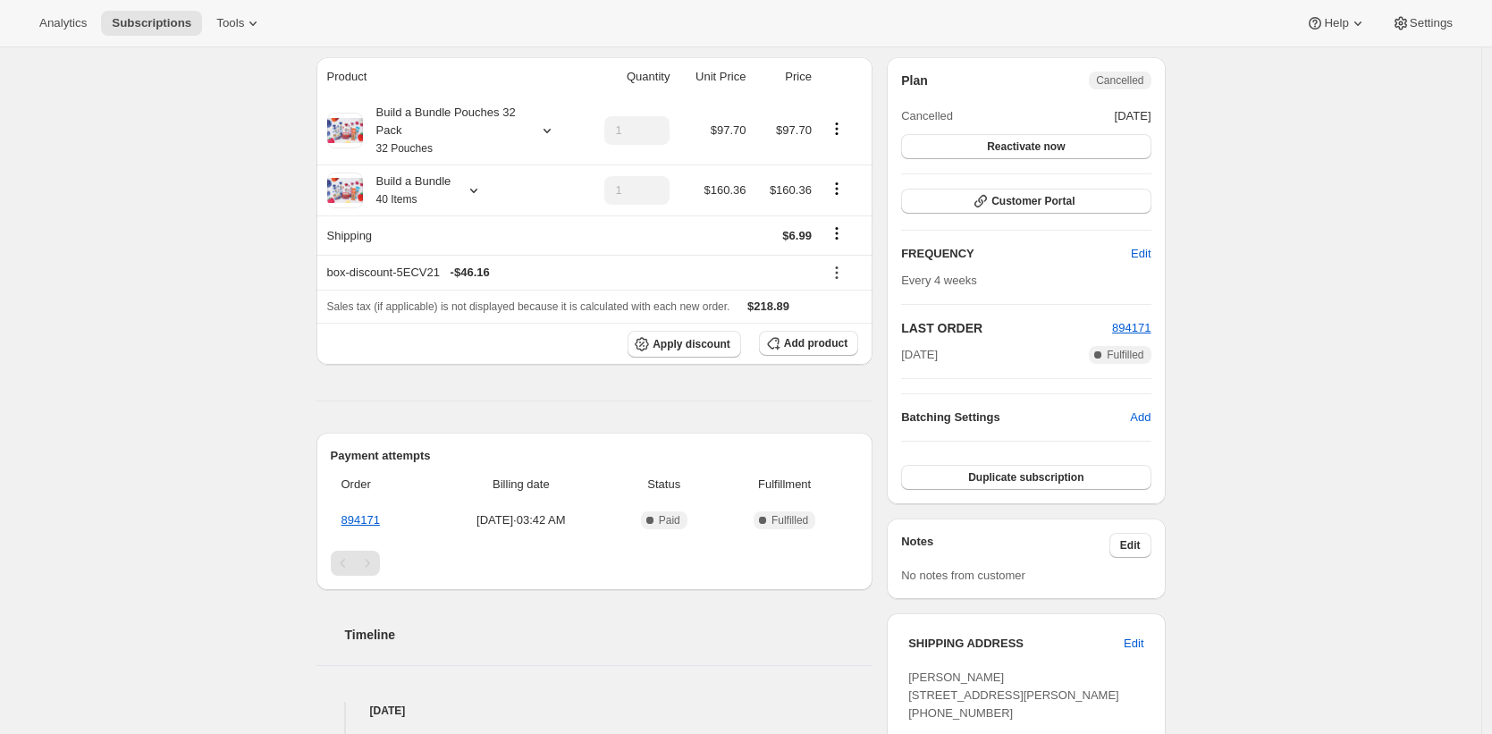
scroll to position [82, 0]
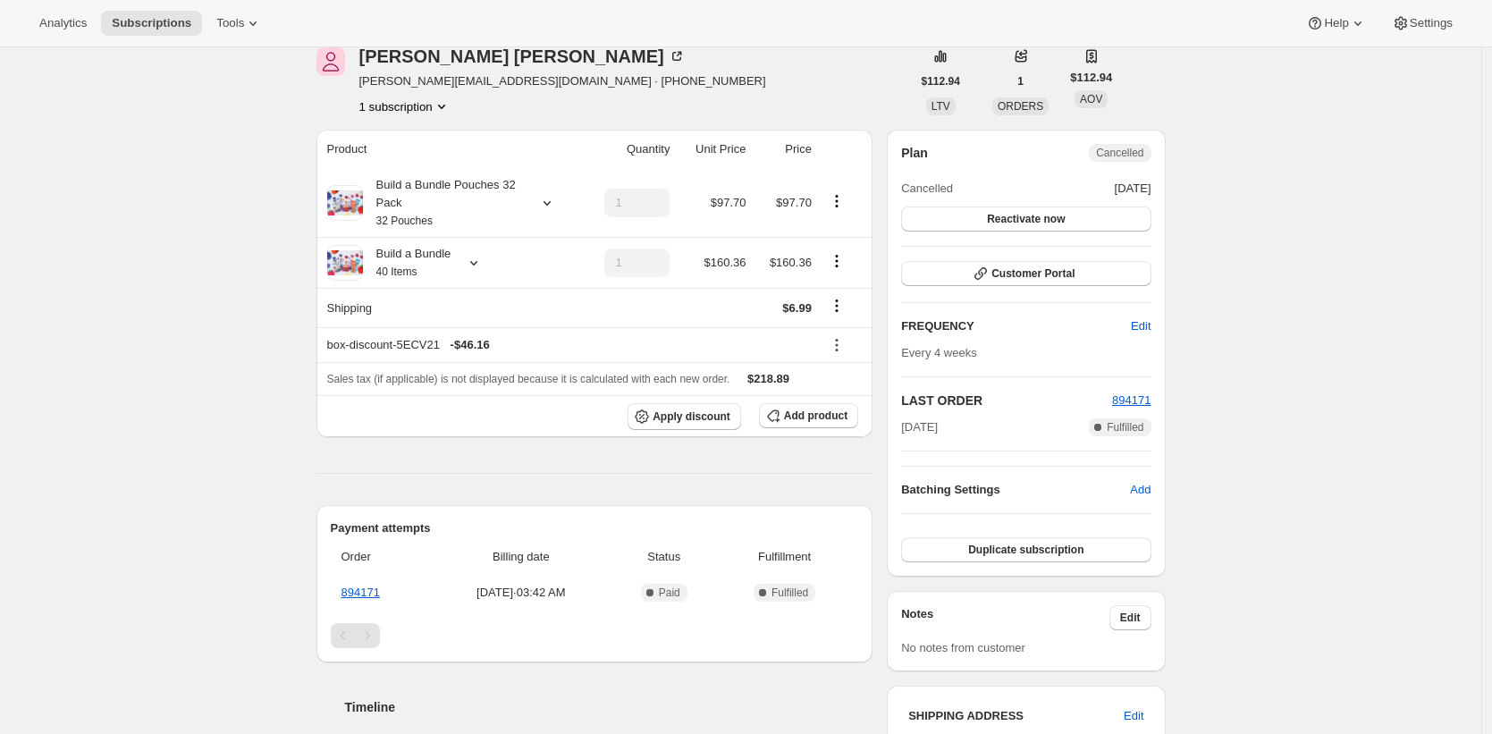
click at [117, 254] on div "Subscription #28710961234. This page is ready Subscription #28710961234 Success…" at bounding box center [740, 571] width 1481 height 1213
click at [432, 260] on div "Build a Bundle 40 Items" at bounding box center [407, 263] width 88 height 36
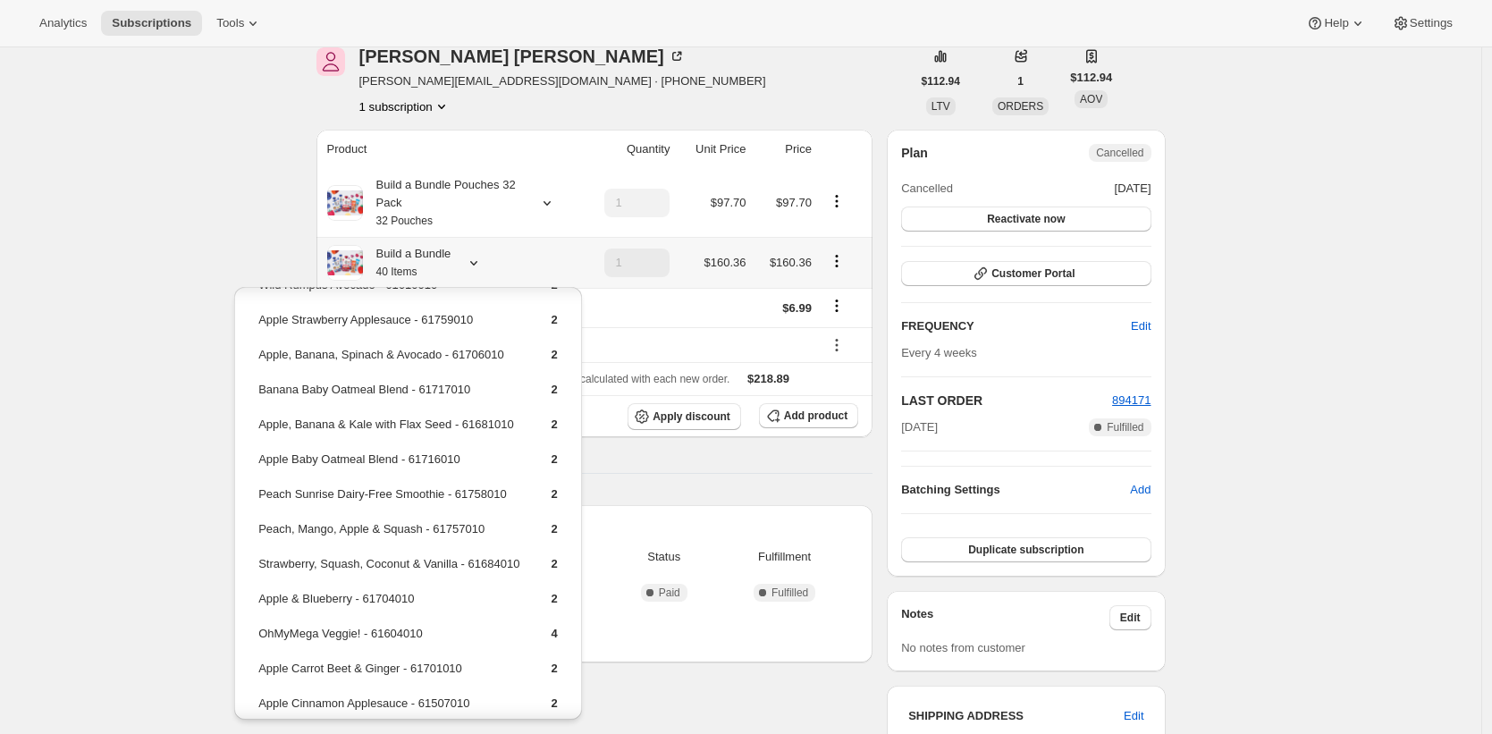
scroll to position [363, 0]
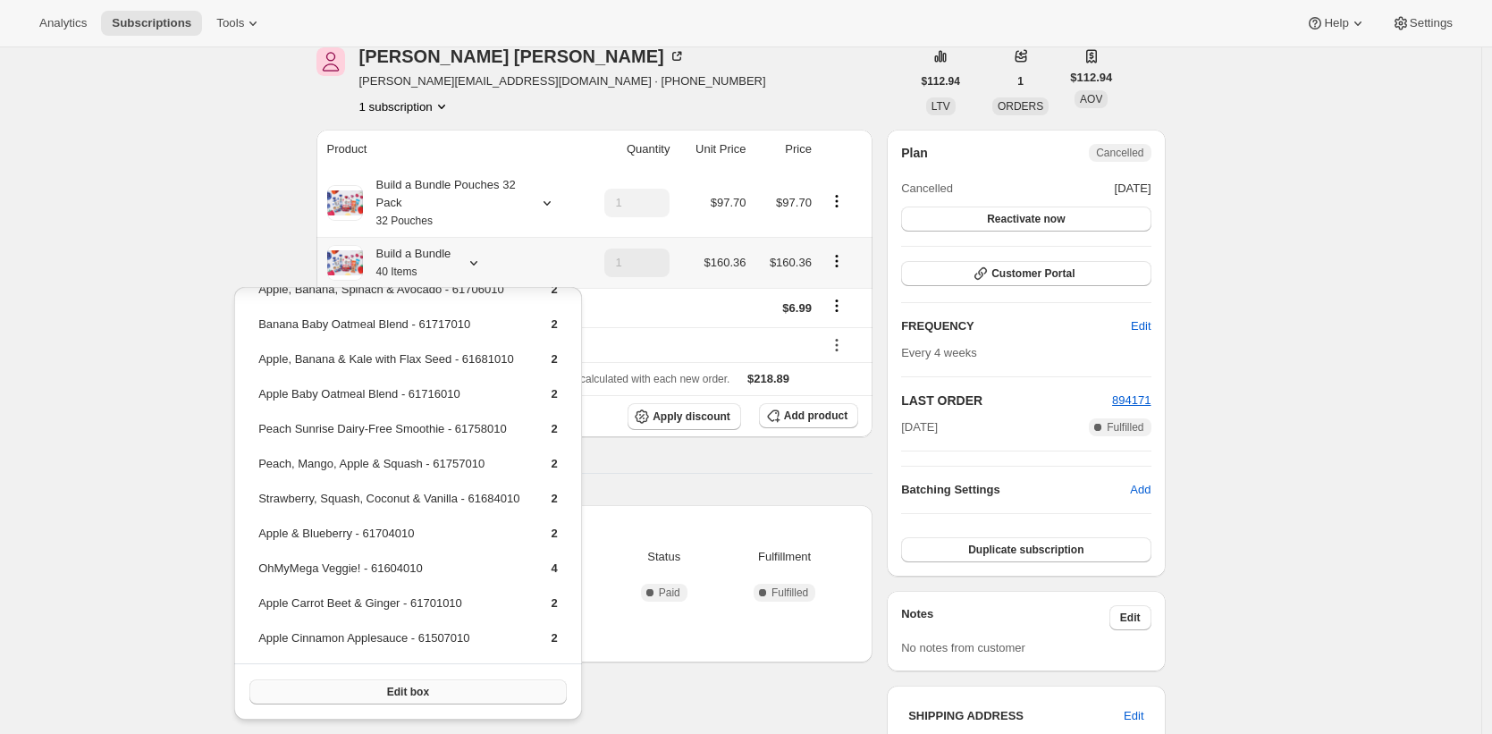
click at [448, 688] on button "Edit box" at bounding box center [407, 691] width 316 height 25
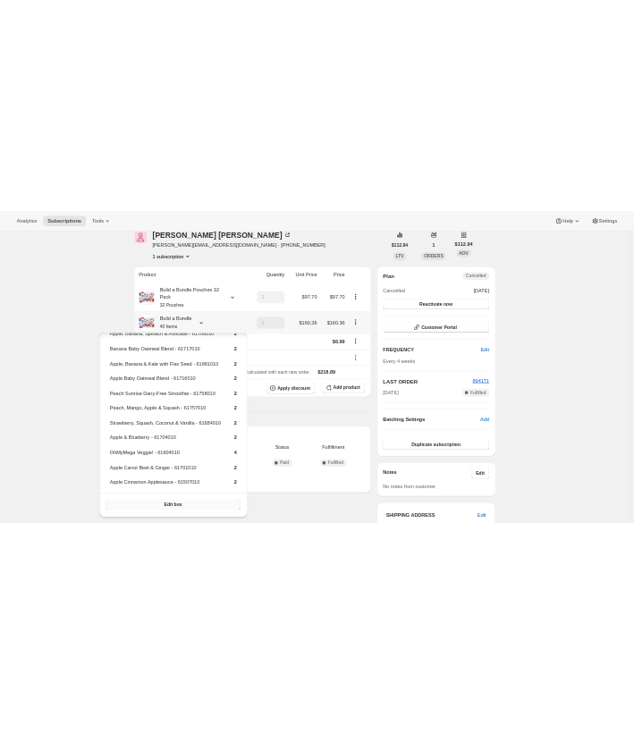
scroll to position [0, 0]
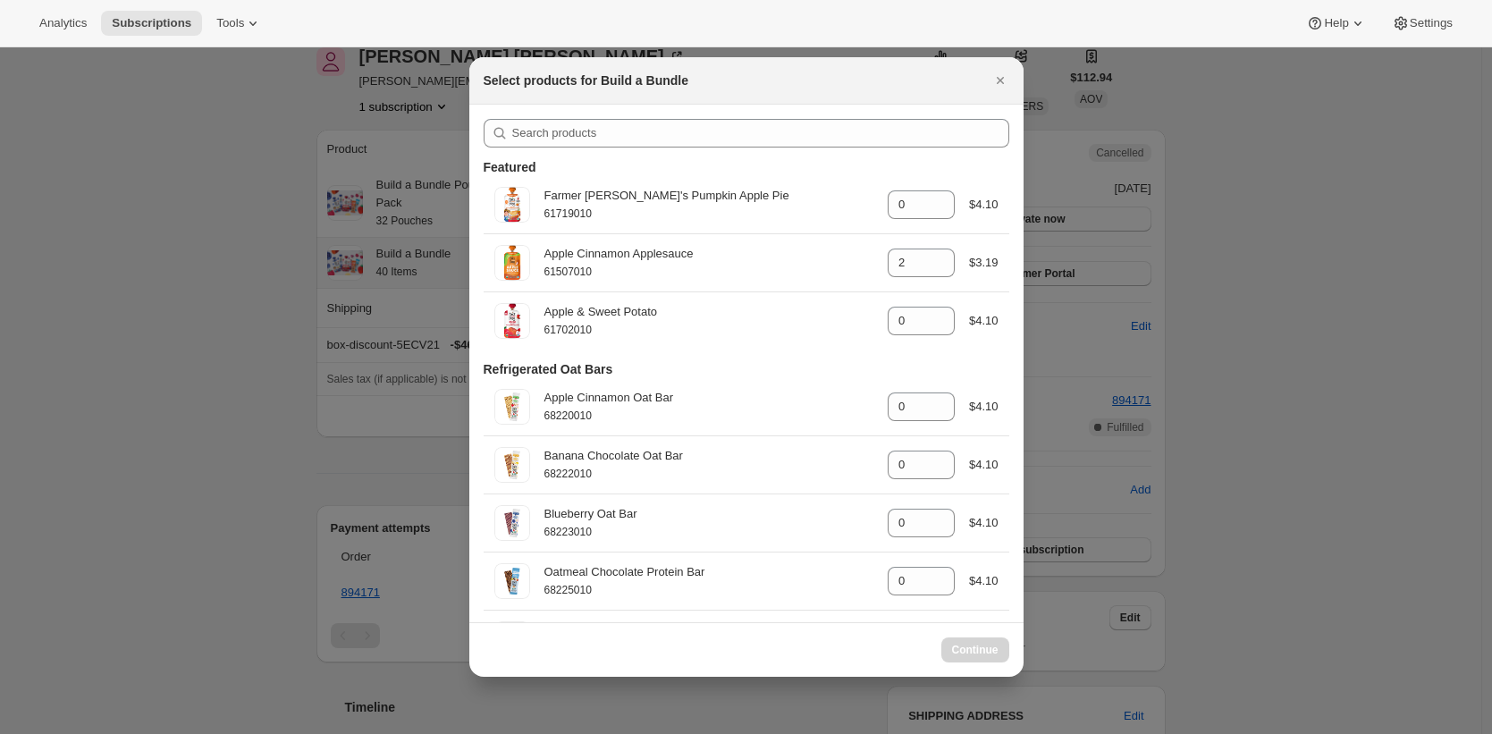
select select "gid://shopify/ProductVariant/42117741445202"
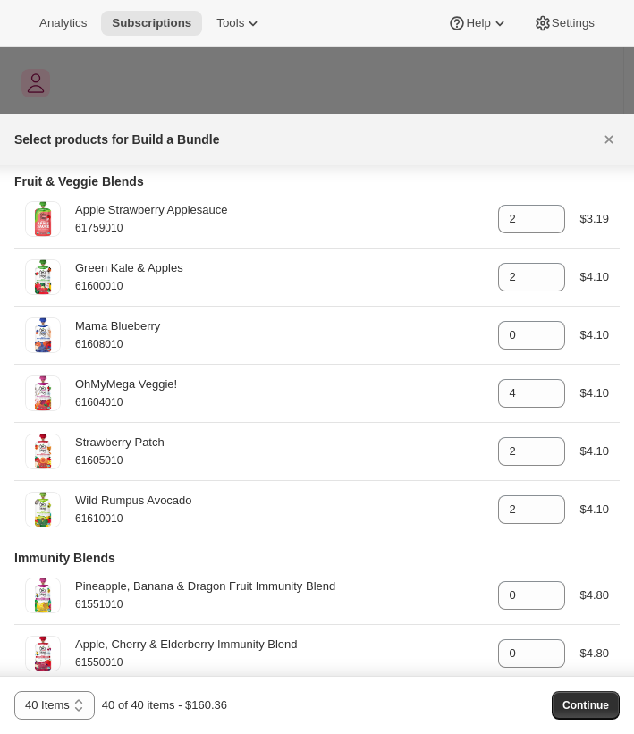
scroll to position [628, 0]
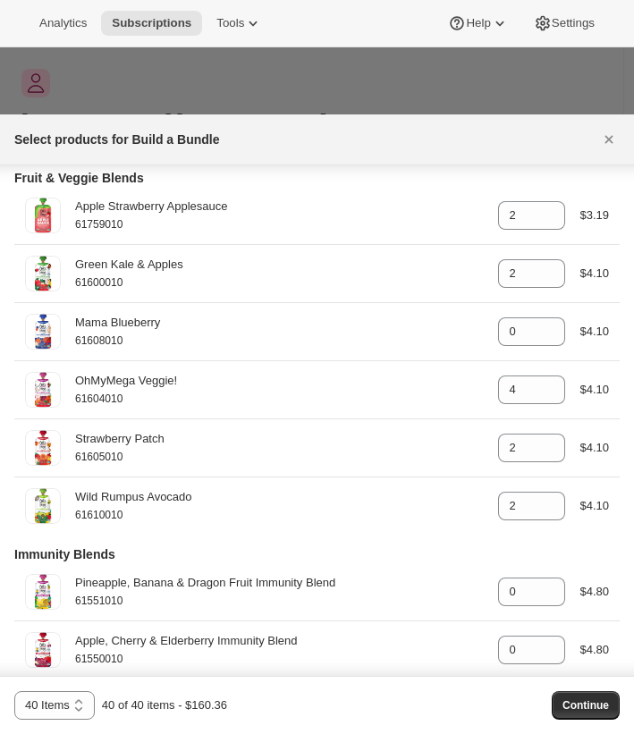
click at [579, 84] on div at bounding box center [317, 367] width 634 height 734
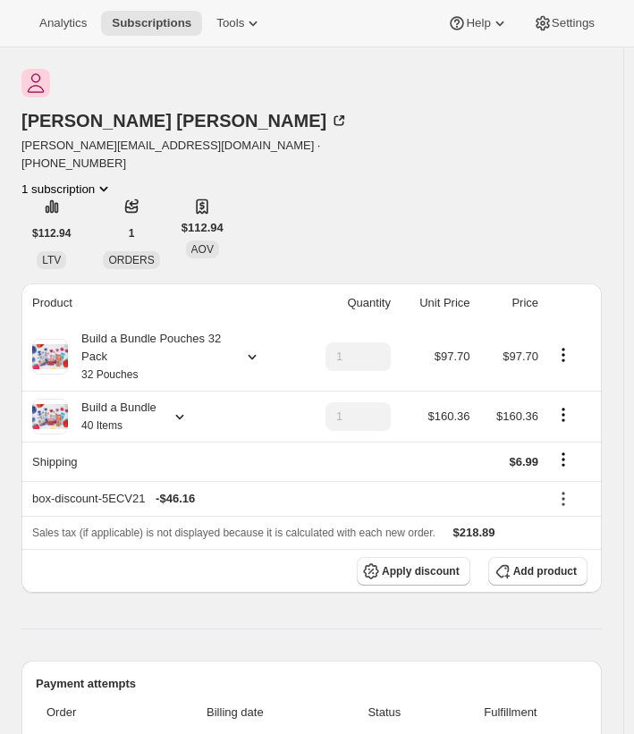
click at [480, 151] on div "Thomas R Burns thomas.burns10@gmail.com · +18057950710 1 subscription $112.94 L…" at bounding box center [311, 169] width 580 height 200
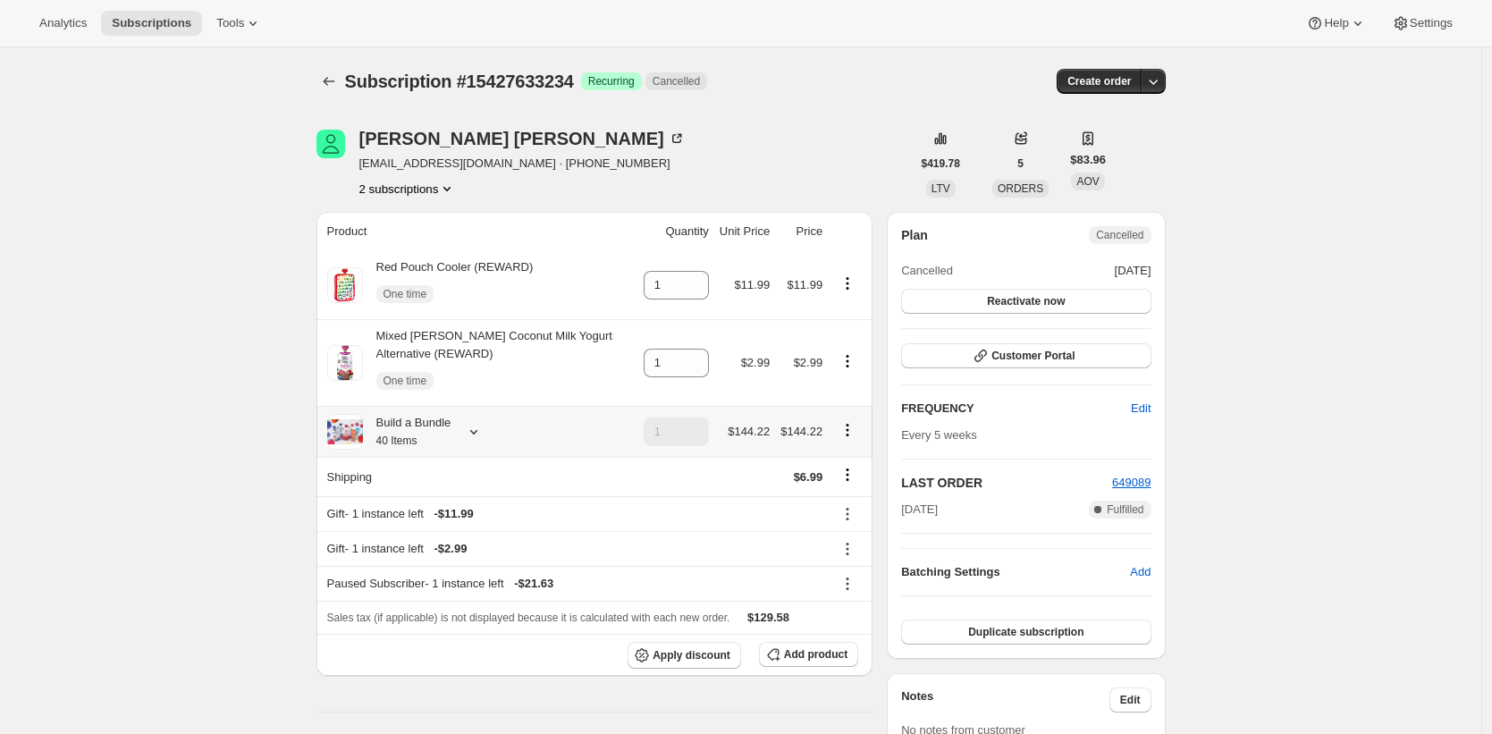
click at [390, 454] on th "Build a Bundle 40 Items" at bounding box center [477, 431] width 322 height 51
click at [405, 440] on small "40 Items" at bounding box center [396, 440] width 41 height 13
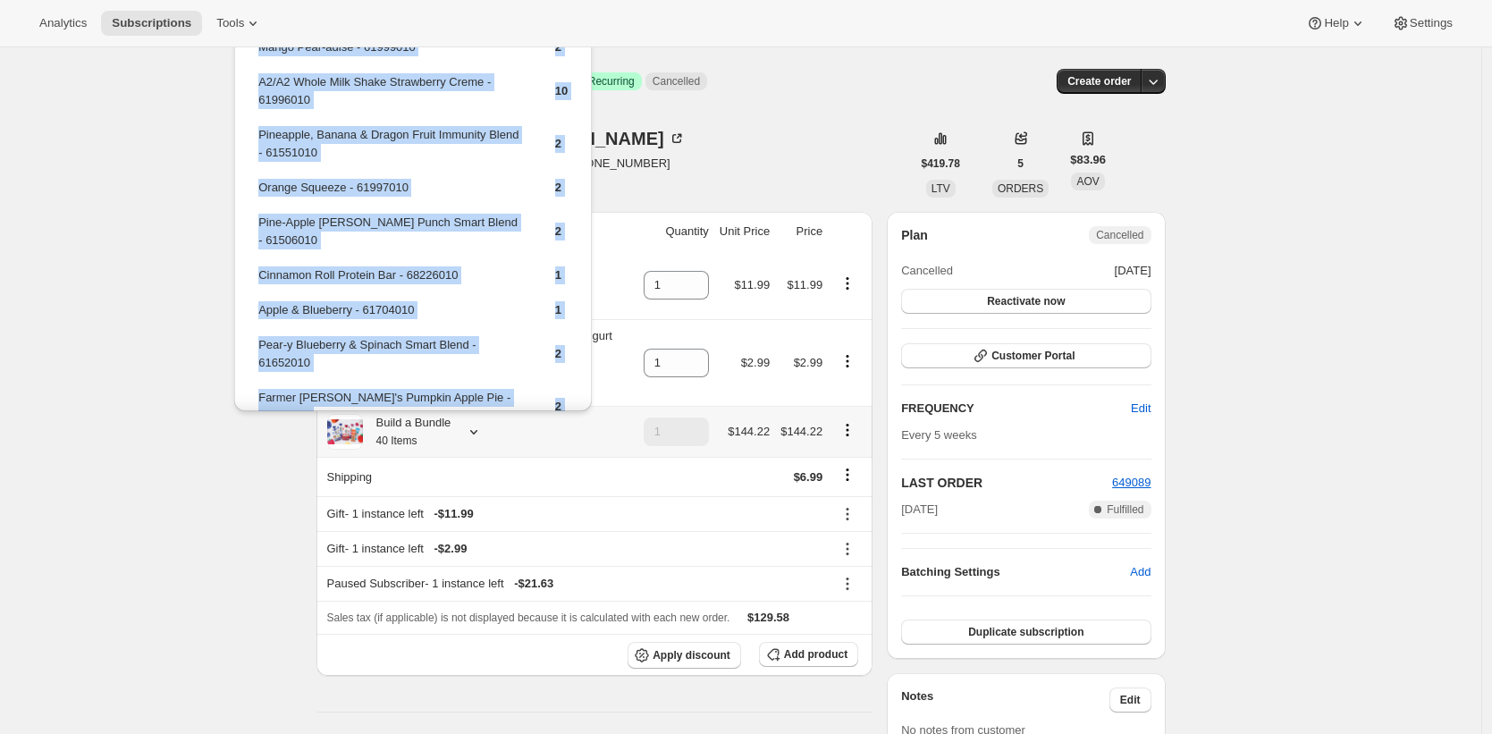
drag, startPoint x: 385, startPoint y: 336, endPoint x: 259, endPoint y: 53, distance: 310.1
click at [259, 53] on tbody "Mango Pear-adise - 61999010 2 A2/A2 Whole Milk Shake Strawberry Creme - 6199601…" at bounding box center [412, 405] width 311 height 734
copy tbody "Mango Pear-adise - 61999010 2 A2/A2 Whole Milk Shake Strawberry Creme - 6199601…"
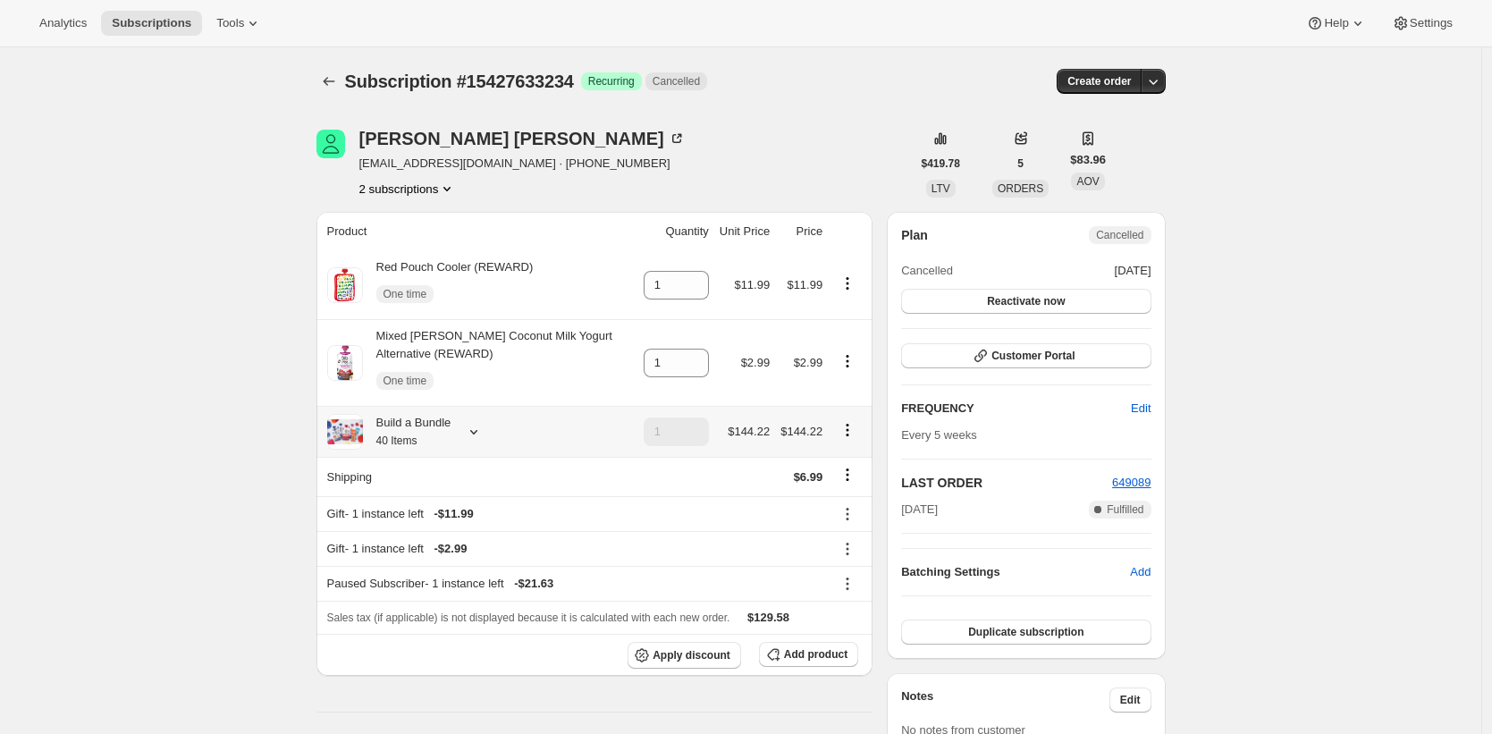
click at [415, 437] on small "40 Items" at bounding box center [396, 440] width 41 height 13
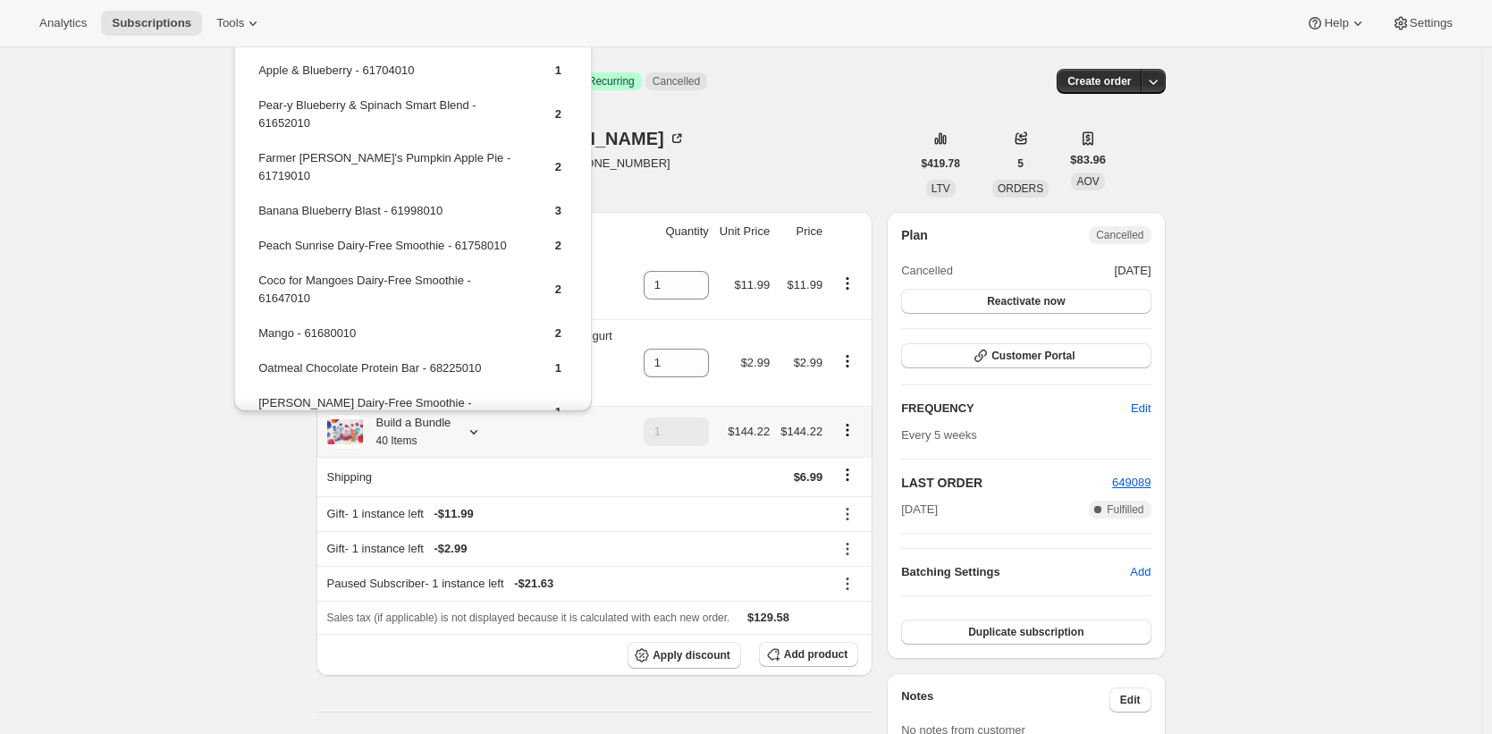
scroll to position [418, 0]
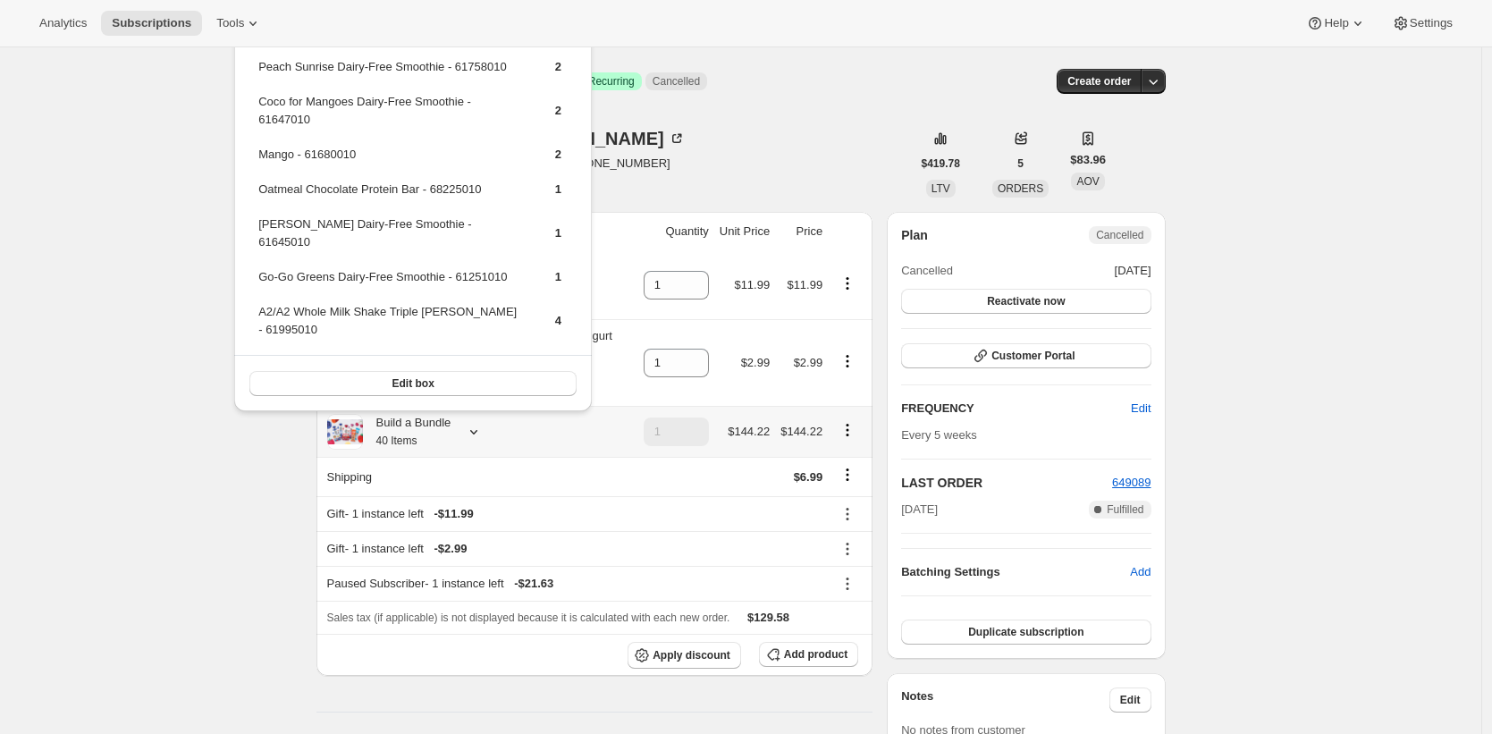
click at [423, 388] on span "Edit box" at bounding box center [413, 383] width 42 height 14
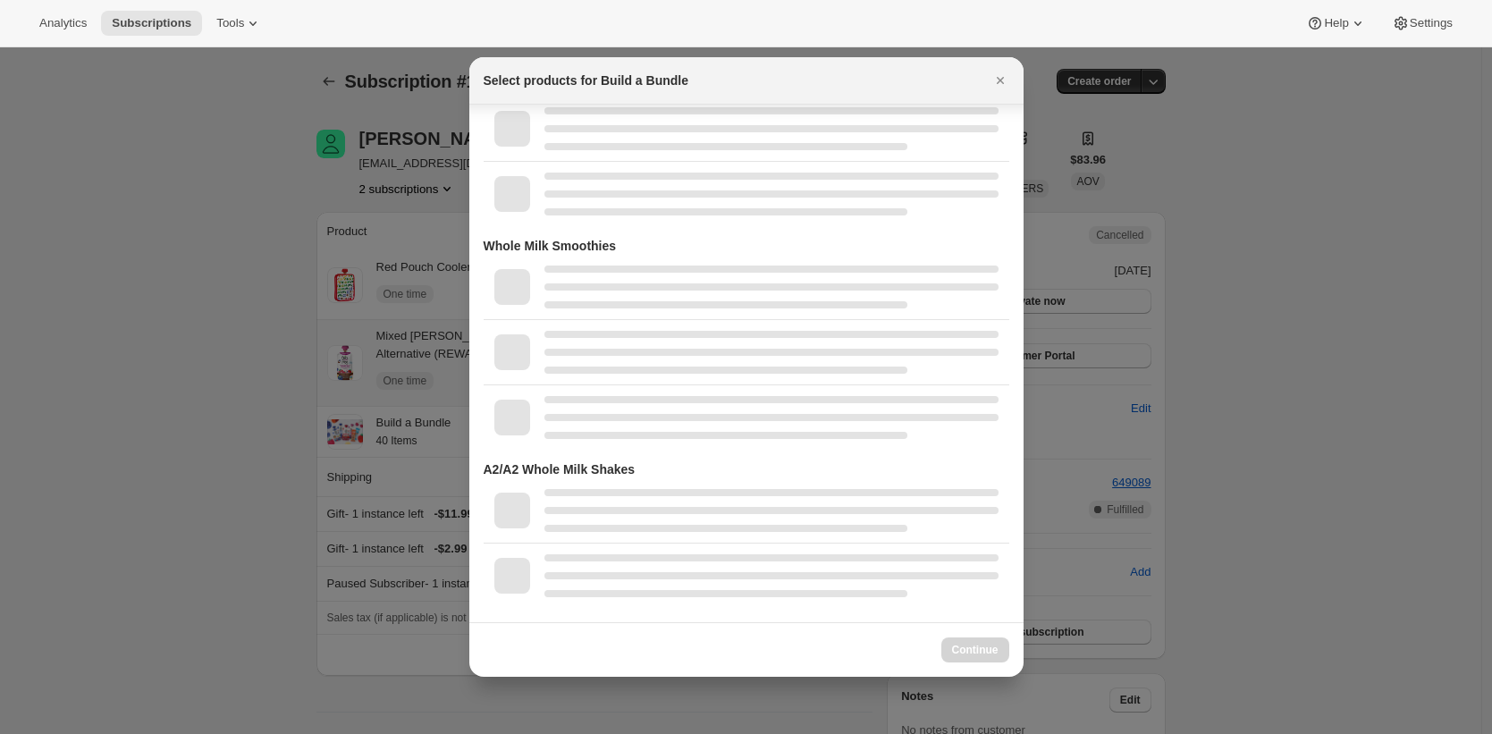
scroll to position [3207, 0]
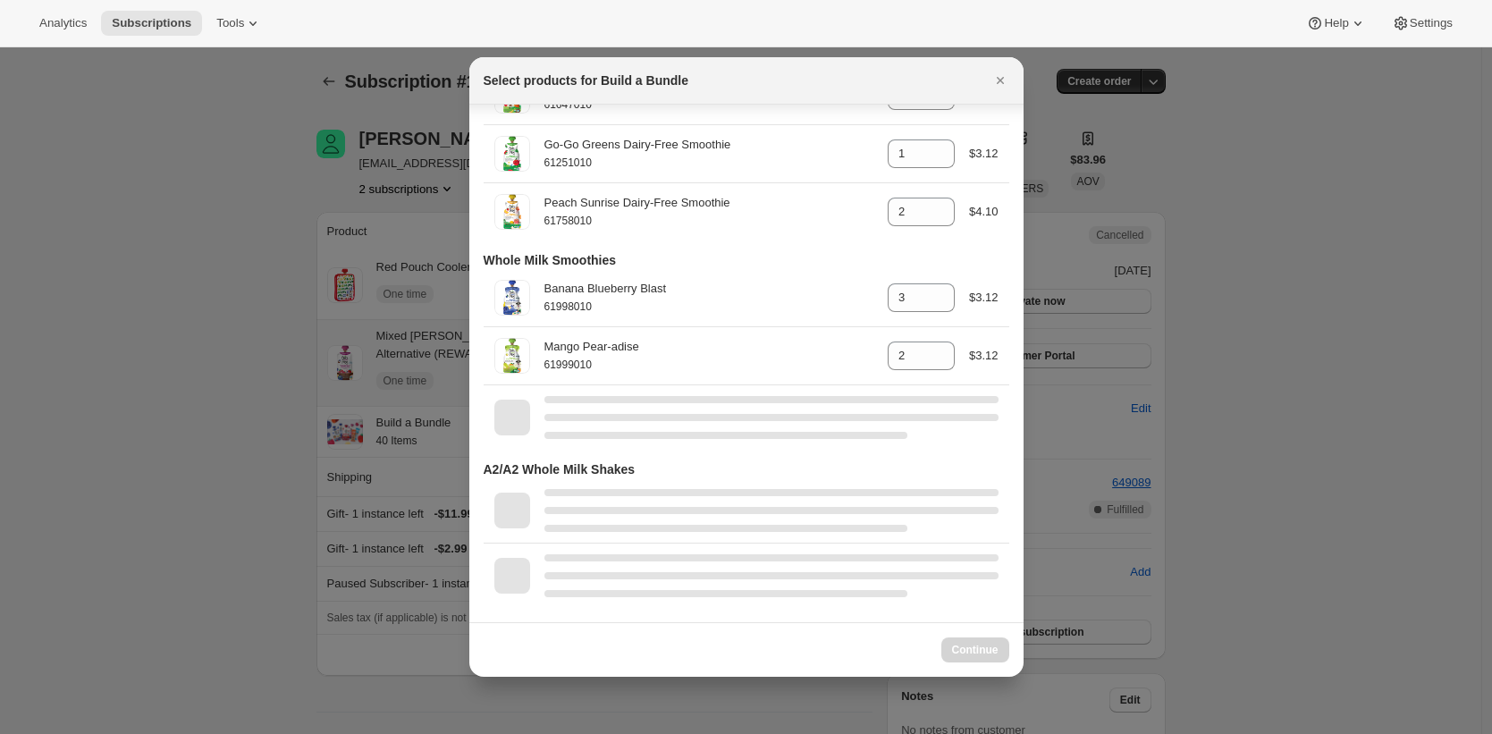
select select "gid://shopify/ProductVariant/42117741445202"
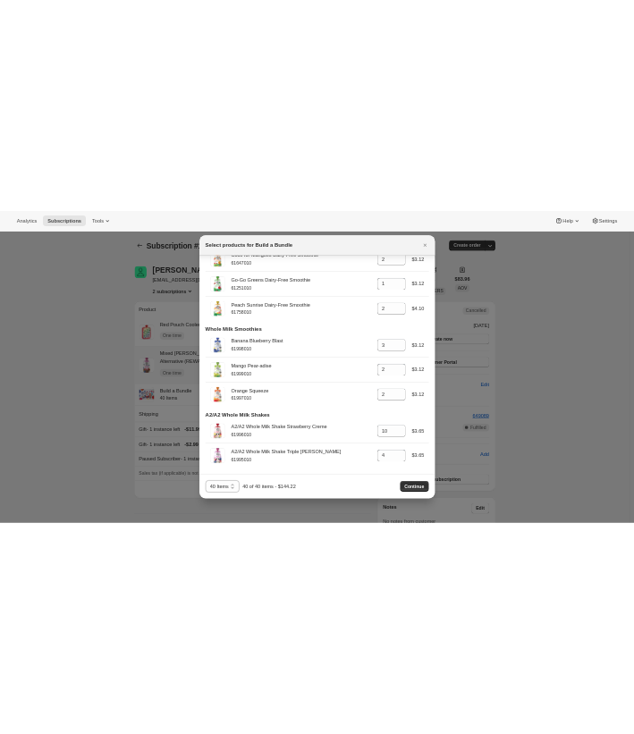
scroll to position [3148, 0]
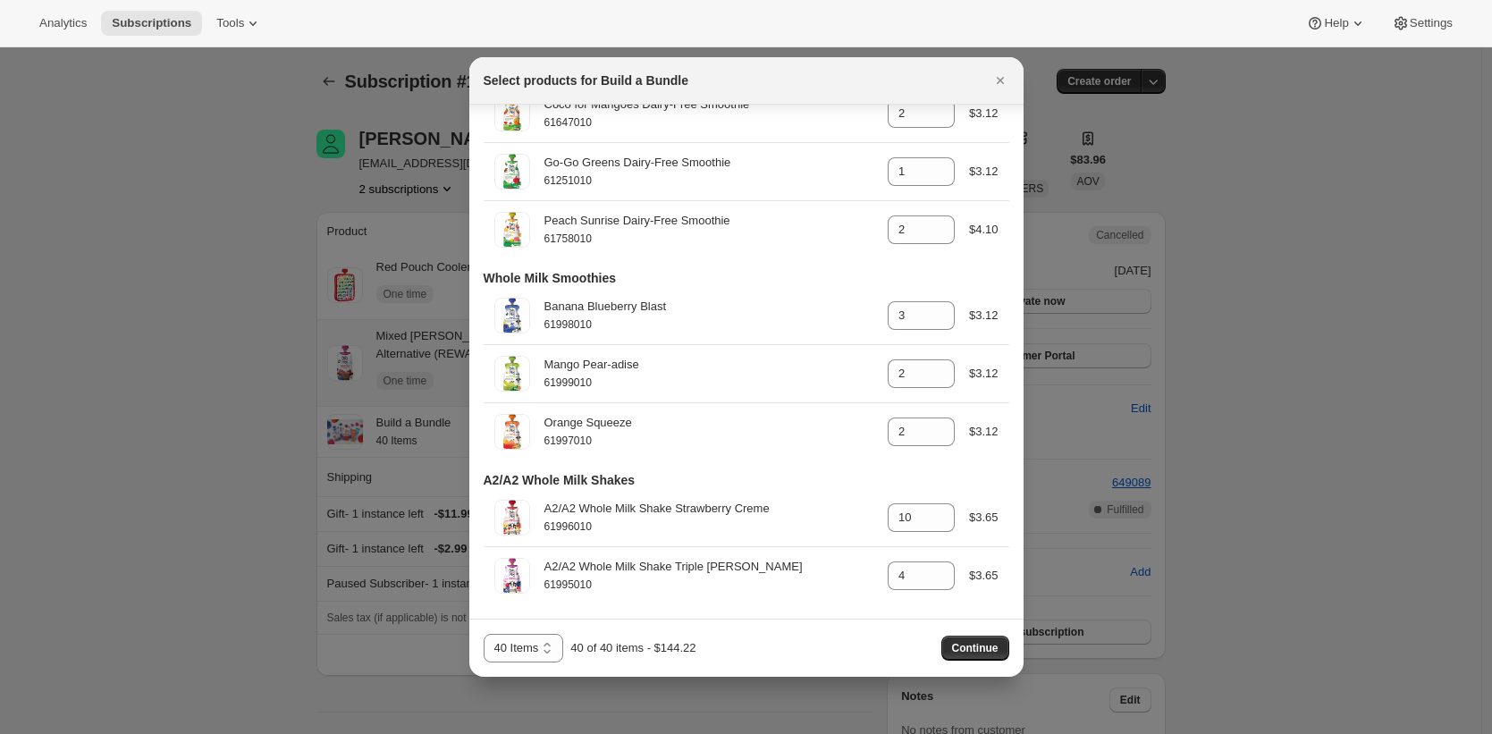
click at [287, 327] on div at bounding box center [746, 367] width 1492 height 734
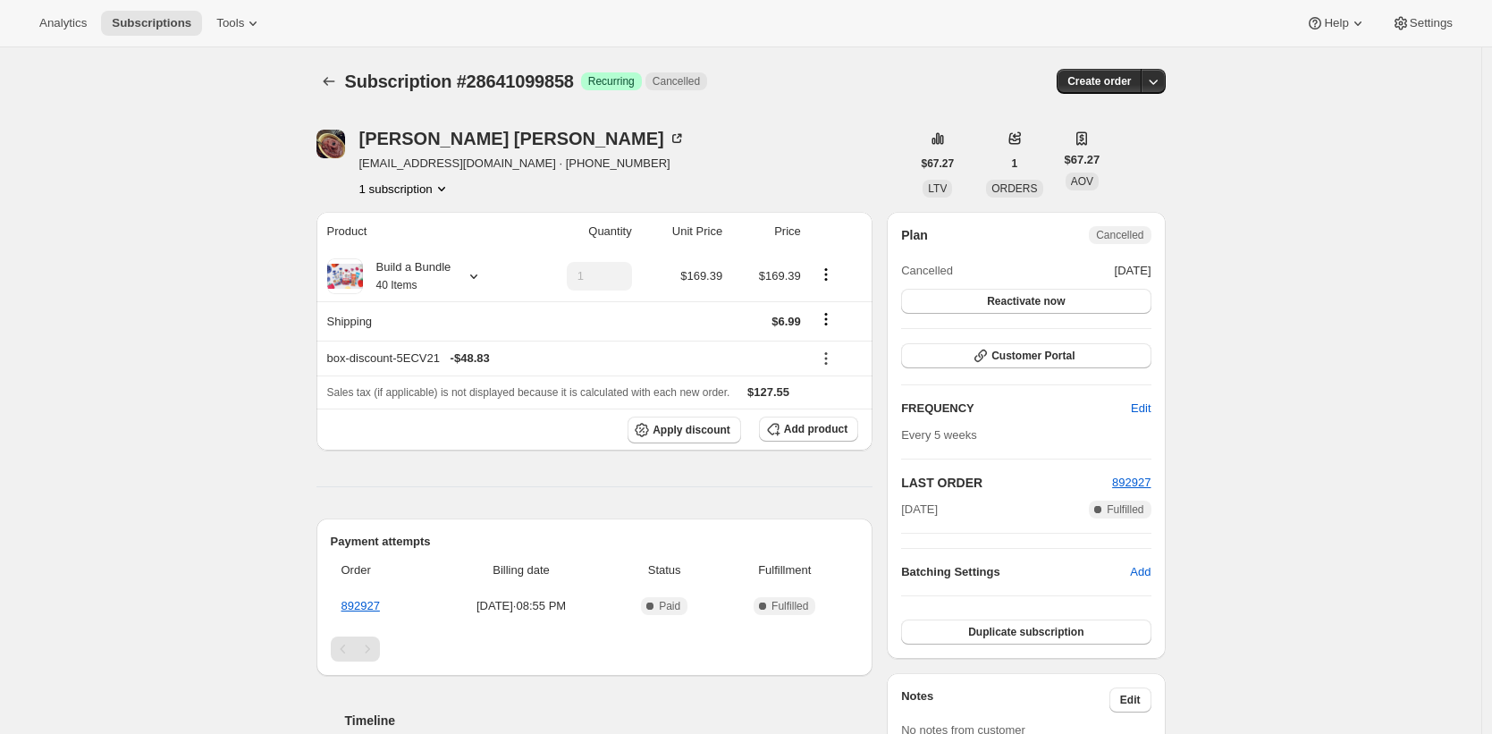
click at [749, 177] on div "Jennifer Choi hjchoi0429@gmail.com · +17143077829 1 subscription" at bounding box center [613, 164] width 594 height 68
click at [418, 251] on th "Build a Bundle 40 Items" at bounding box center [420, 276] width 208 height 50
click at [420, 269] on div "Build a Bundle 40 Items" at bounding box center [407, 276] width 88 height 36
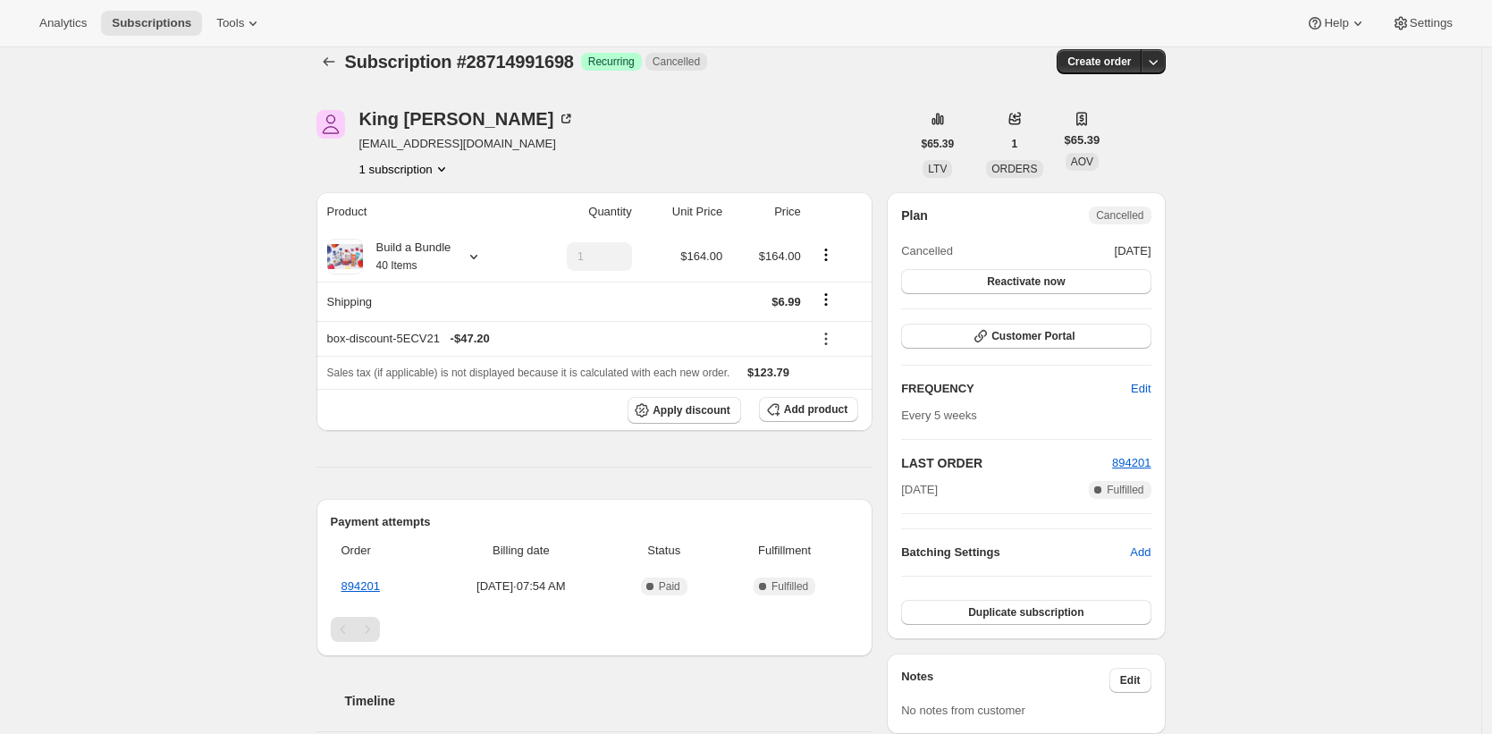
scroll to position [34, 0]
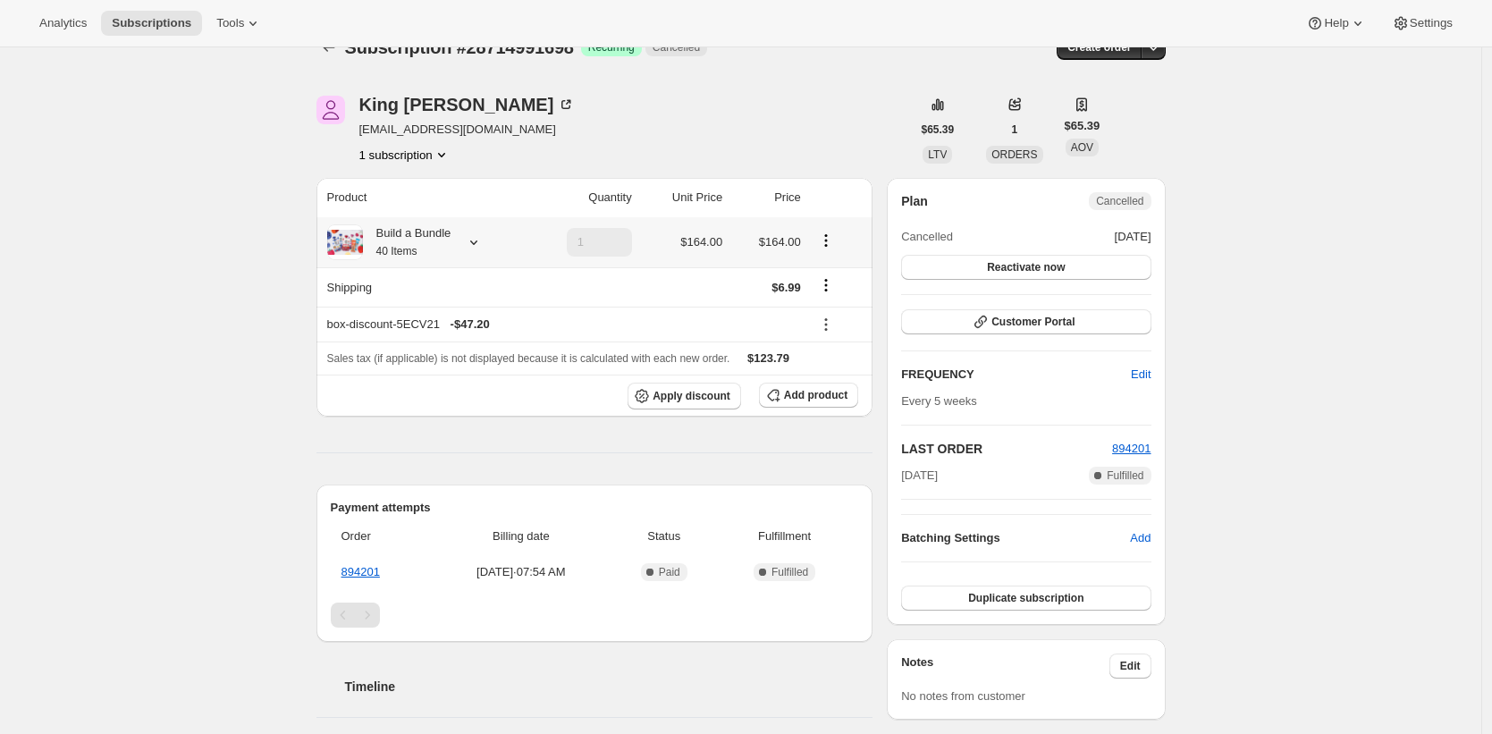
click at [430, 250] on div "Build a Bundle 40 Items" at bounding box center [407, 242] width 88 height 36
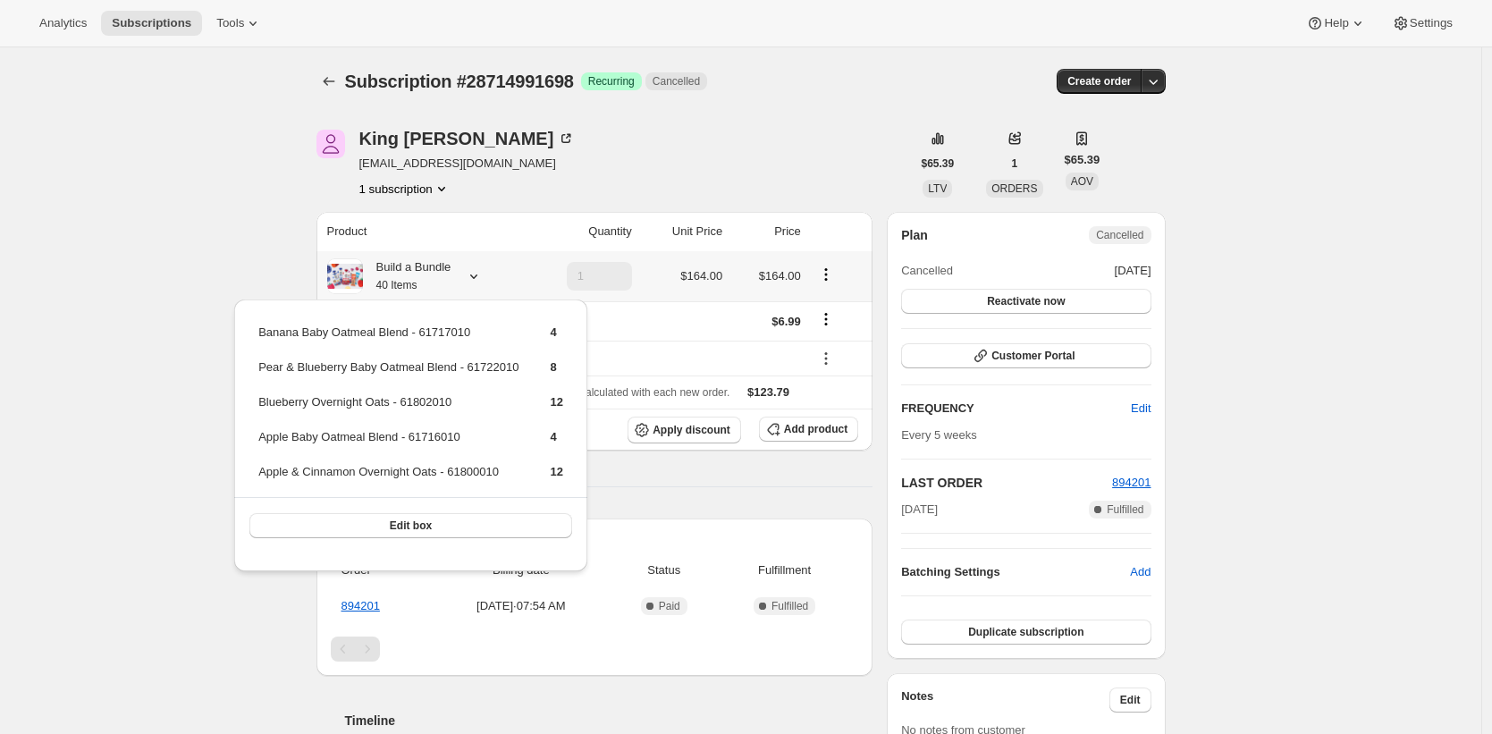
scroll to position [31, 0]
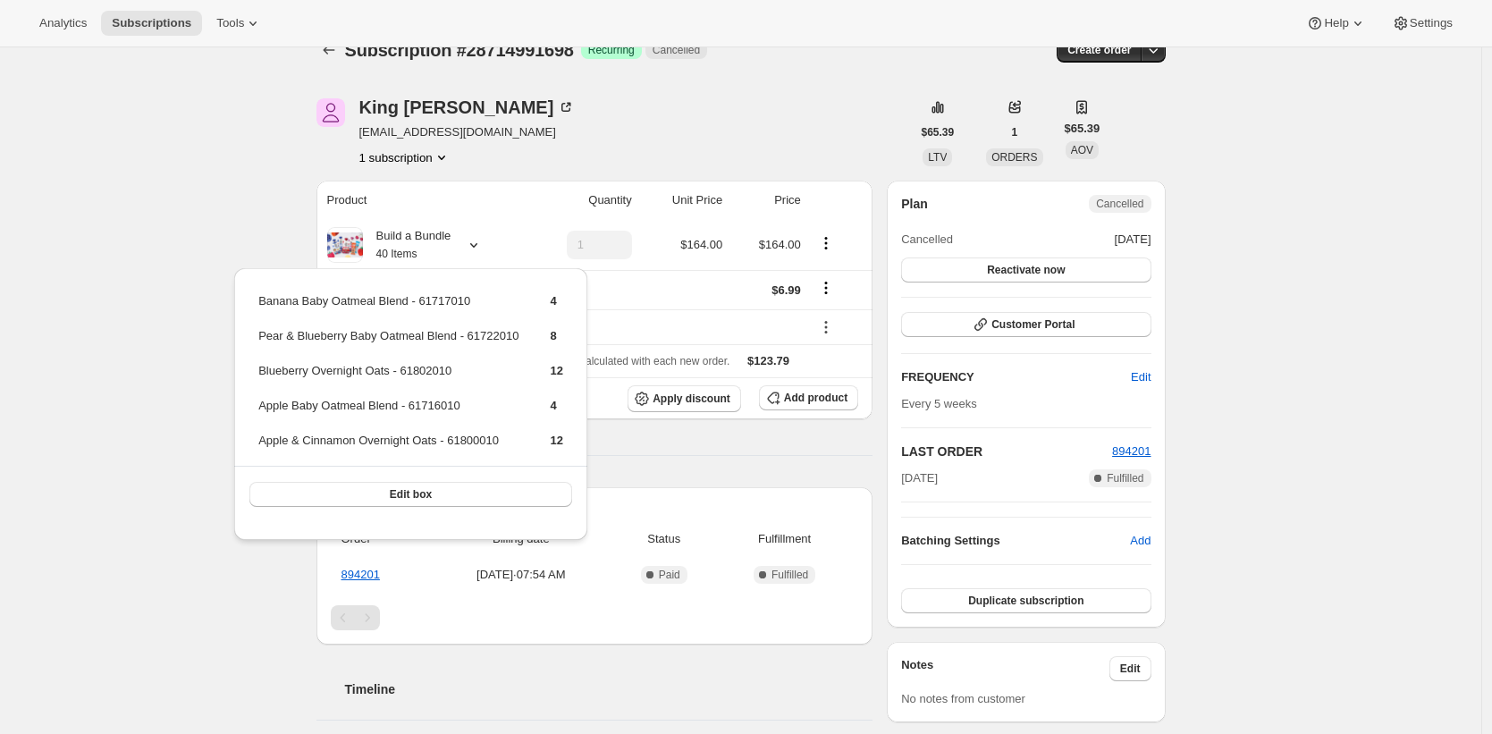
click at [302, 189] on div "Subscription #28714991698. This page is ready Subscription #28714991698 Success…" at bounding box center [741, 622] width 892 height 1213
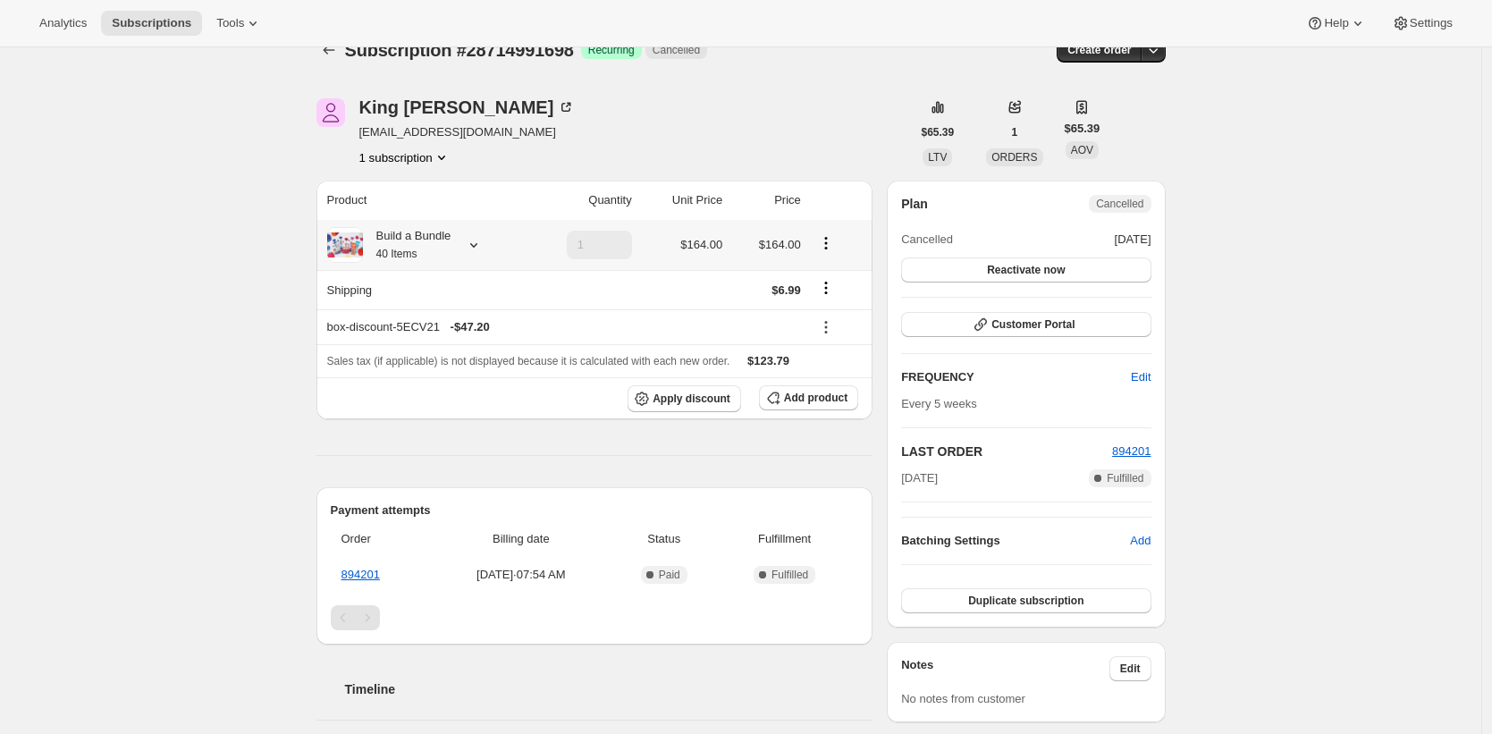
click at [413, 239] on div "Build a Bundle 40 Items" at bounding box center [407, 245] width 88 height 36
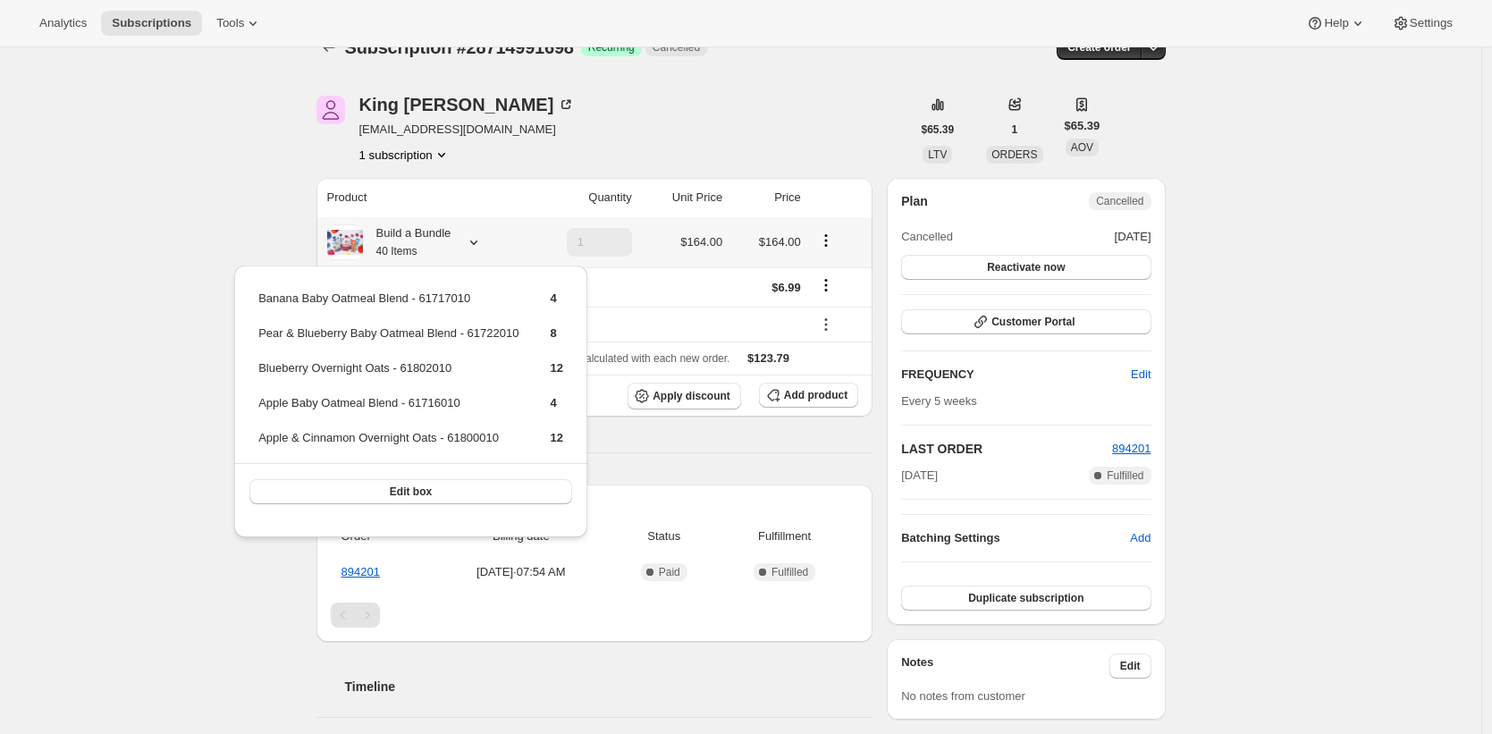
scroll to position [35, 0]
click at [209, 215] on div "Subscription #28714991698. This page is ready Subscription #28714991698 Success…" at bounding box center [740, 619] width 1481 height 1213
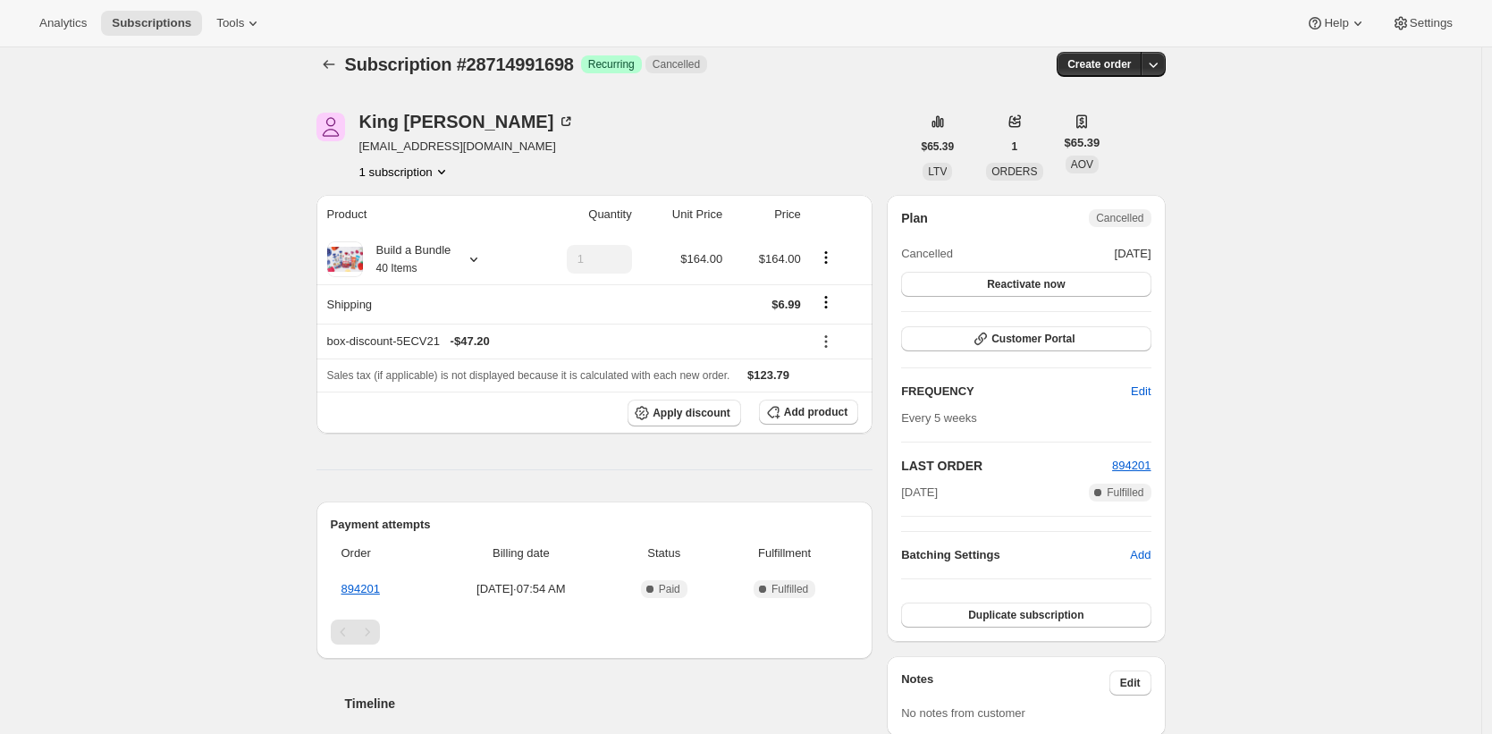
scroll to position [13, 0]
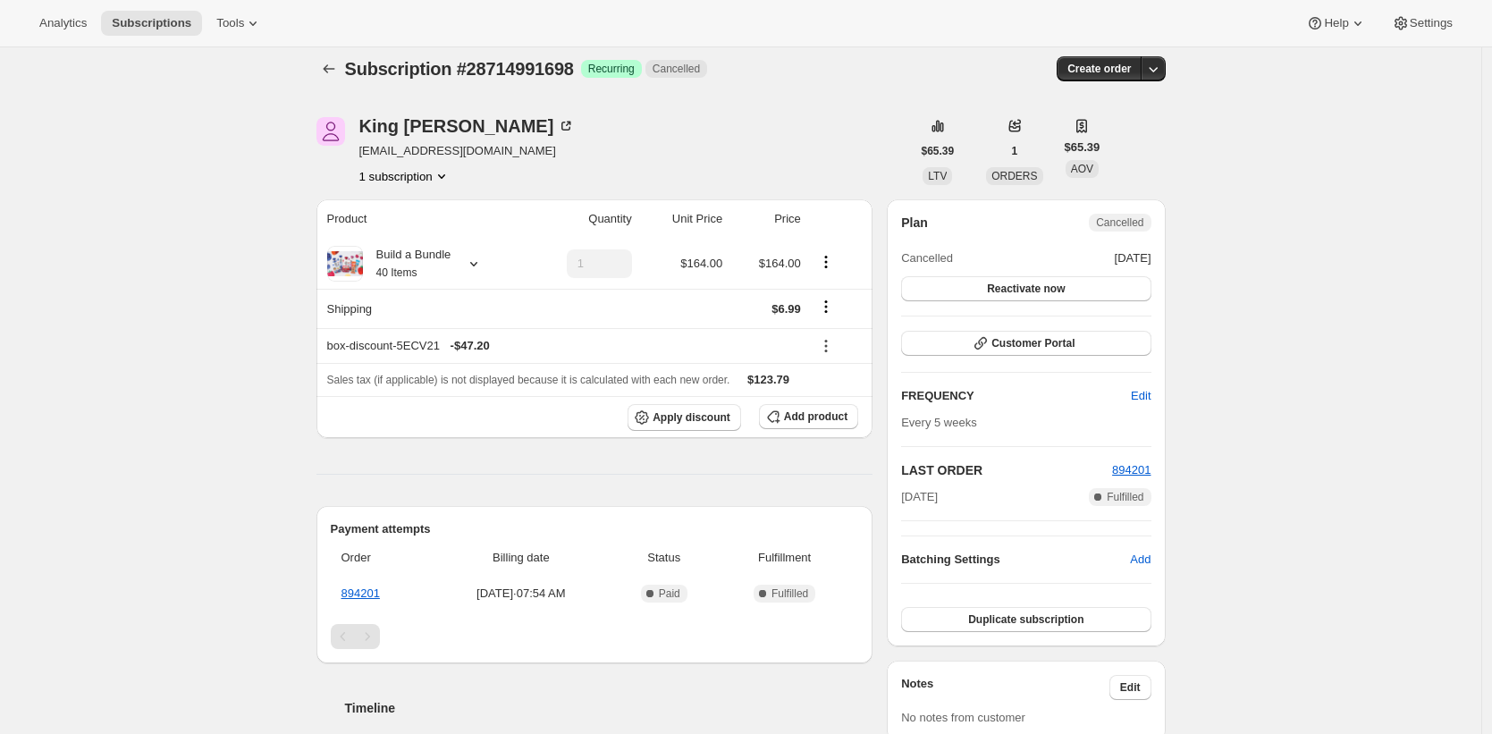
click at [538, 72] on span "Subscription #28714991698" at bounding box center [459, 69] width 229 height 20
copy span "28714991698"
click at [523, 135] on div "[PERSON_NAME] [EMAIL_ADDRESS][DOMAIN_NAME] 1 subscription" at bounding box center [613, 151] width 594 height 68
click at [386, 274] on small "40 Items" at bounding box center [396, 272] width 41 height 13
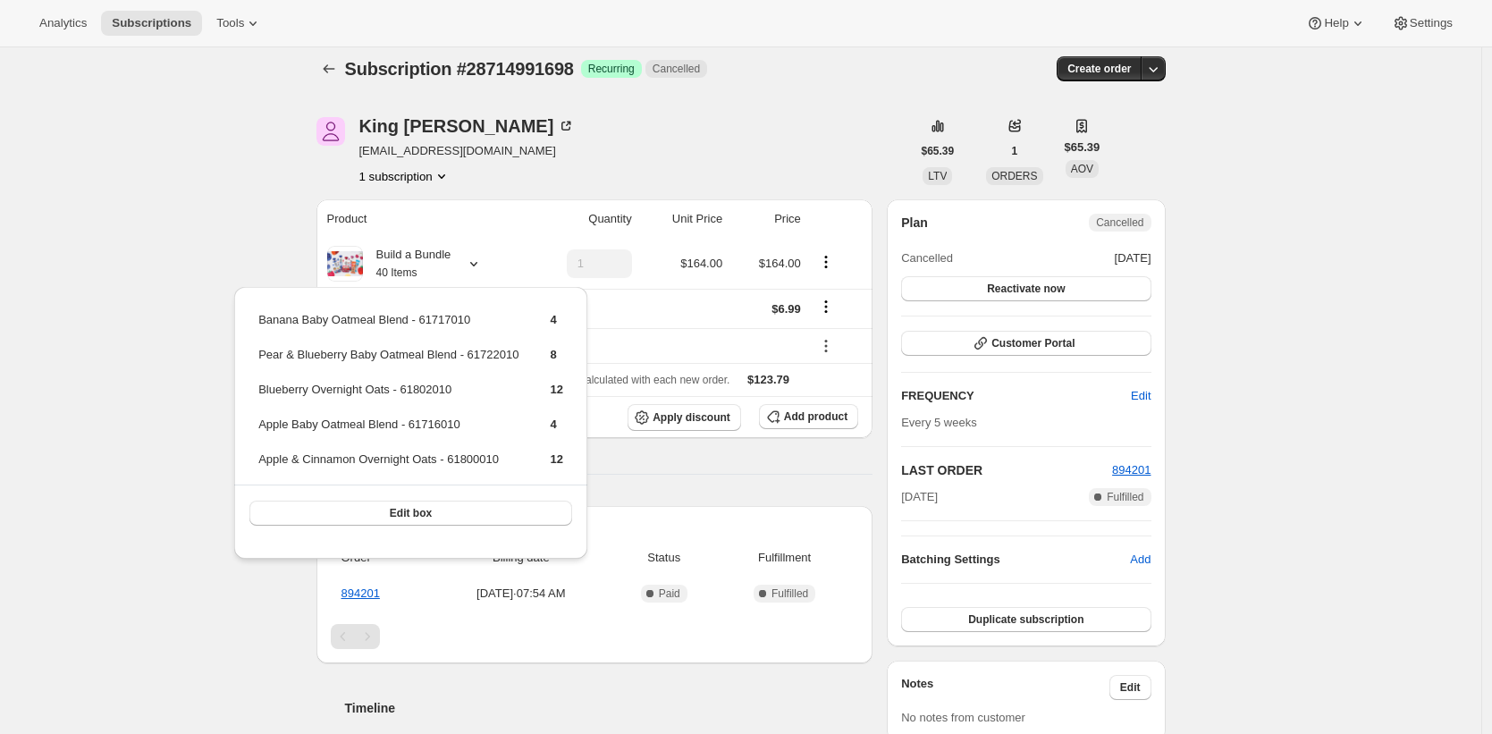
click at [442, 139] on div "[PERSON_NAME] [EMAIL_ADDRESS][DOMAIN_NAME] 1 subscription" at bounding box center [467, 151] width 216 height 68
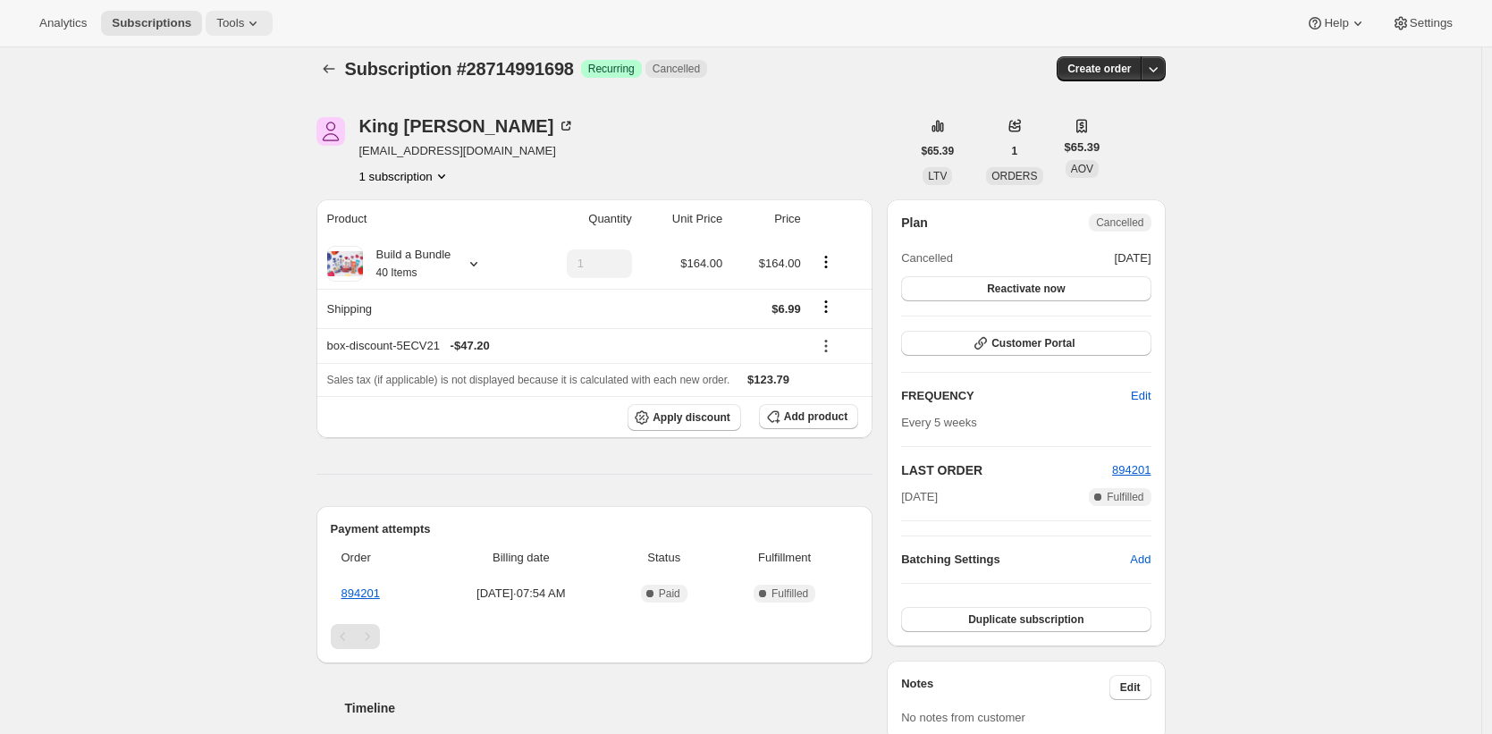
click at [255, 30] on icon at bounding box center [253, 23] width 18 height 18
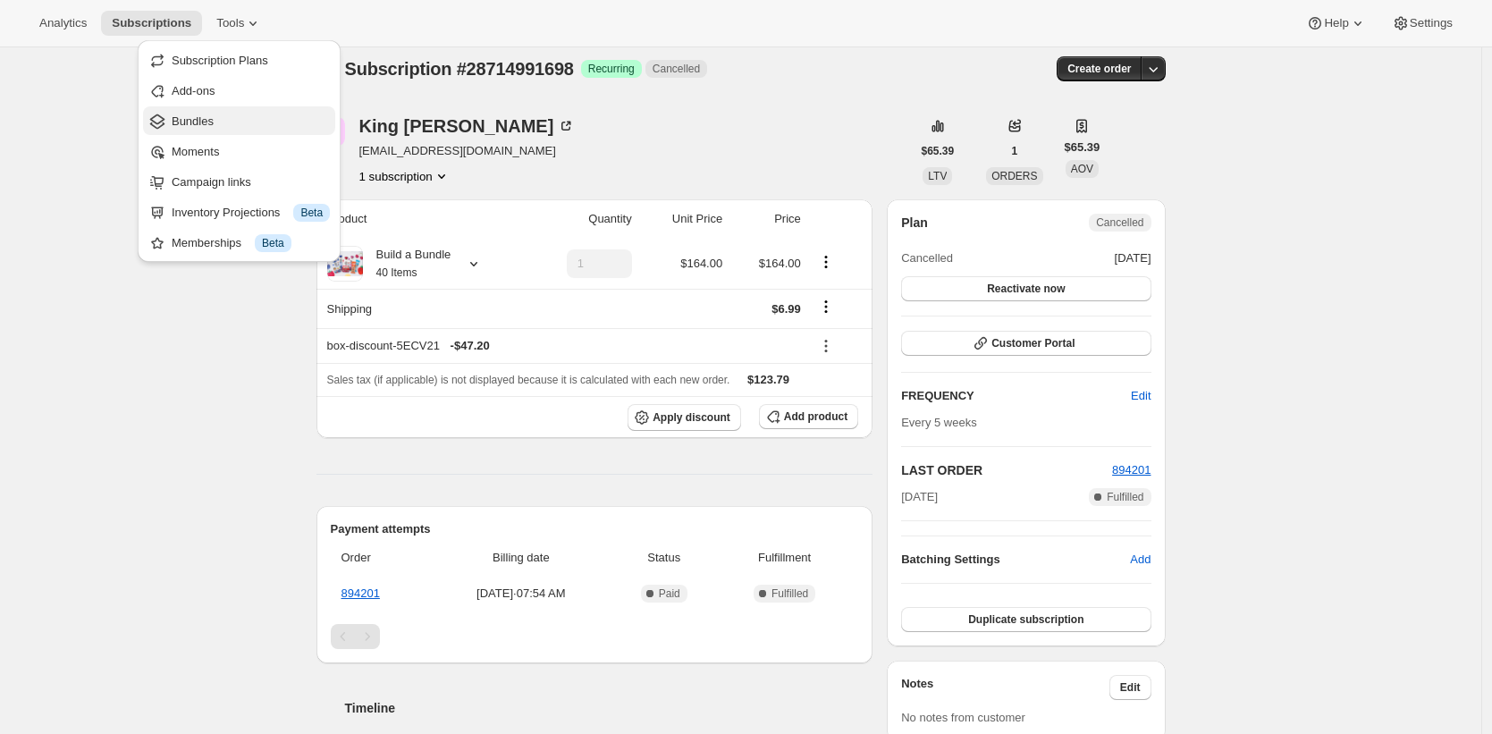
click at [255, 121] on span "Bundles" at bounding box center [251, 122] width 158 height 18
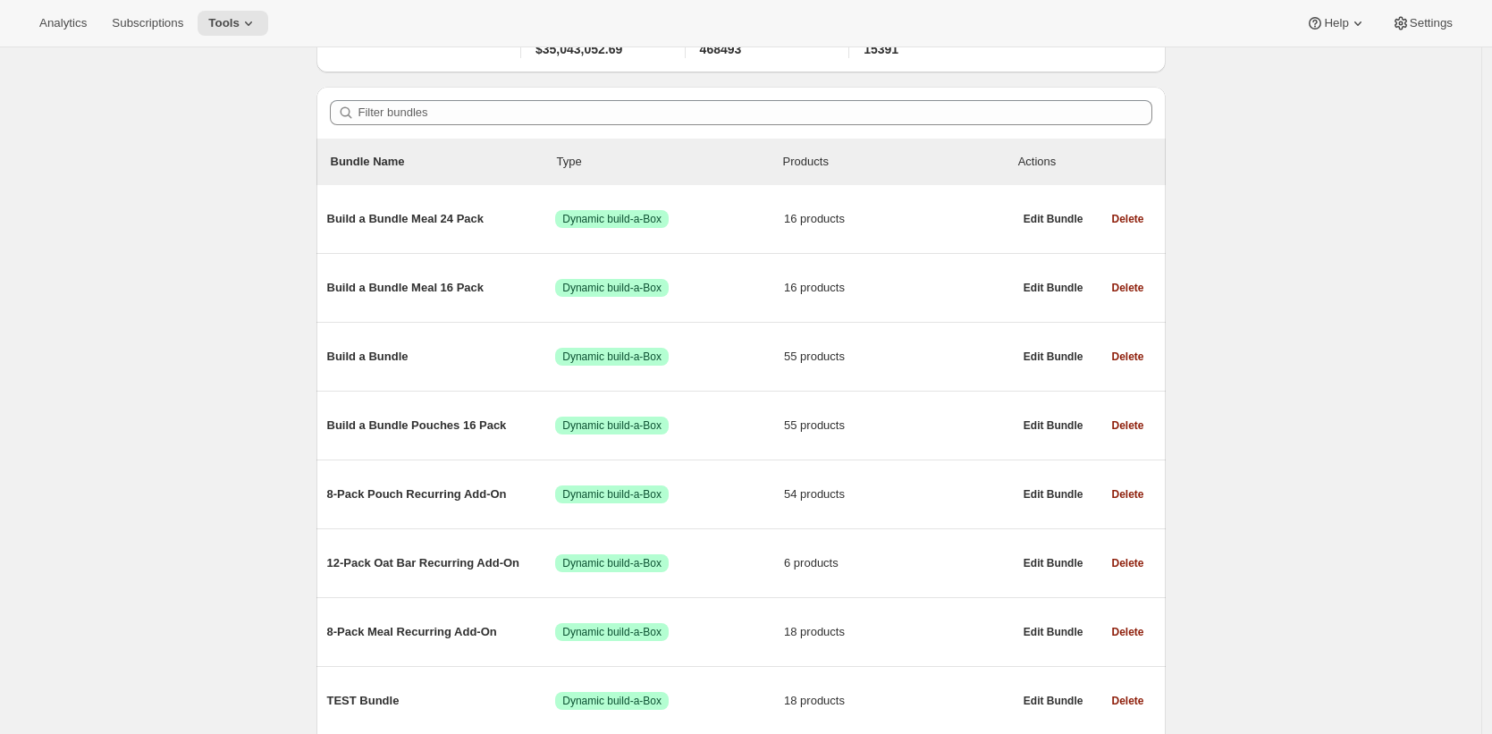
scroll to position [123, 0]
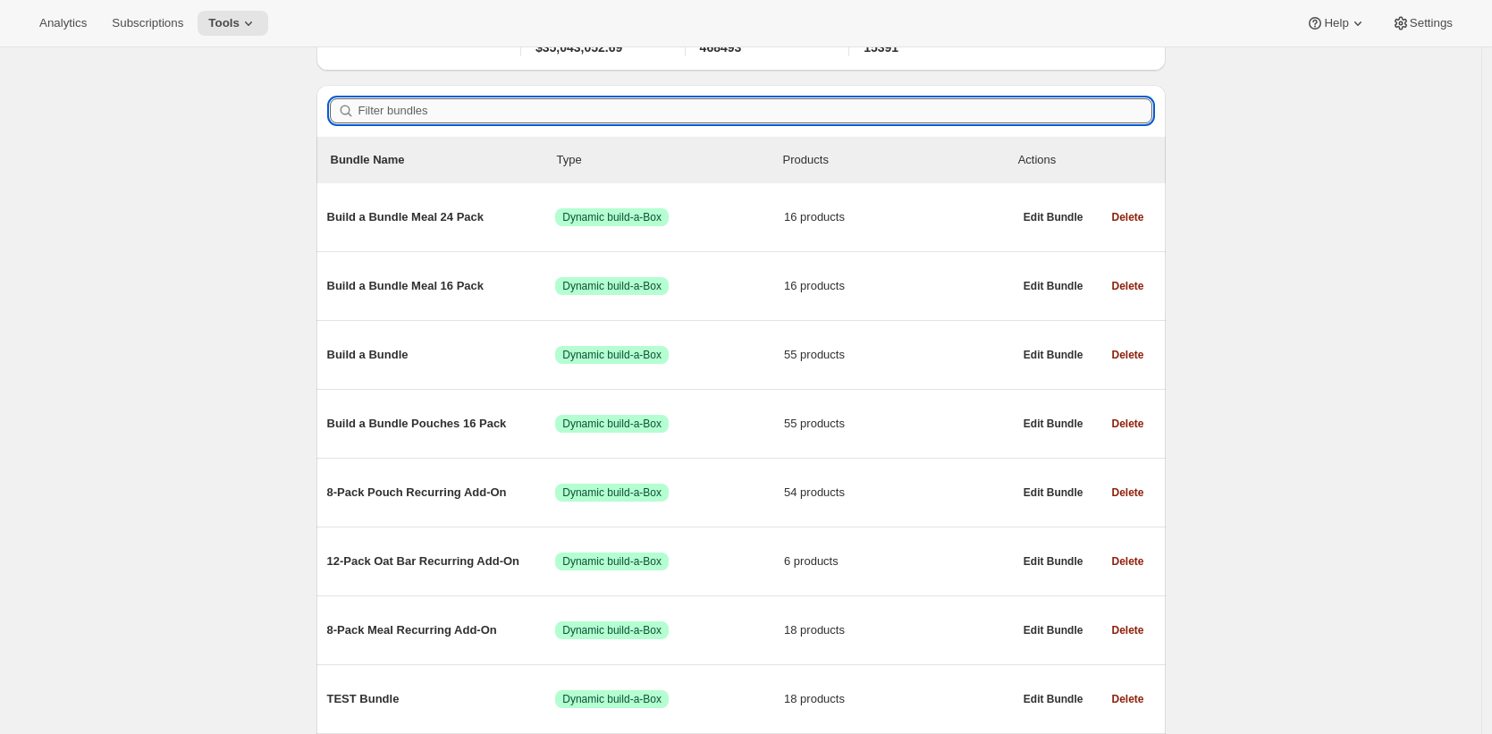
click at [545, 116] on input "Filter bundles" at bounding box center [755, 110] width 794 height 25
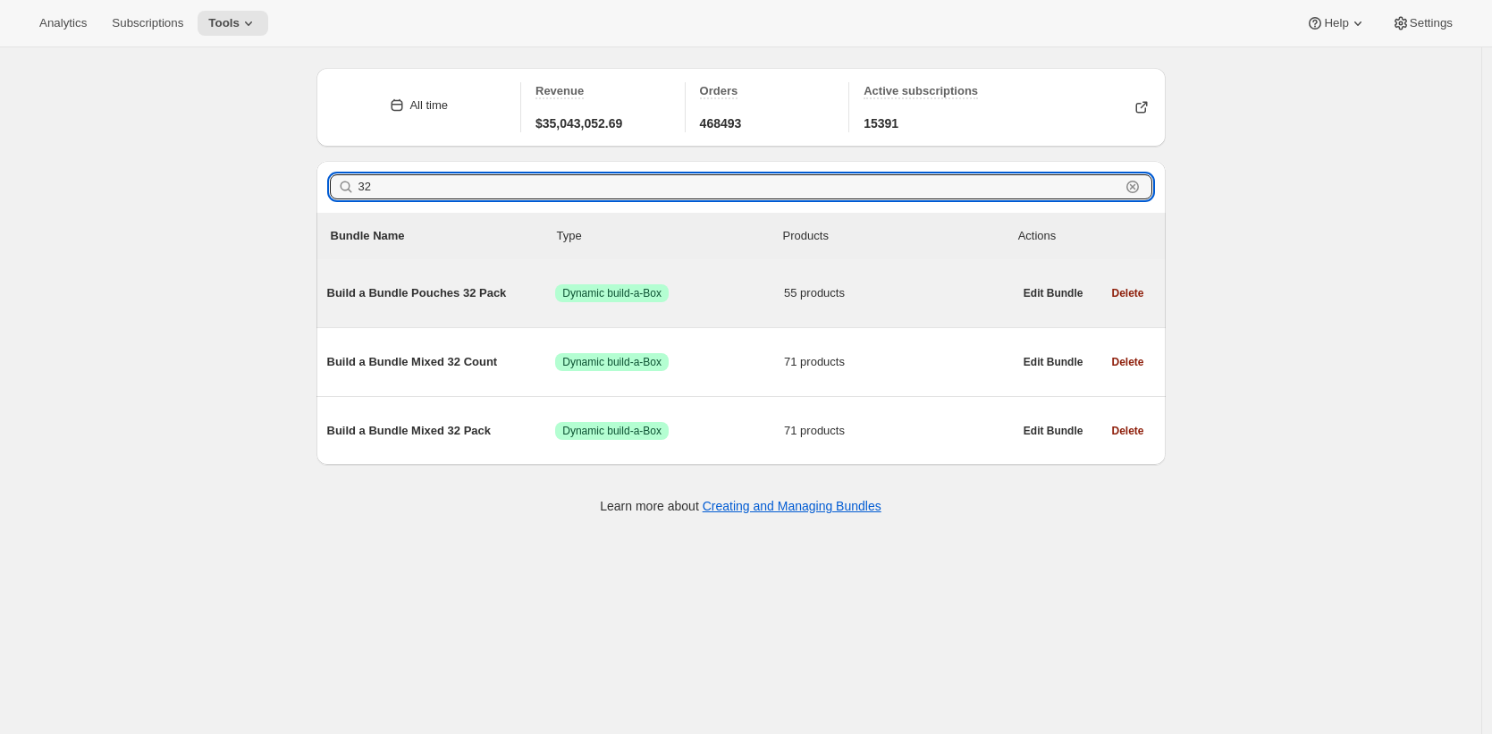
type input "32"
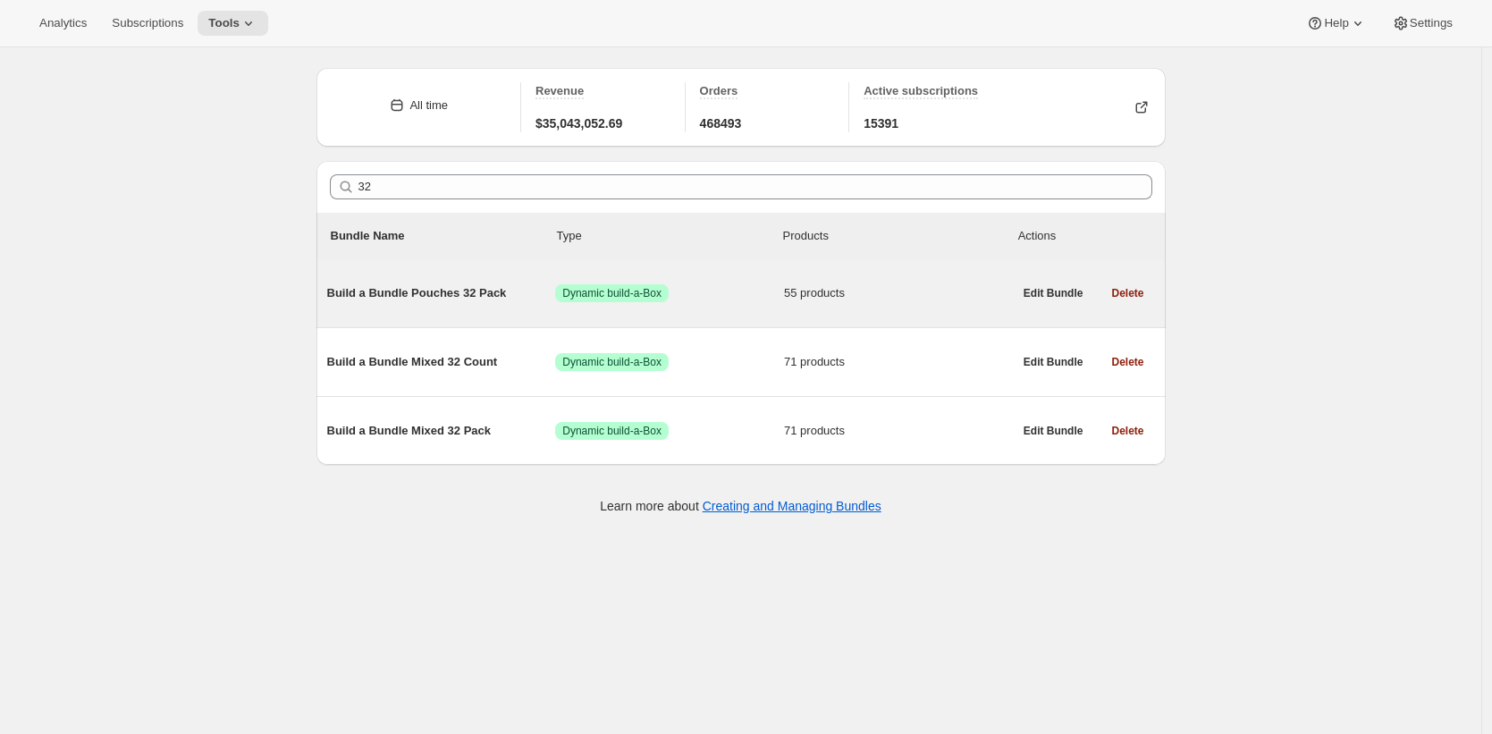
click at [475, 293] on span "Build a Bundle Pouches 32 Pack" at bounding box center [441, 293] width 229 height 18
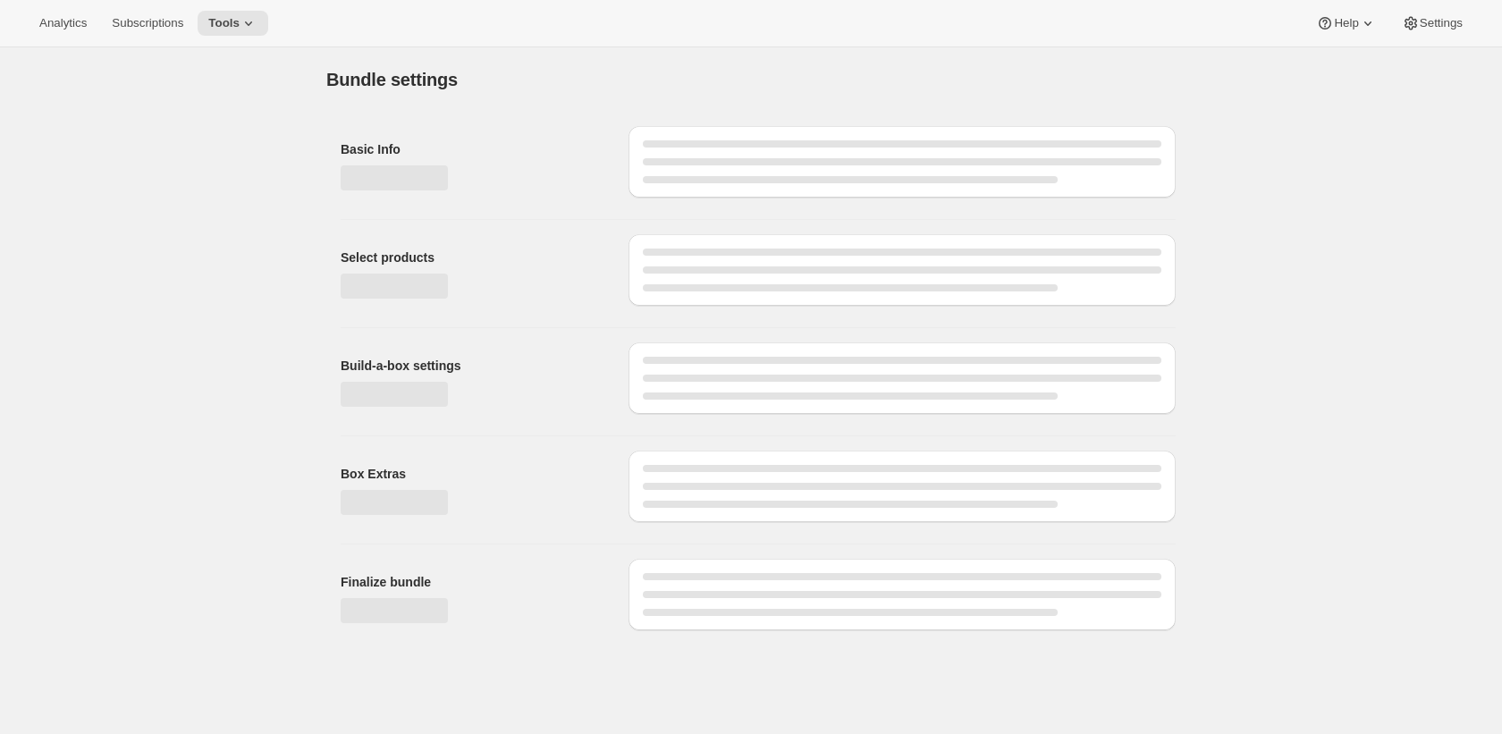
type input "Build a Bundle Pouches 32 Pack"
checkbox input "true"
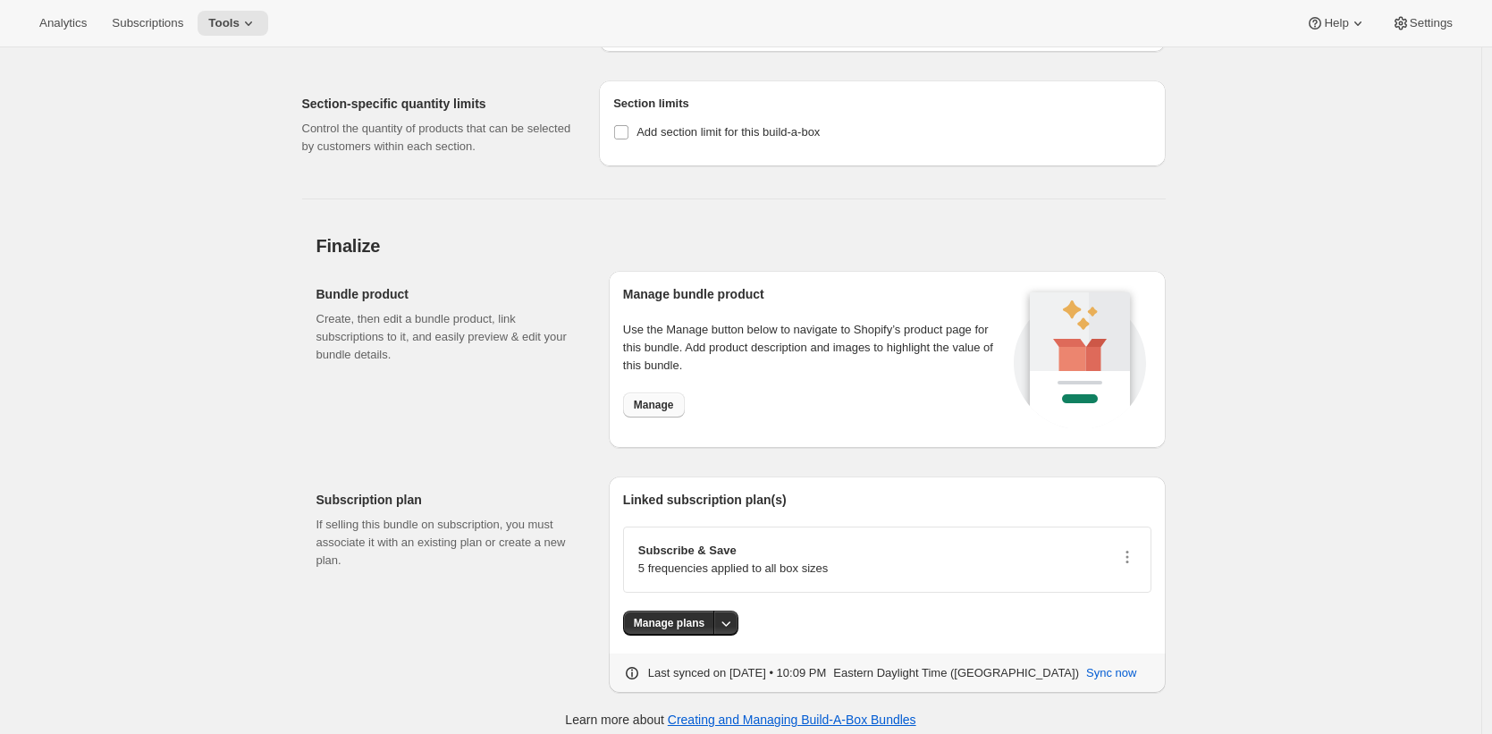
scroll to position [6195, 0]
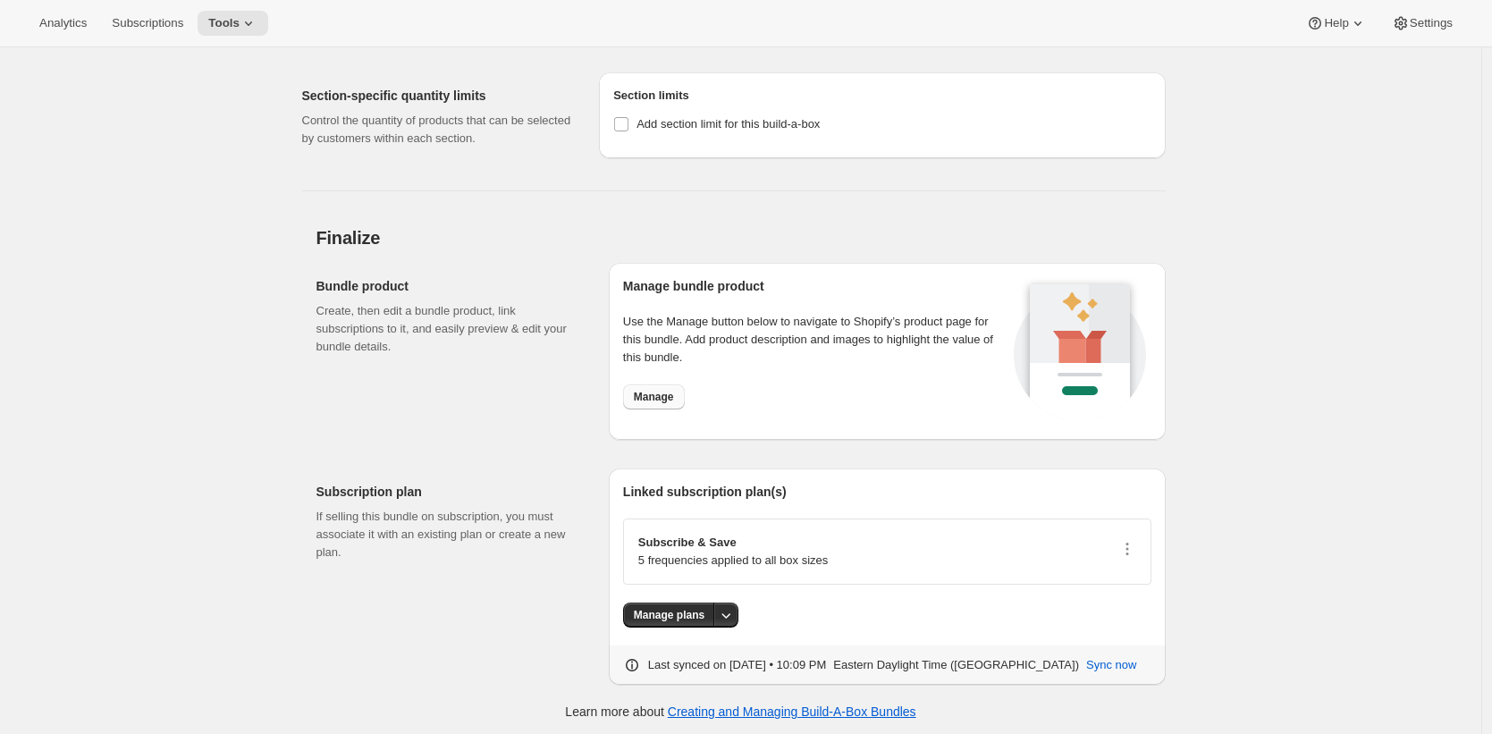
click at [634, 385] on button "Manage" at bounding box center [654, 396] width 62 height 25
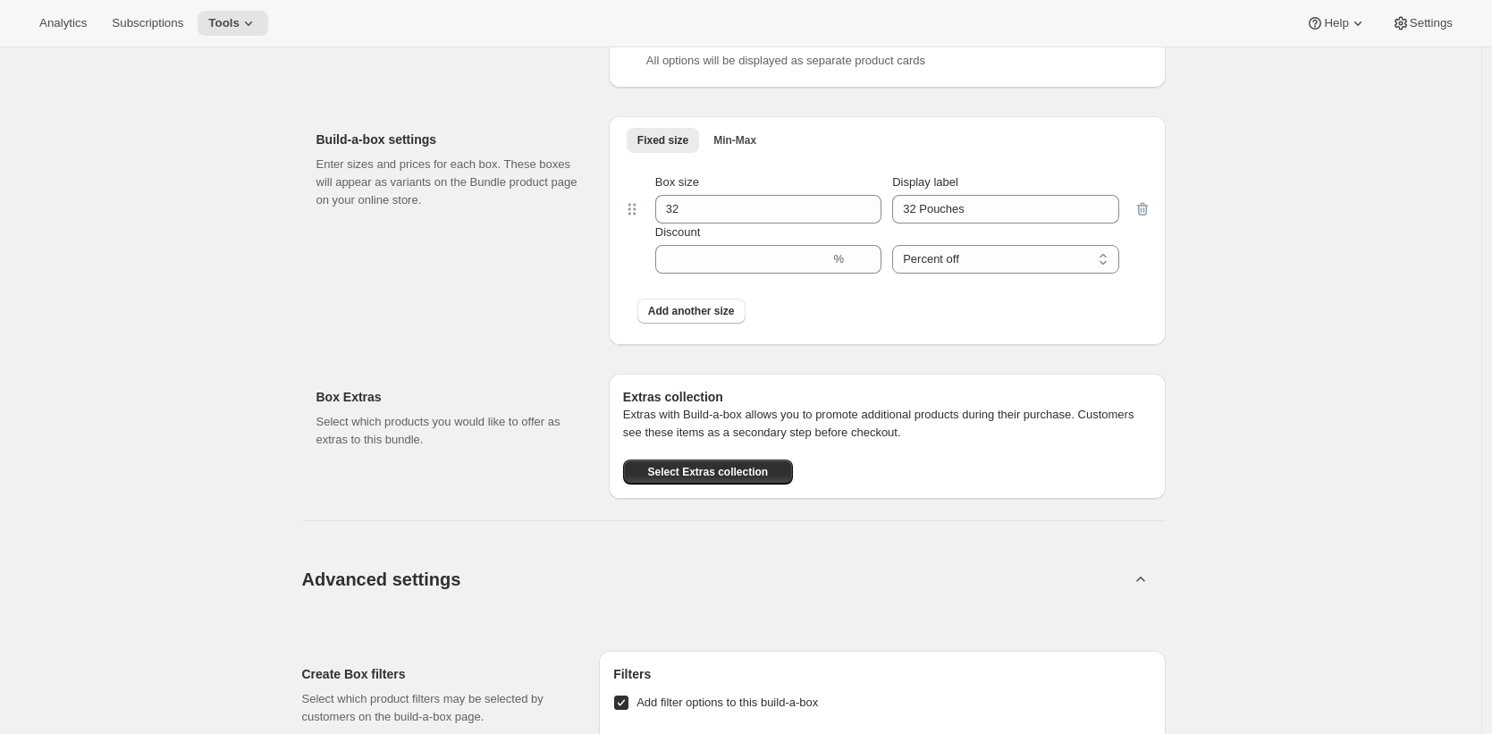
scroll to position [0, 0]
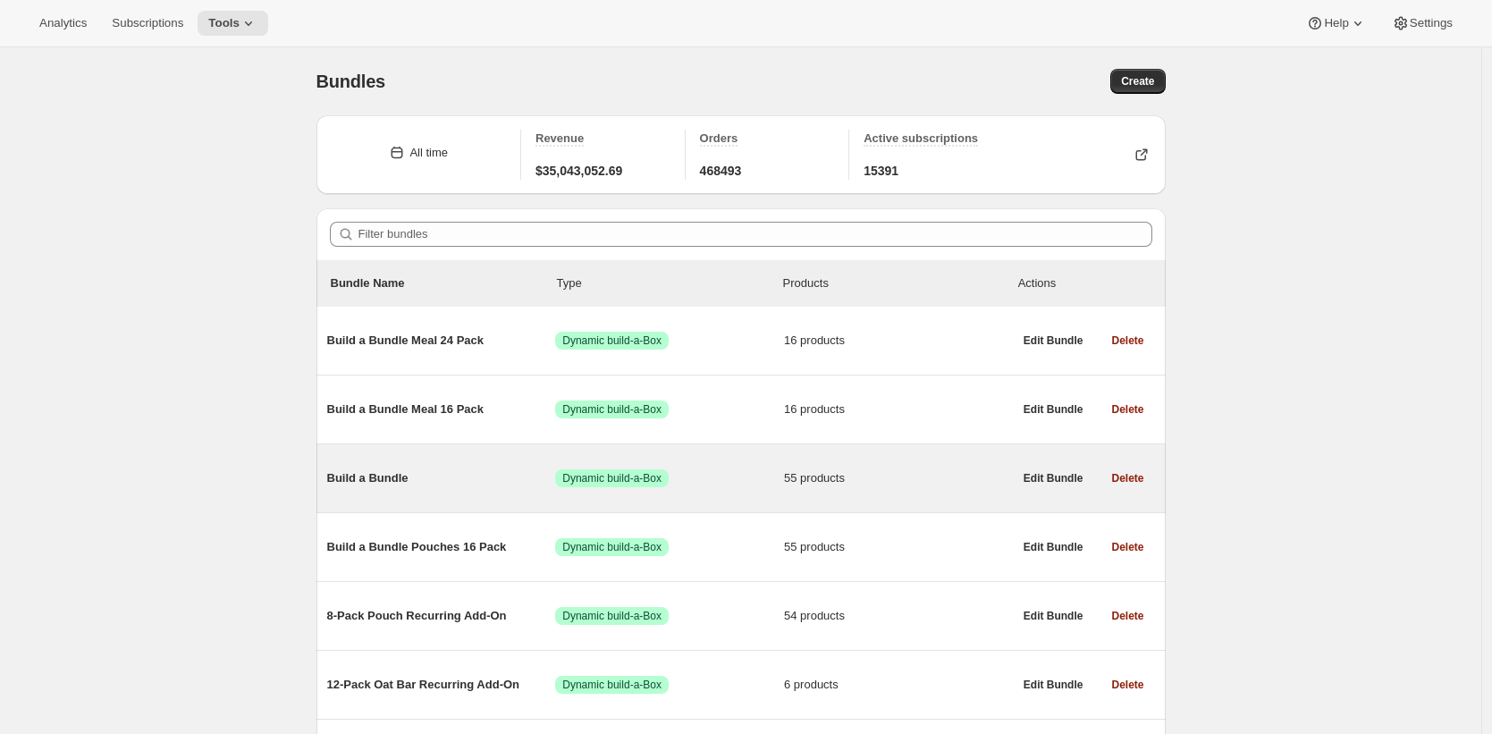
click at [526, 470] on span "Build a Bundle" at bounding box center [441, 478] width 229 height 18
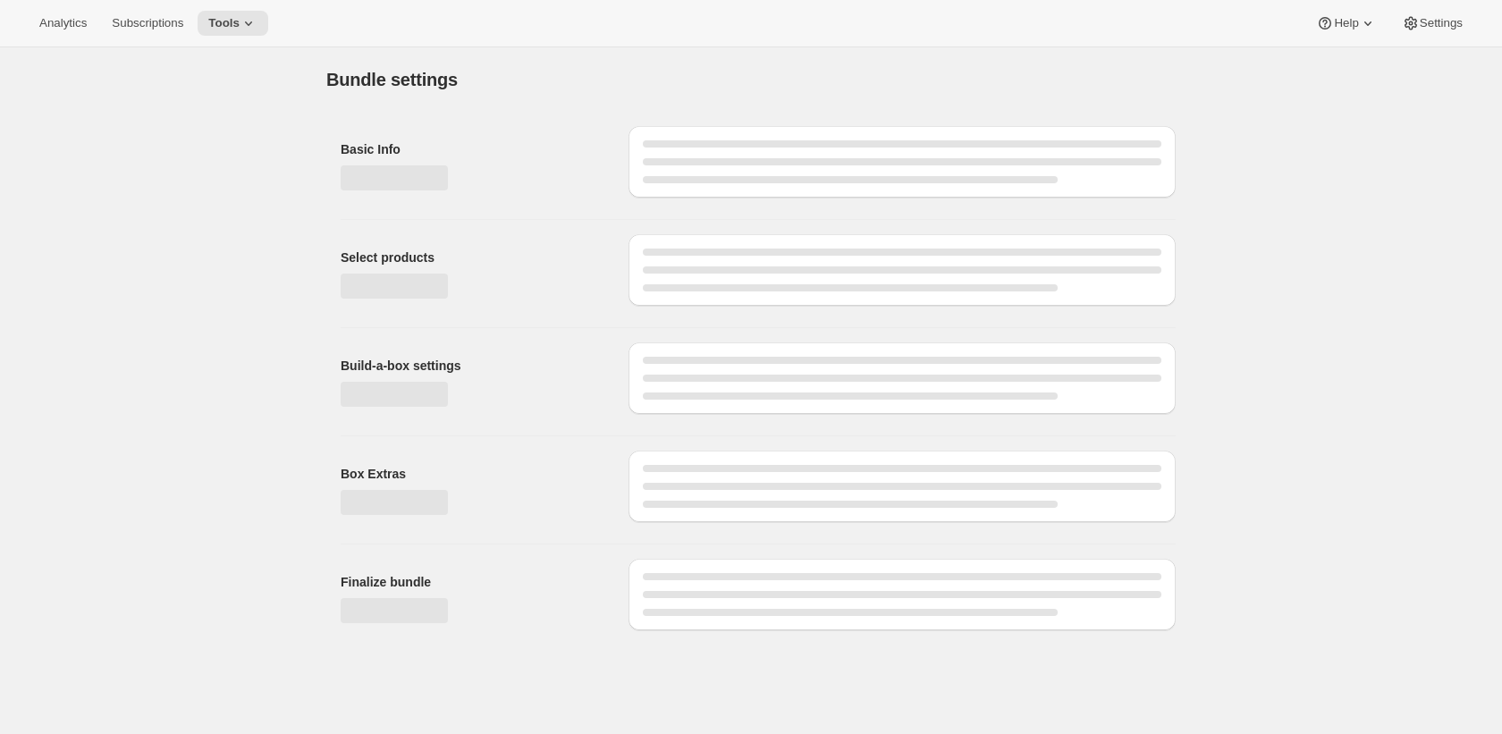
type input "Build a Bundle"
checkbox input "true"
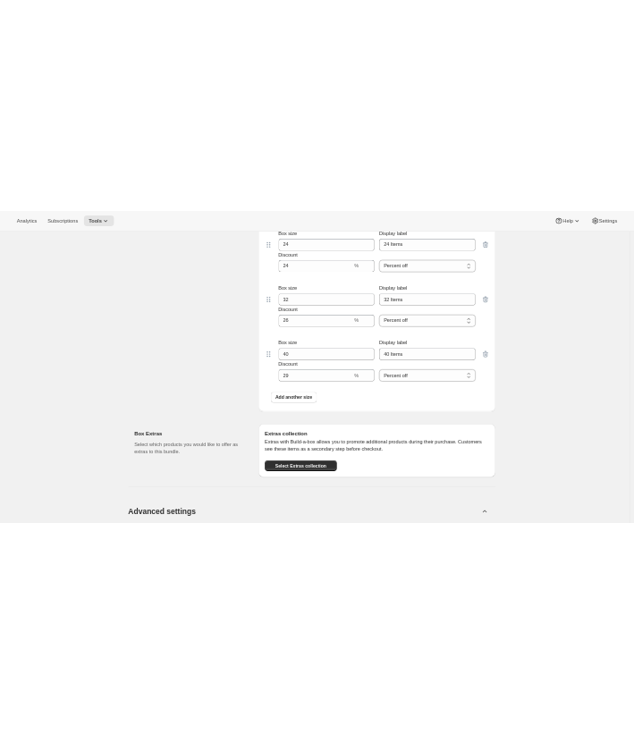
scroll to position [5281, 0]
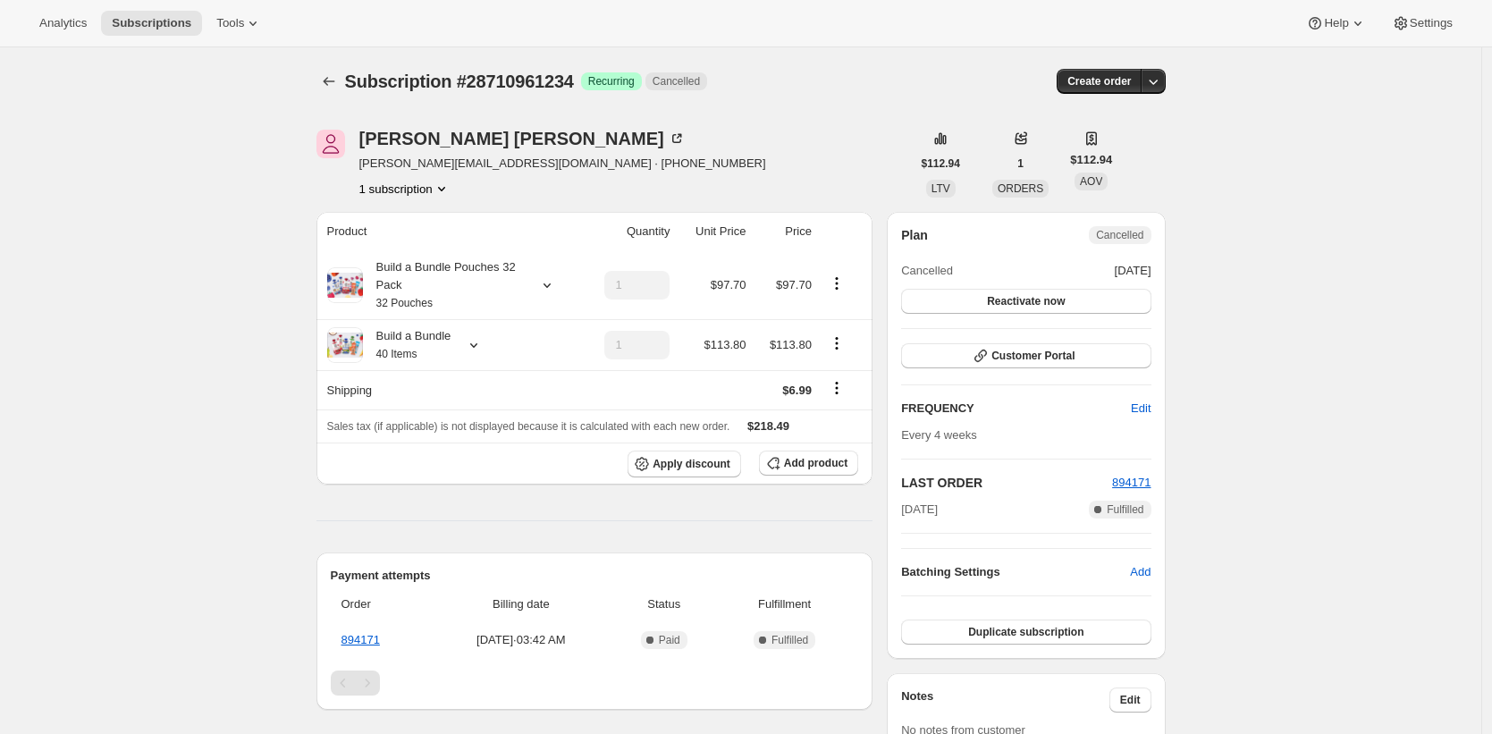
click at [276, 328] on div "Subscription #28710961234. This page is ready Subscription #28710961234 Success…" at bounding box center [740, 653] width 1481 height 1213
click at [409, 345] on div "Build a Bundle 40 Items" at bounding box center [407, 345] width 88 height 36
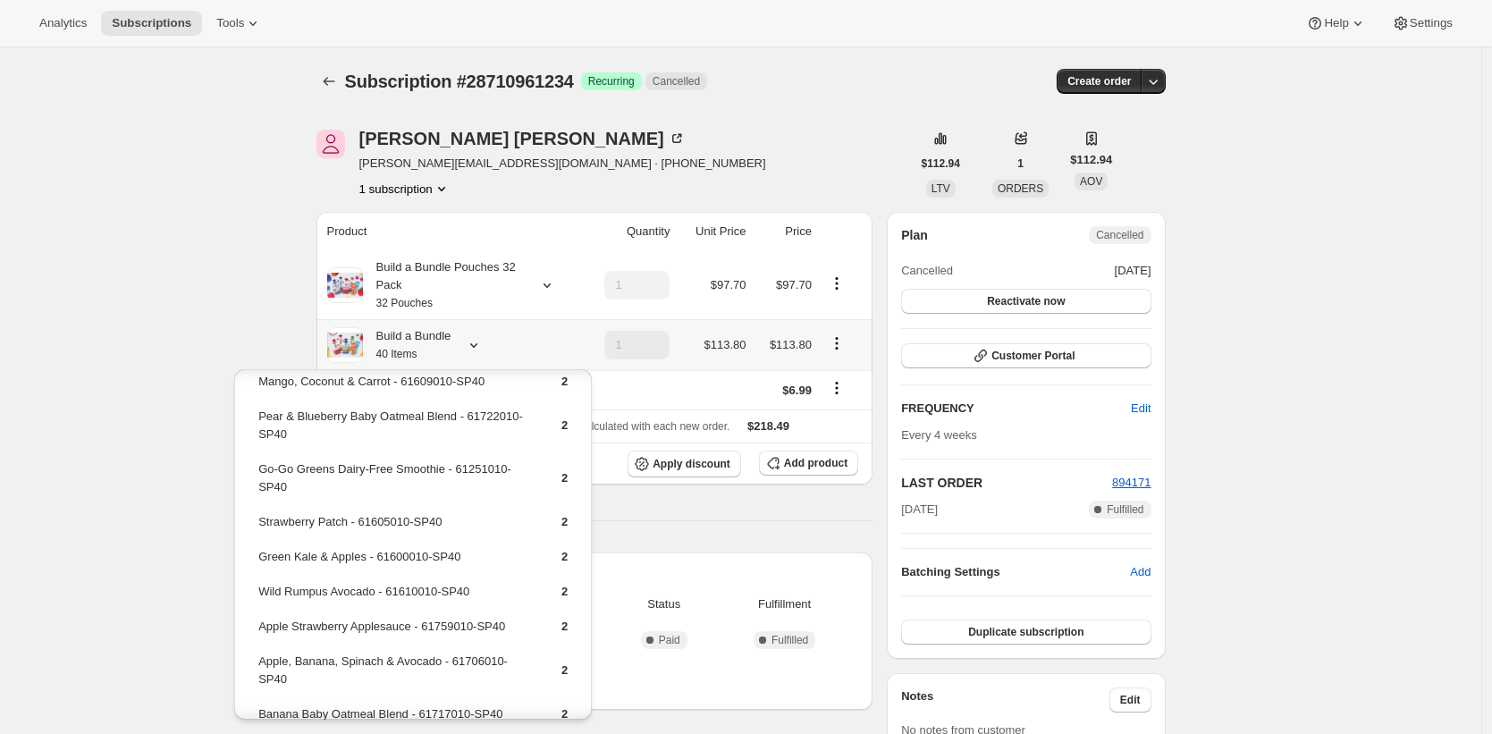
scroll to position [552, 0]
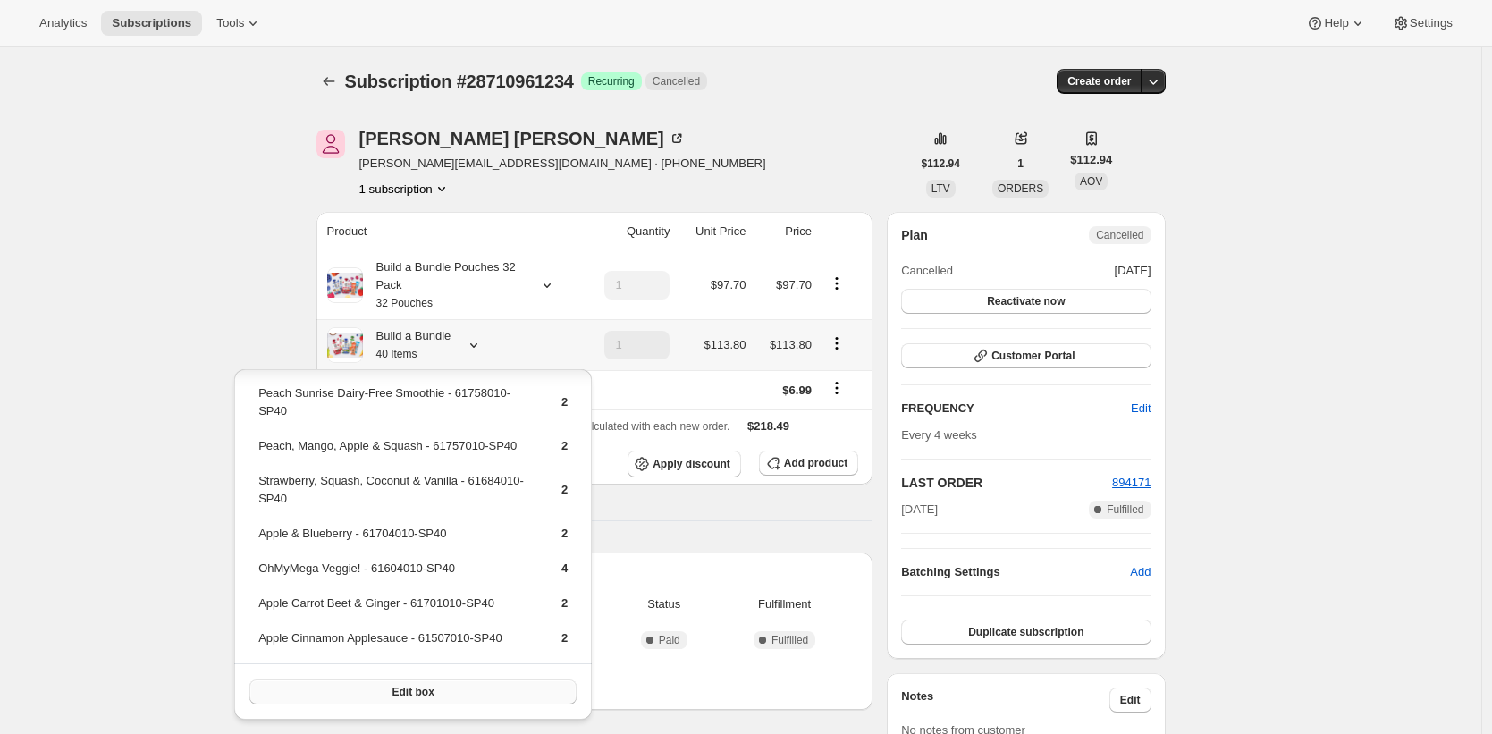
click at [462, 685] on button "Edit box" at bounding box center [412, 691] width 327 height 25
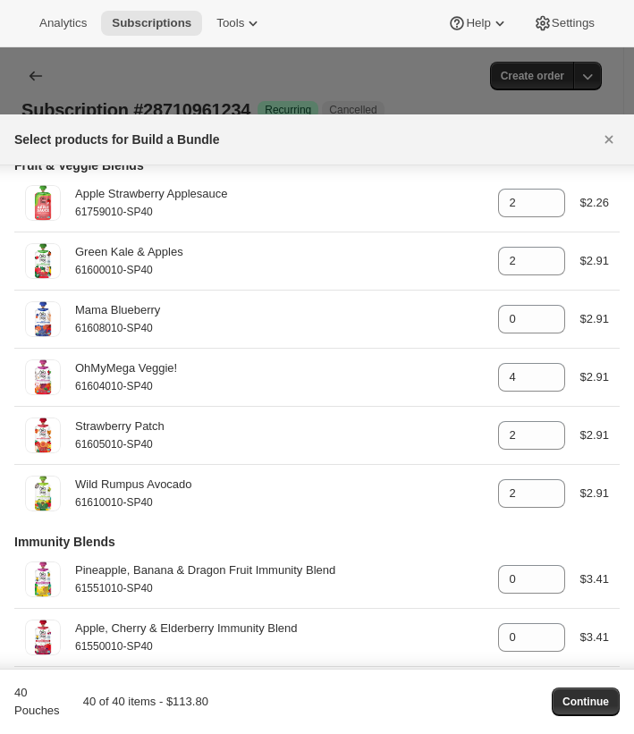
scroll to position [637, 0]
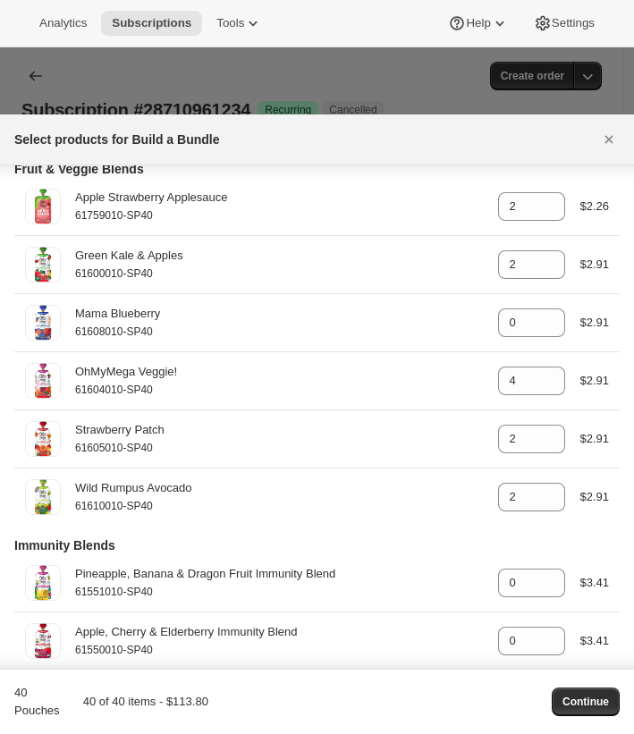
click at [137, 74] on div at bounding box center [317, 367] width 634 height 734
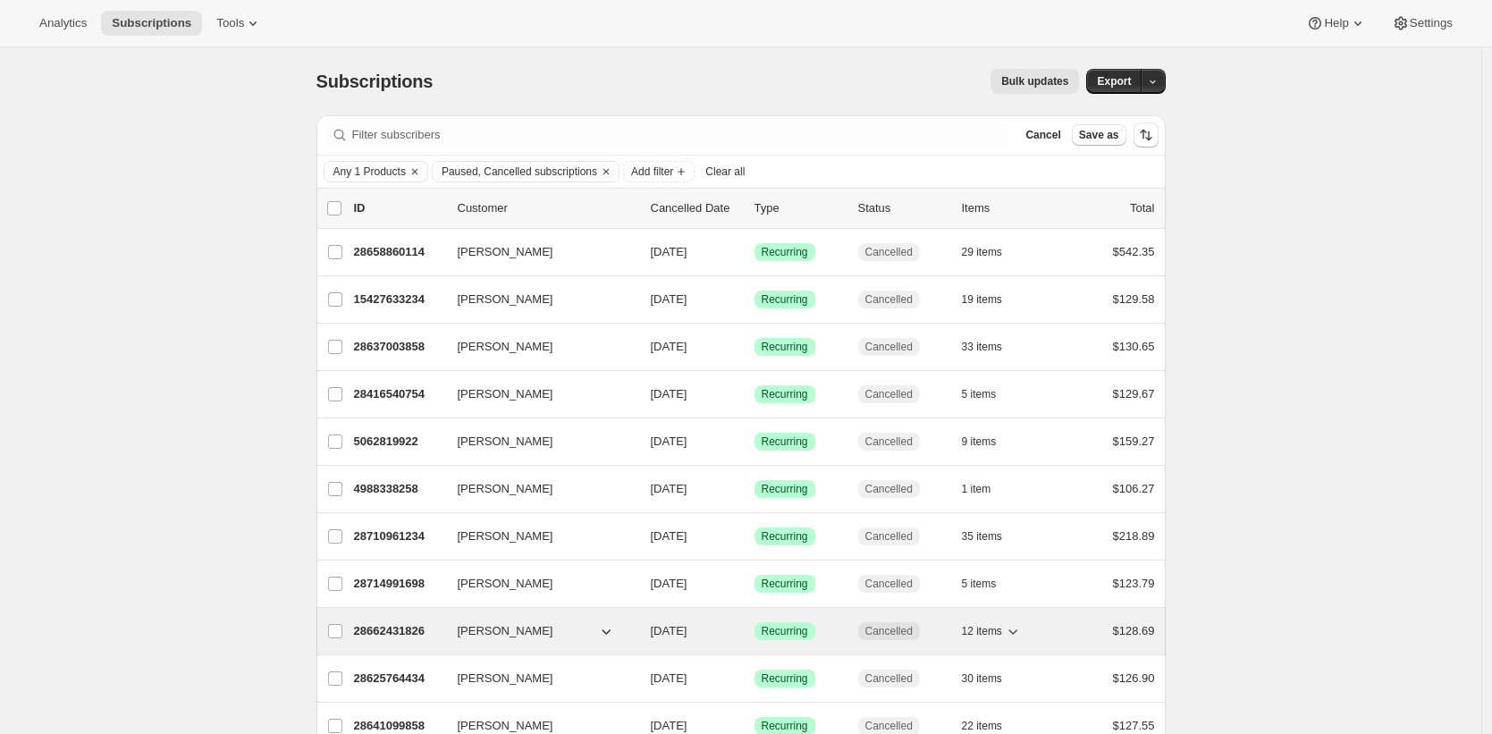
scroll to position [297, 0]
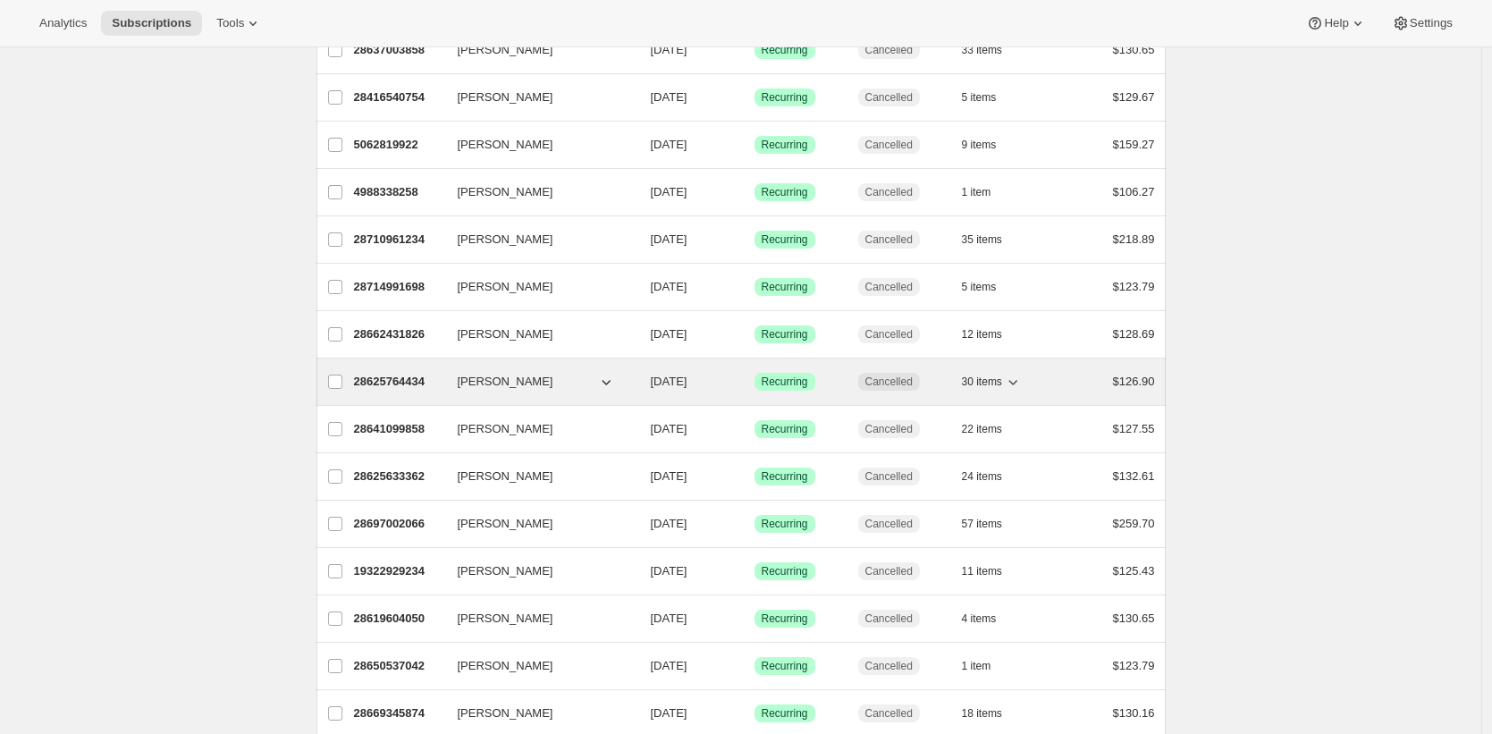
click at [379, 382] on p "28625764434" at bounding box center [398, 382] width 89 height 18
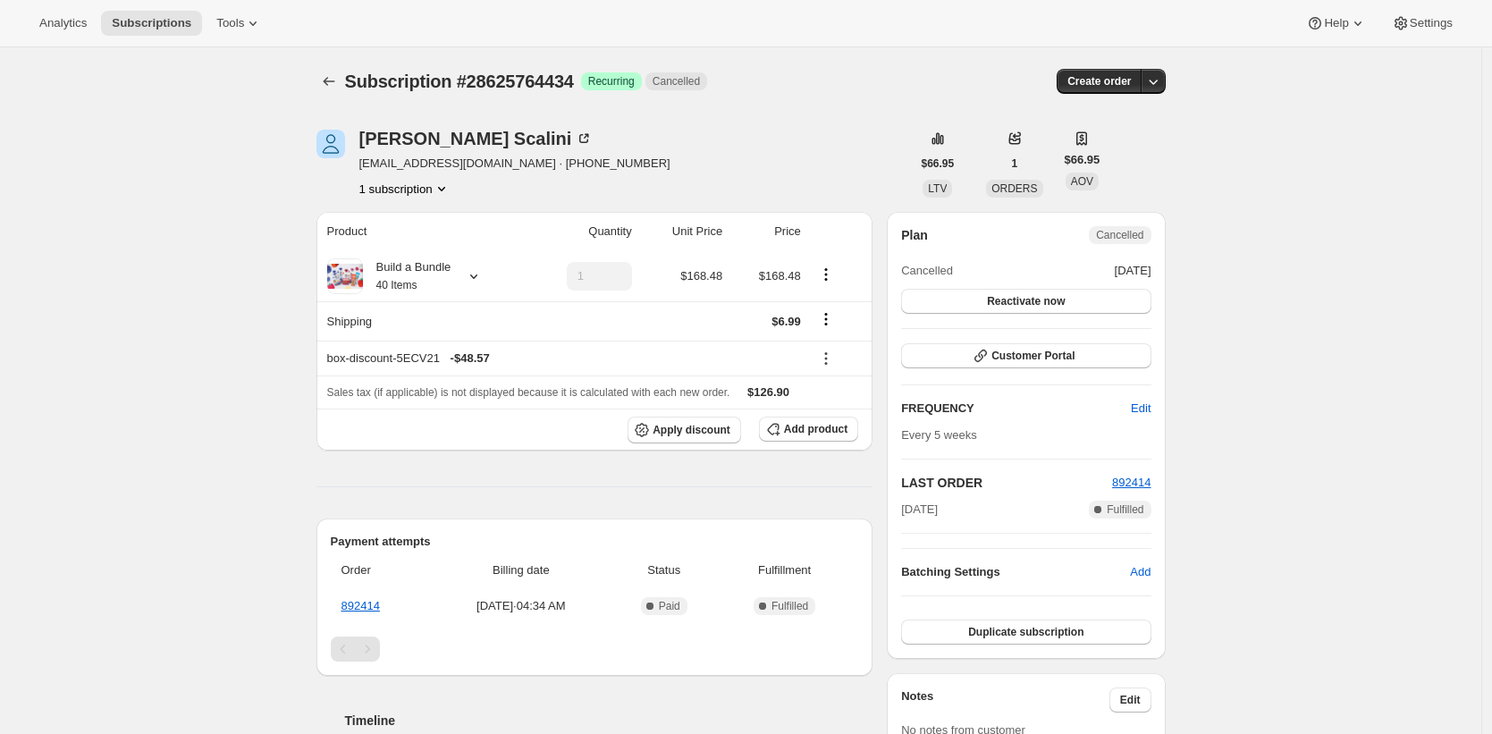
click at [1222, 383] on div "Subscription #28625764434. This page is ready Subscription #28625764434 Success…" at bounding box center [740, 680] width 1481 height 1267
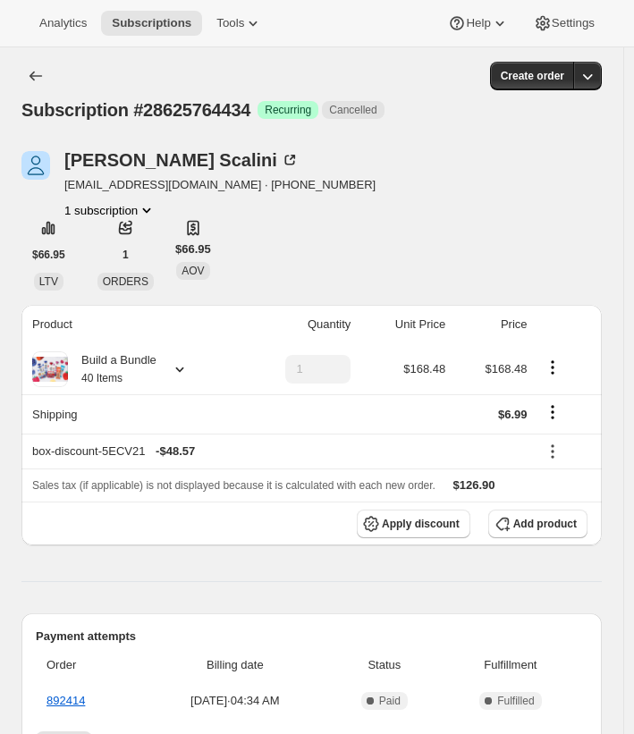
click at [122, 366] on div "Build a Bundle 40 Items" at bounding box center [112, 369] width 88 height 36
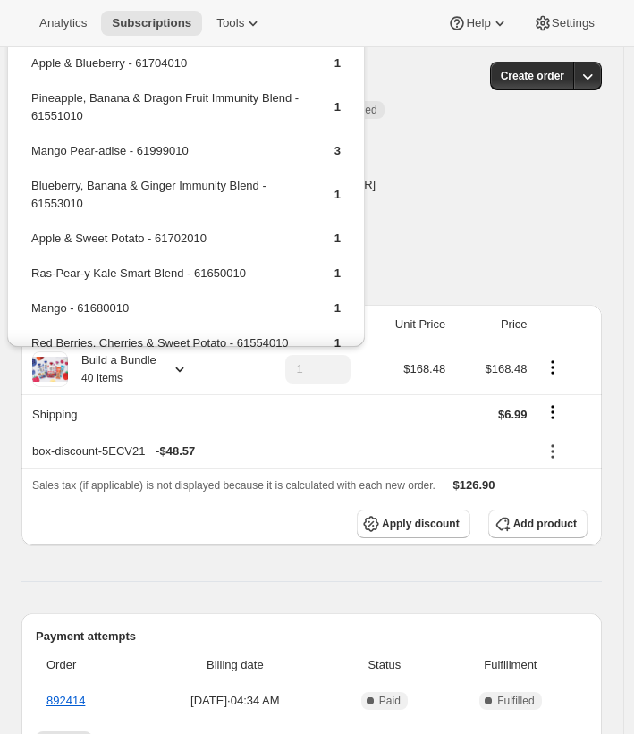
scroll to position [975, 0]
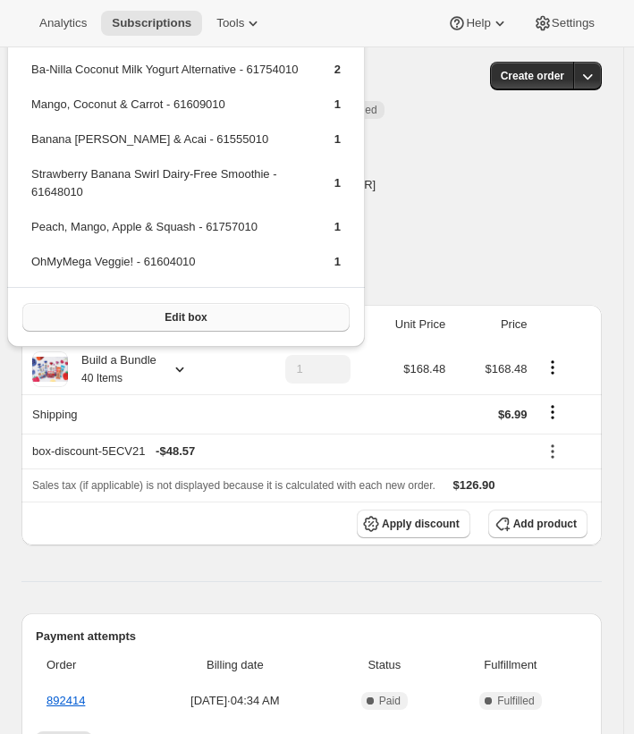
click at [177, 324] on button "Edit box" at bounding box center [185, 317] width 327 height 29
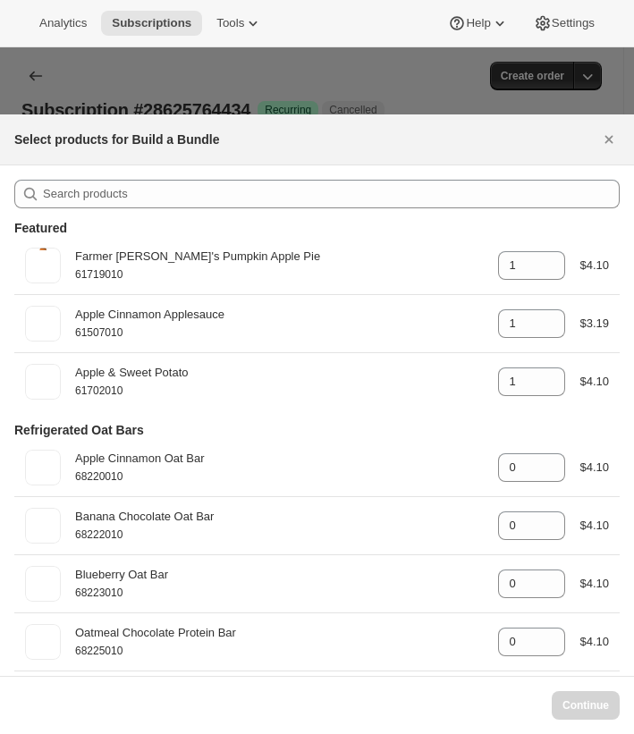
select select "gid://shopify/ProductVariant/42117741445202"
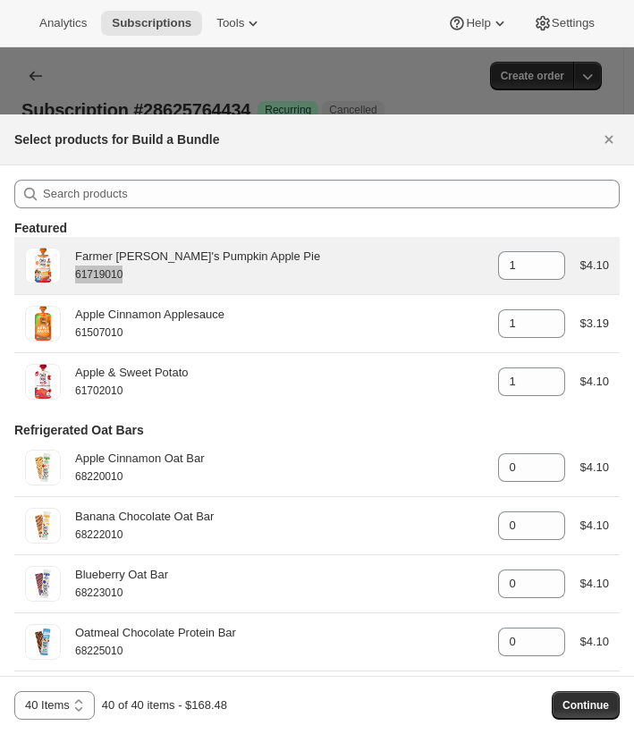
copy small "61719010"
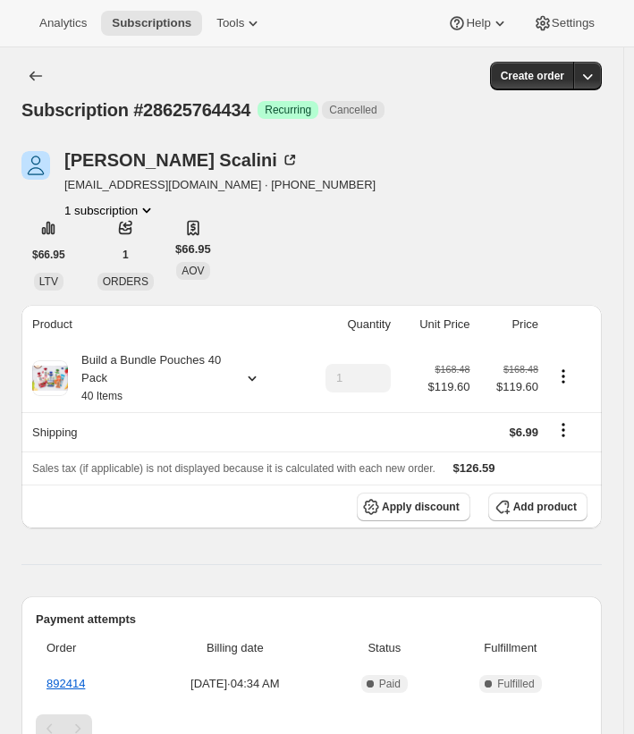
click at [227, 105] on span "Subscription #28625764434" at bounding box center [135, 110] width 229 height 20
copy span "28625764434"
click at [516, 269] on div "[PERSON_NAME] [EMAIL_ADDRESS][DOMAIN_NAME] · [PHONE_NUMBER] 1 subscription $66.…" at bounding box center [311, 220] width 580 height 139
click at [156, 403] on div "Build a Bundle Pouches 40 Pack 40 Items" at bounding box center [148, 378] width 161 height 54
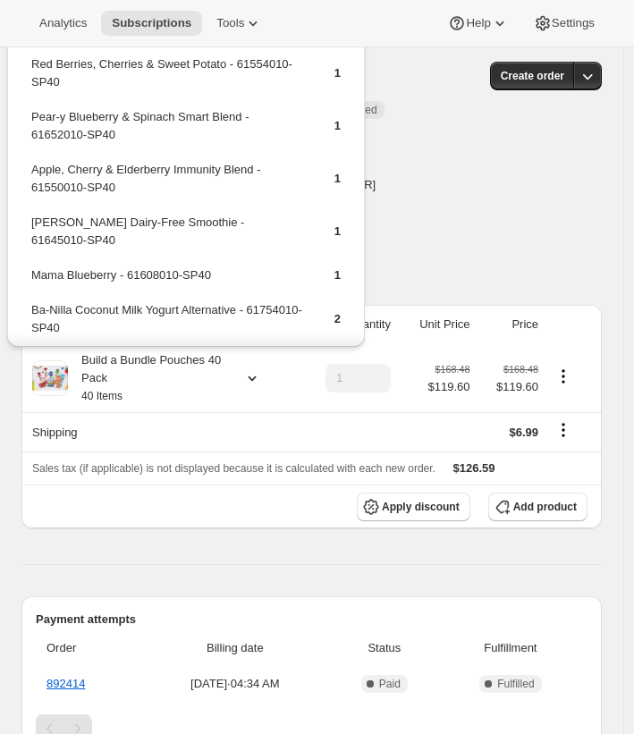
scroll to position [1065, 0]
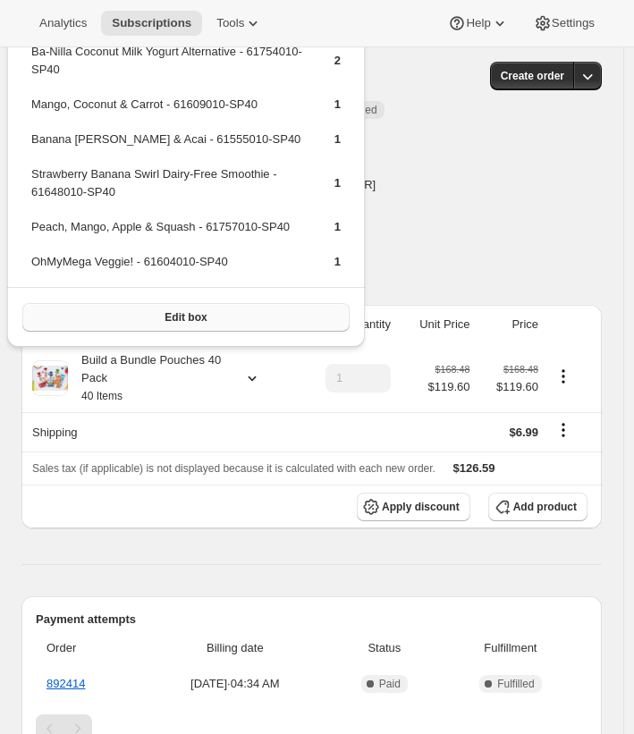
click at [118, 310] on button "Edit box" at bounding box center [185, 317] width 327 height 29
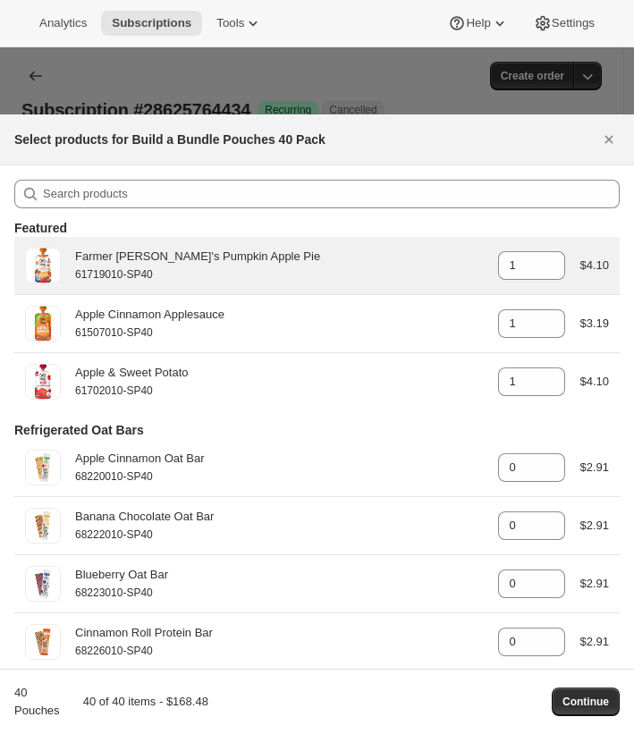
click at [144, 274] on small "61719010-SP40" at bounding box center [114, 274] width 78 height 13
drag, startPoint x: 139, startPoint y: 274, endPoint x: 86, endPoint y: 275, distance: 53.7
click at [86, 275] on small "61719010-SP40" at bounding box center [114, 274] width 78 height 13
copy small "61719010-SP40"
click at [102, 259] on div "Farmer Jen's Pumpkin Apple Pie" at bounding box center [279, 257] width 408 height 18
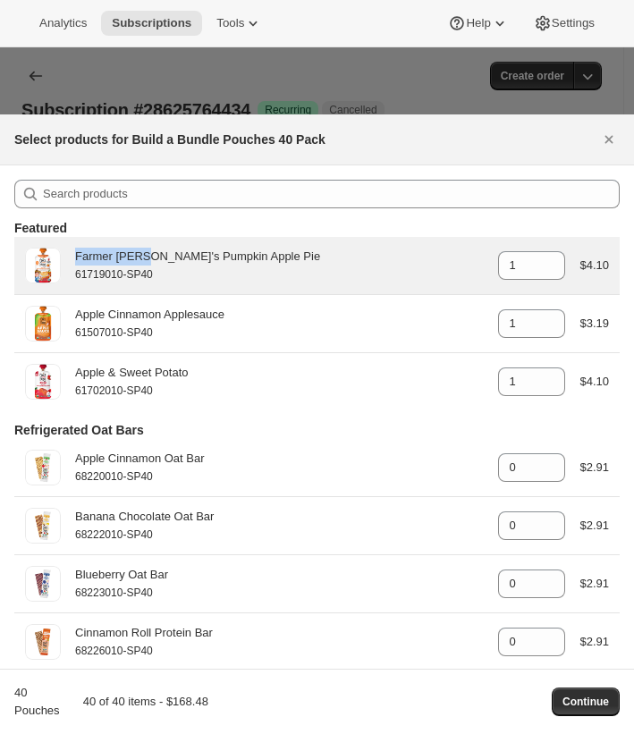
drag, startPoint x: 121, startPoint y: 259, endPoint x: 134, endPoint y: 259, distance: 13.4
click at [134, 259] on div "Farmer Jen's Pumpkin Apple Pie" at bounding box center [279, 257] width 408 height 18
click at [135, 259] on div "Farmer Jen's Pumpkin Apple Pie" at bounding box center [279, 257] width 408 height 18
click at [236, 256] on div "Farmer Jen's Pumpkin Apple Pie" at bounding box center [279, 257] width 408 height 18
drag, startPoint x: 236, startPoint y: 256, endPoint x: 110, endPoint y: 258, distance: 126.1
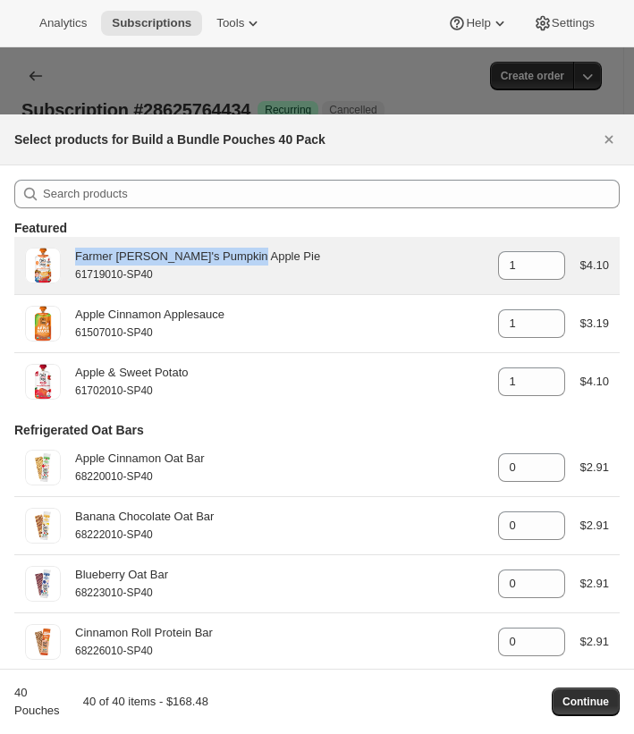
click at [110, 258] on div "Farmer Jen's Pumpkin Apple Pie" at bounding box center [279, 257] width 408 height 18
copy div "Farmer Jen's Pumpkin Apple Pie"
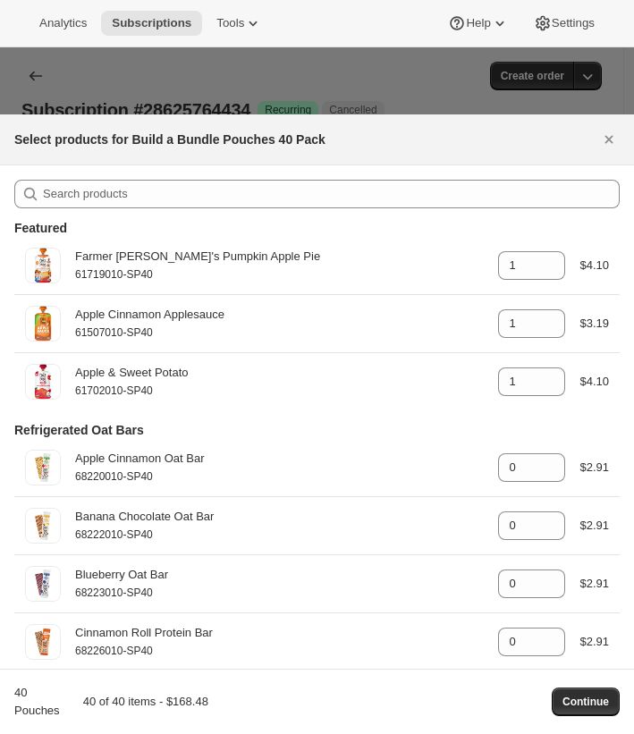
click at [397, 23] on div "Analytics Subscriptions Tools Help Settings" at bounding box center [317, 23] width 634 height 47
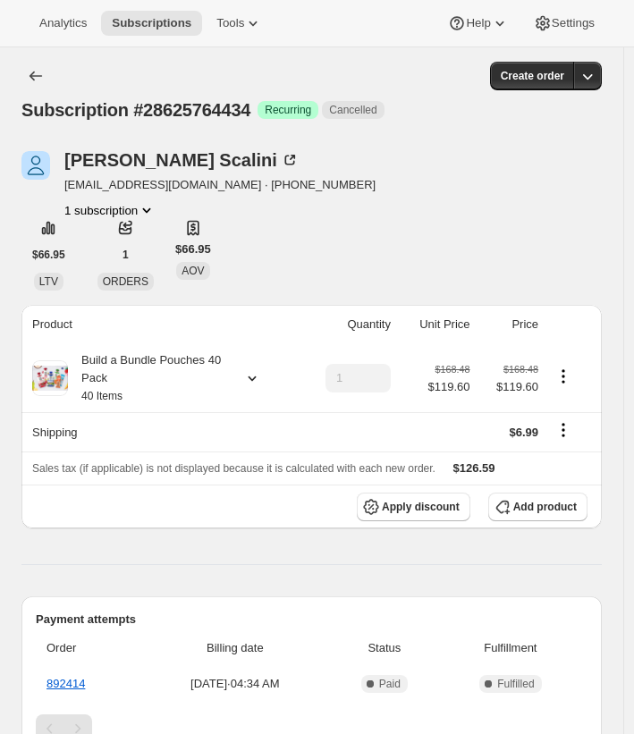
click at [83, 396] on small "40 Items" at bounding box center [101, 396] width 41 height 13
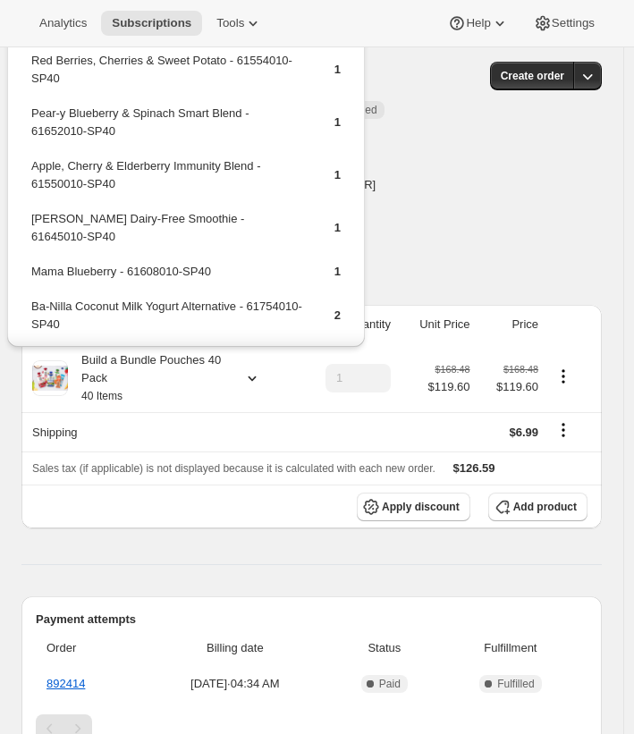
scroll to position [1065, 0]
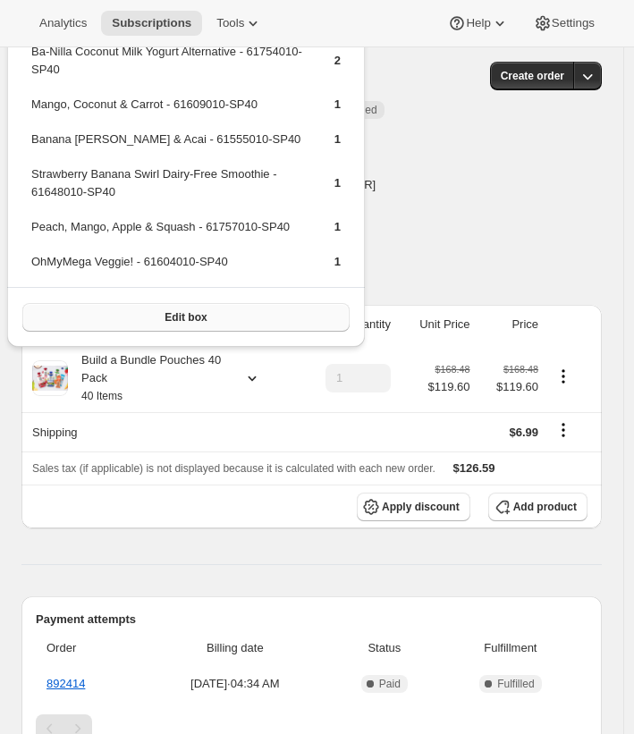
click at [187, 323] on span "Edit box" at bounding box center [185, 317] width 42 height 14
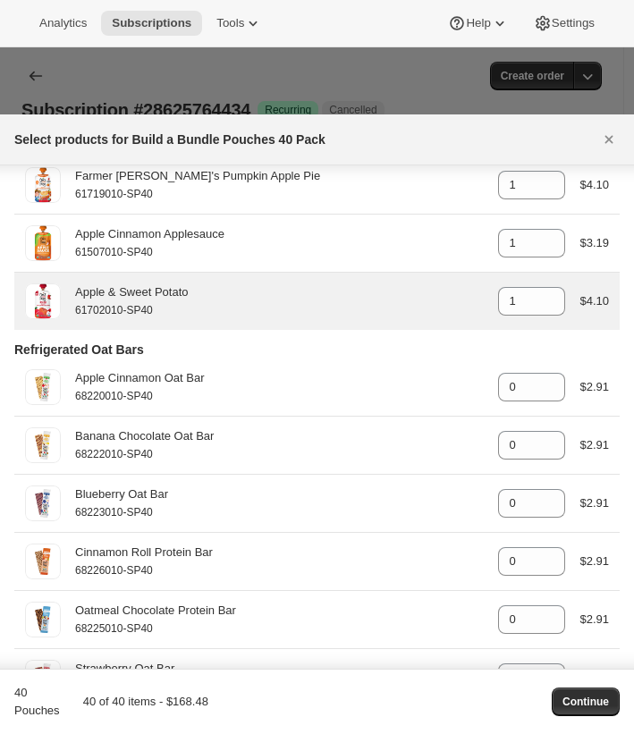
scroll to position [0, 0]
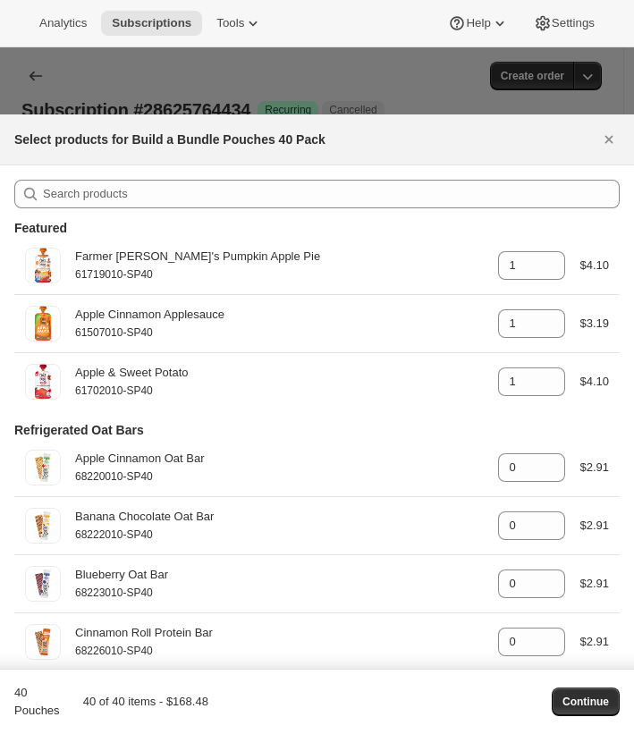
click at [351, 130] on div "Select products for Build a Bundle Pouches 40 Pack" at bounding box center [298, 139] width 569 height 21
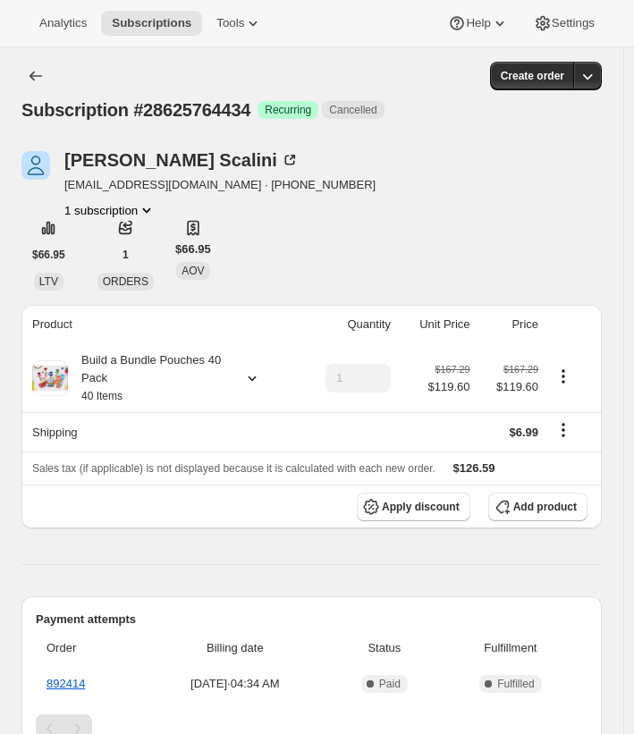
click at [154, 381] on div "Build a Bundle Pouches 40 Pack 40 Items" at bounding box center [148, 378] width 161 height 54
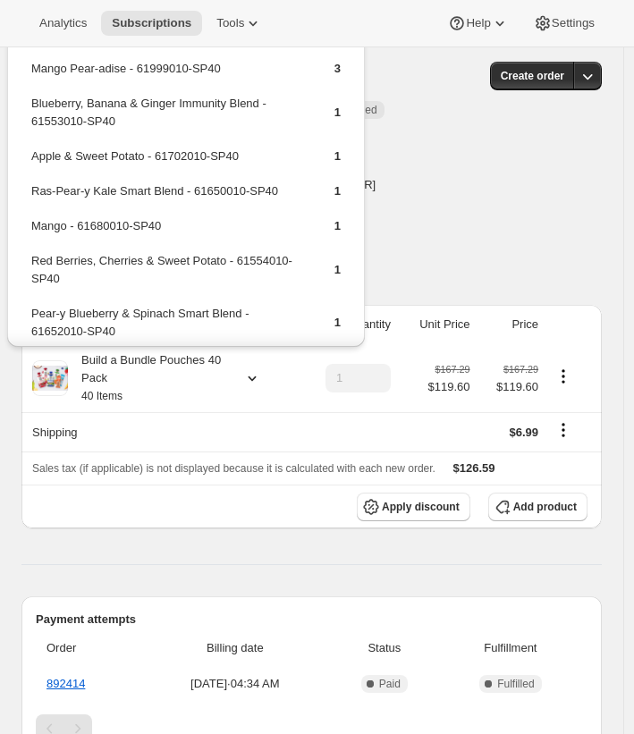
scroll to position [1065, 0]
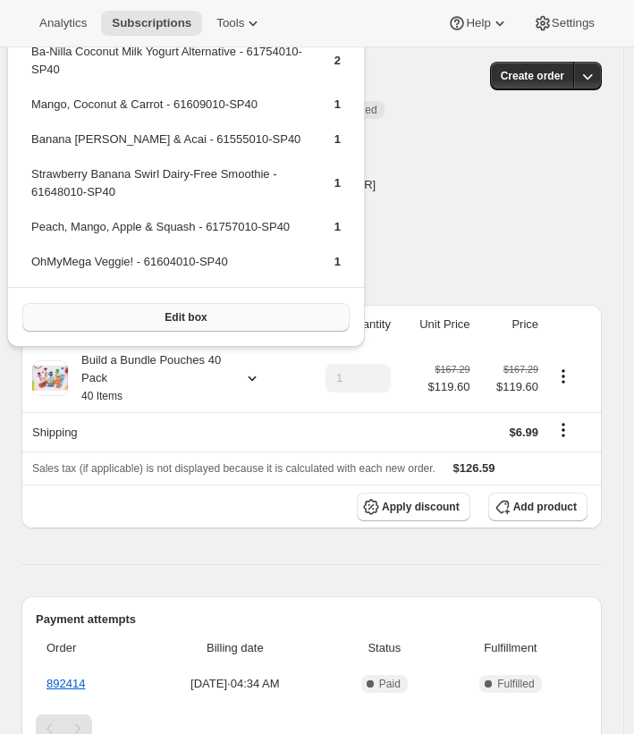
click at [170, 312] on span "Edit box" at bounding box center [185, 317] width 42 height 14
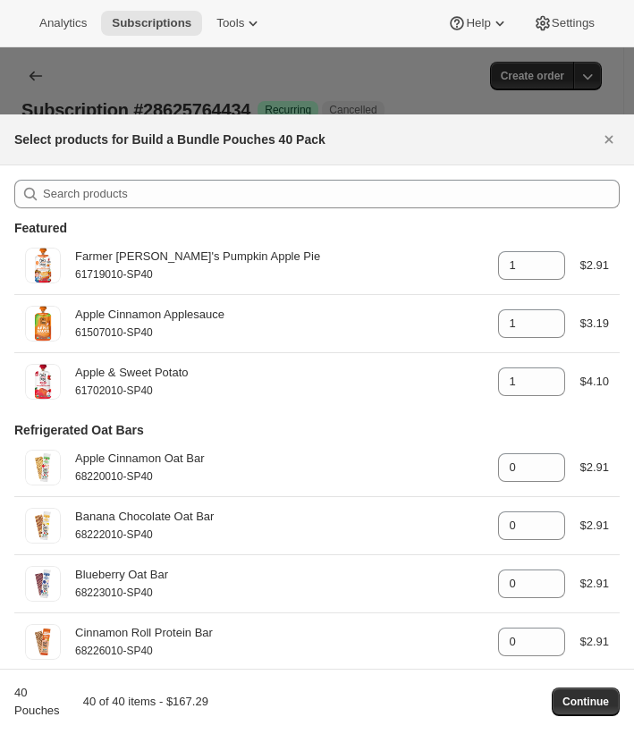
click at [330, 21] on div "Analytics Subscriptions Tools Help Settings" at bounding box center [317, 23] width 634 height 47
